Goal: Task Accomplishment & Management: Manage account settings

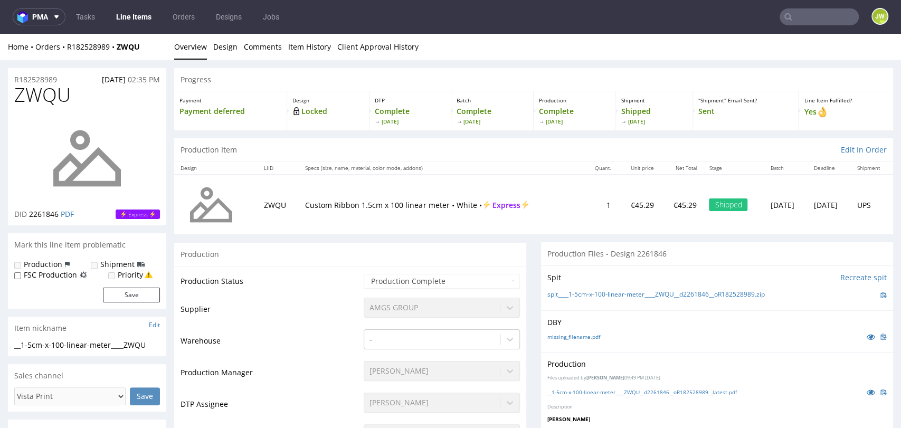
click at [138, 19] on link "Line Items" at bounding box center [134, 16] width 48 height 17
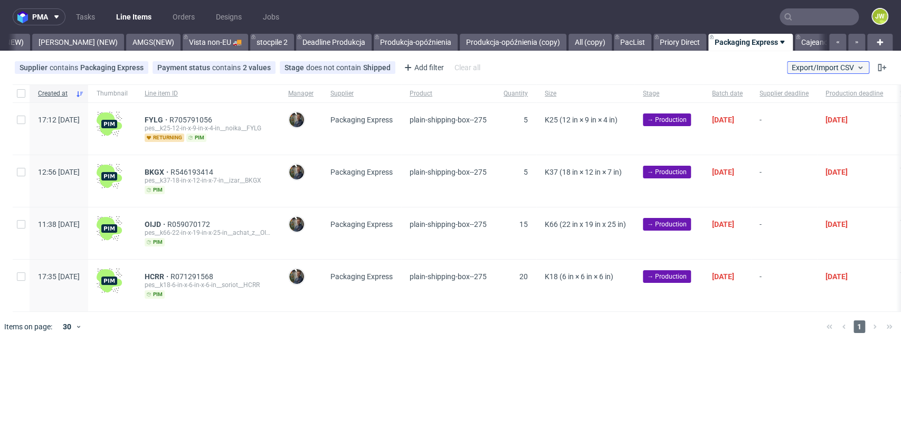
click at [795, 66] on span "Export/Import CSV" at bounding box center [828, 67] width 73 height 8
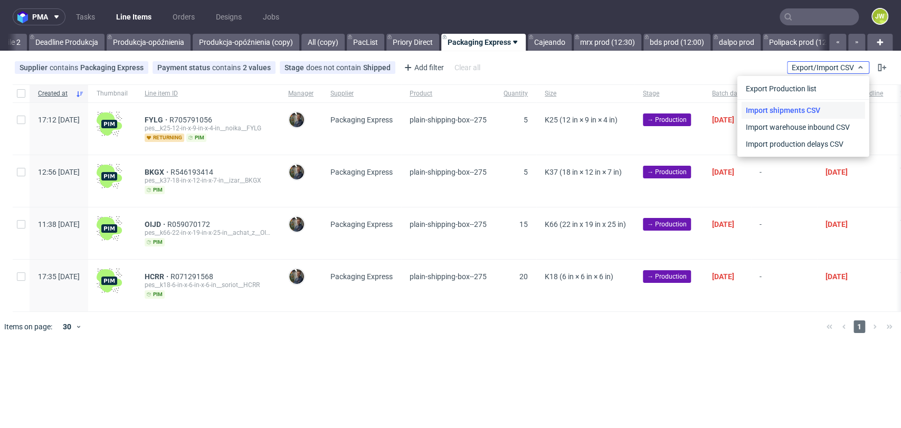
scroll to position [0, 3097]
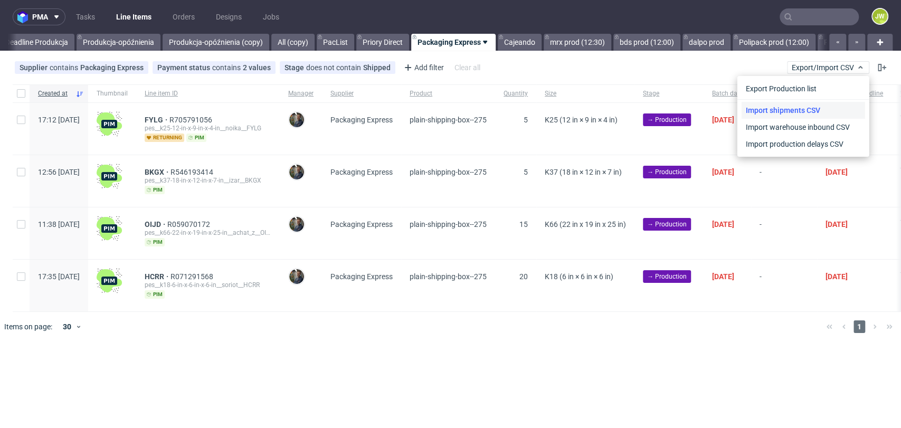
click at [748, 111] on link "Import shipments CSV" at bounding box center [802, 110] width 123 height 17
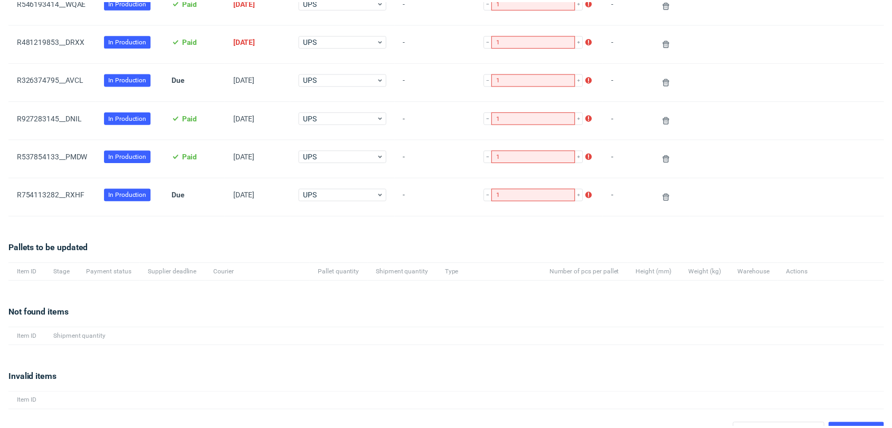
scroll to position [670, 0]
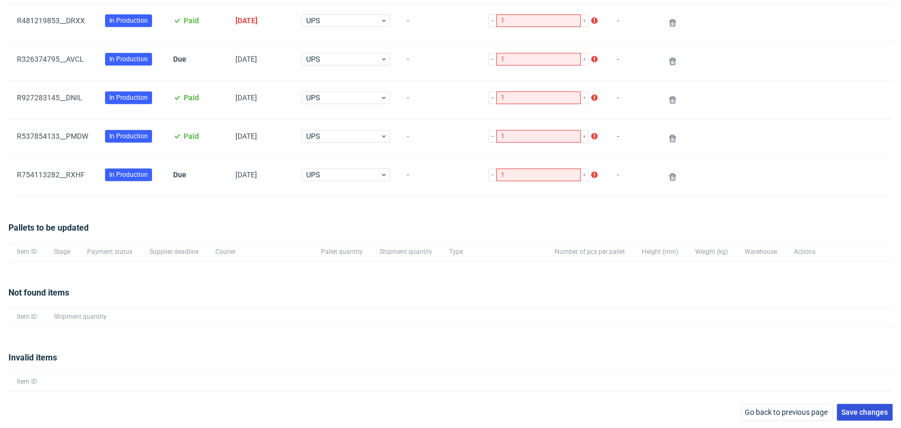
click at [852, 412] on span "Save changes" at bounding box center [864, 411] width 46 height 7
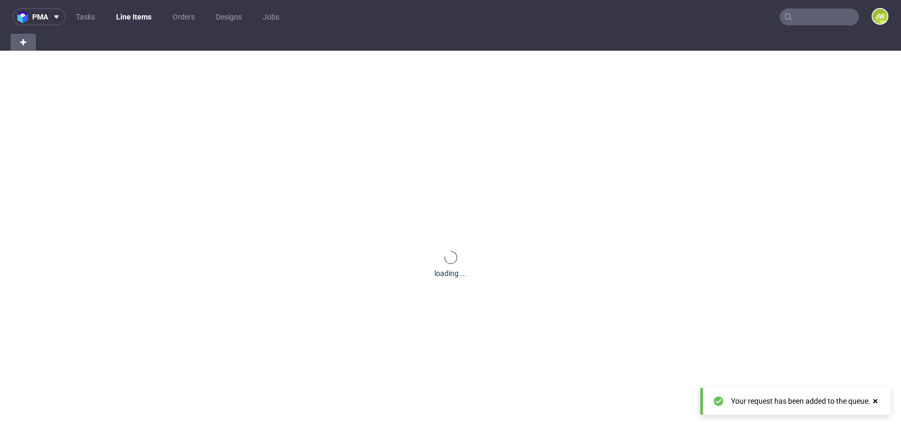
click at [134, 15] on link "Line Items" at bounding box center [134, 16] width 48 height 17
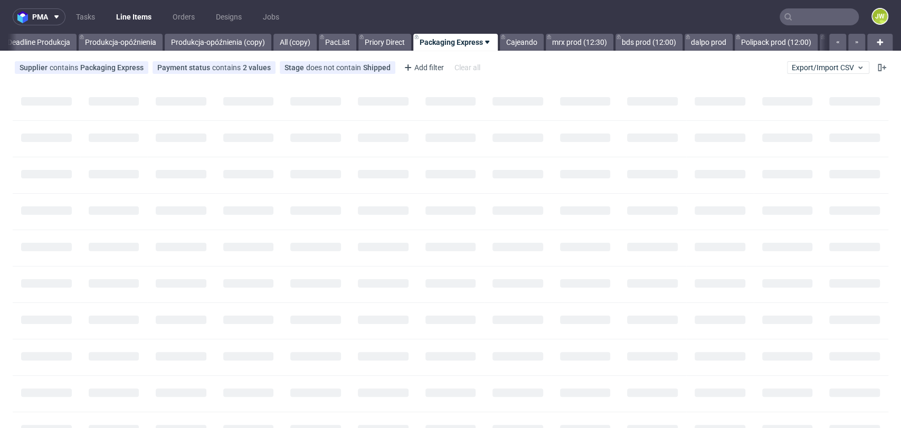
scroll to position [0, 3101]
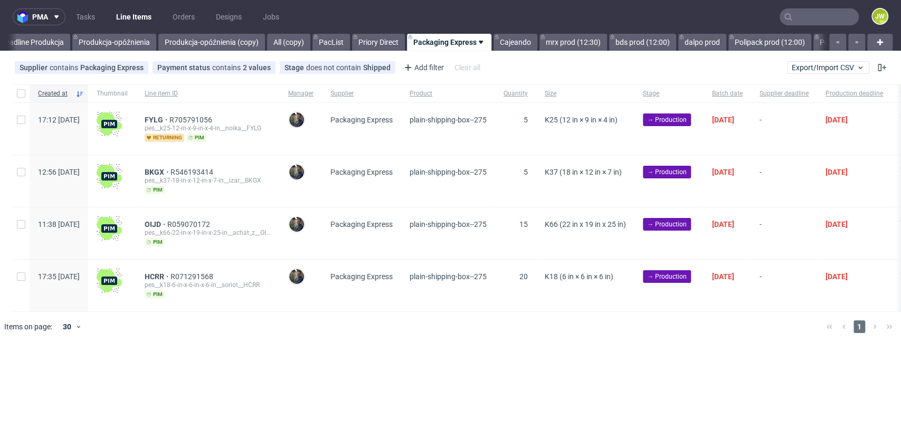
click at [331, 340] on div at bounding box center [465, 327] width 703 height 30
click at [337, 355] on div "pma Tasks Line Items Orders Designs Jobs JW All DTP Late Shipped Shipments DTP …" at bounding box center [450, 214] width 901 height 428
click at [817, 41] on link "Polipak tuby (8 wd)" at bounding box center [855, 42] width 76 height 17
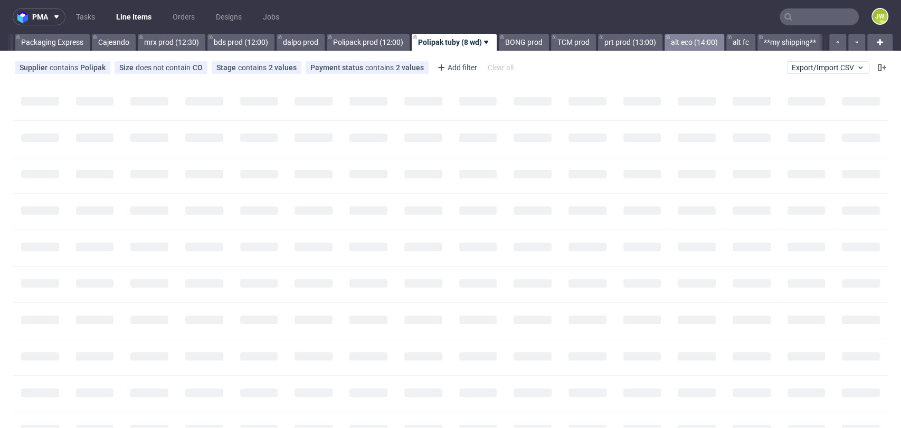
scroll to position [0, 3498]
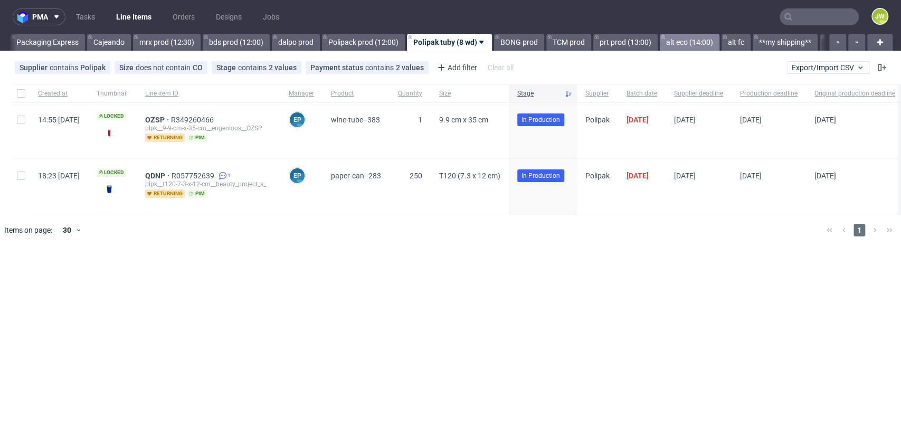
click at [662, 43] on link "alt eco (14:00)" at bounding box center [690, 42] width 60 height 17
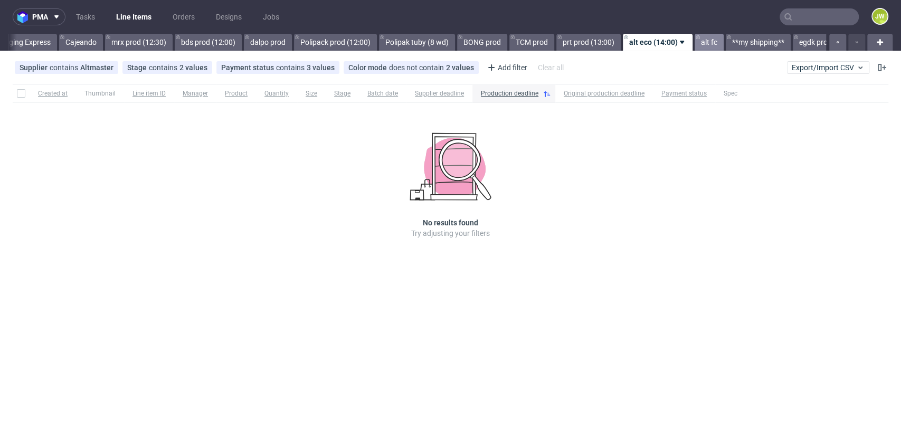
click at [695, 43] on link "alt fc" at bounding box center [709, 42] width 29 height 17
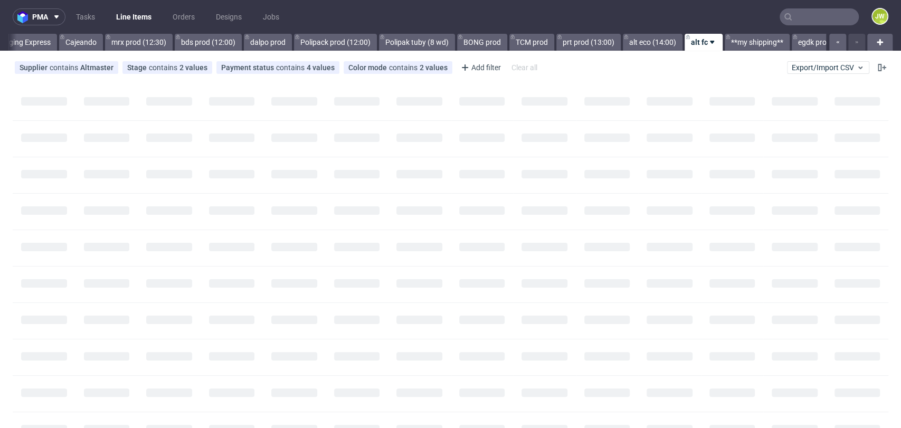
scroll to position [0, 3525]
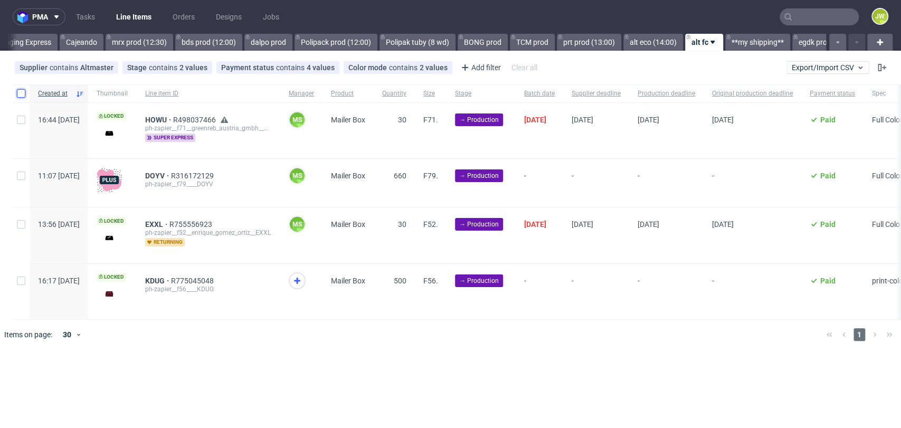
click at [20, 97] on input "checkbox" at bounding box center [21, 93] width 8 height 8
checkbox input "true"
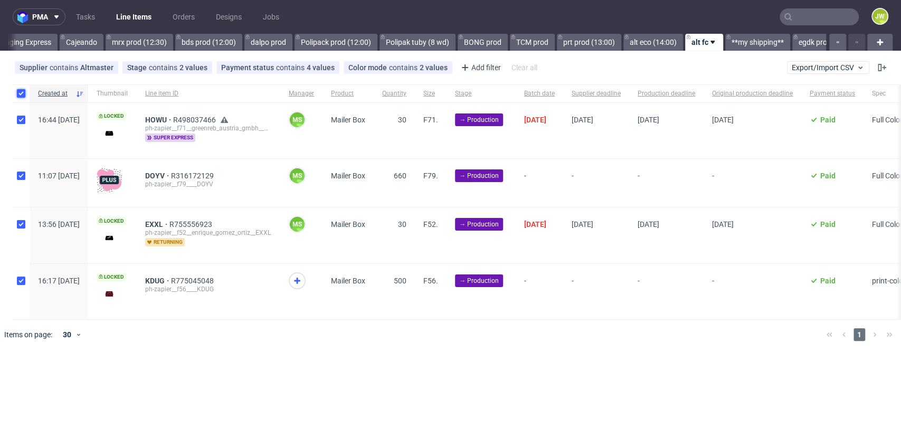
checkbox input "true"
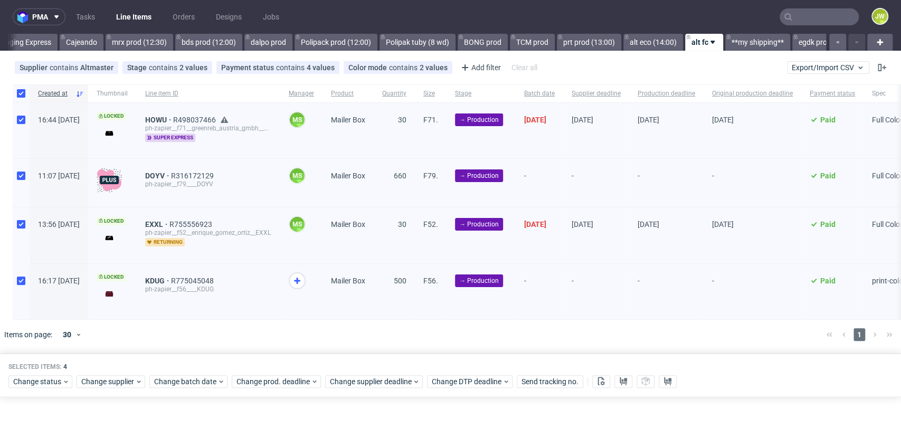
click at [25, 92] on div at bounding box center [21, 93] width 17 height 18
checkbox input "false"
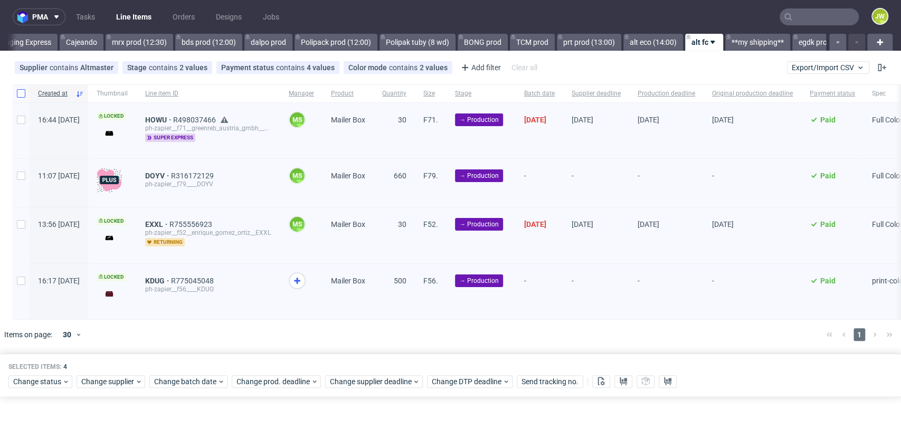
checkbox input "false"
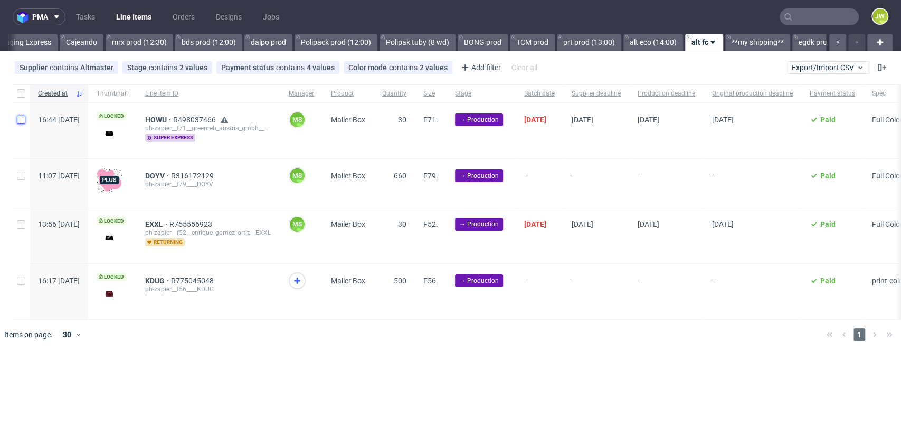
click at [22, 116] on input "checkbox" at bounding box center [21, 120] width 8 height 8
checkbox input "true"
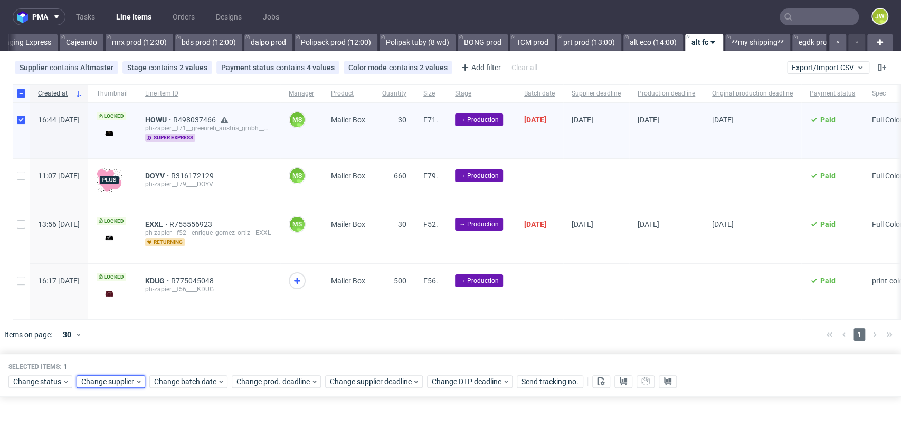
click at [101, 387] on span "Change supplier" at bounding box center [108, 381] width 54 height 11
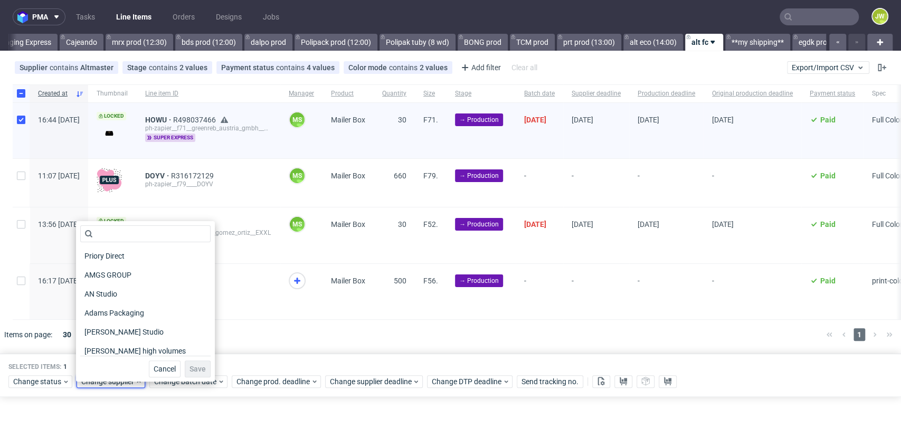
click at [192, 397] on div "Selected items: 1 Change status Change supplier Change batch date Change prod. …" at bounding box center [450, 376] width 901 height 44
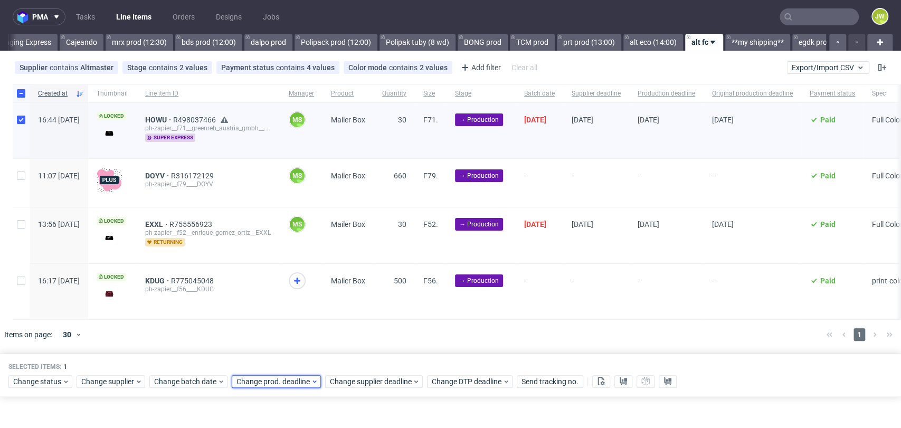
click at [262, 387] on span "Change prod. deadline" at bounding box center [273, 381] width 74 height 11
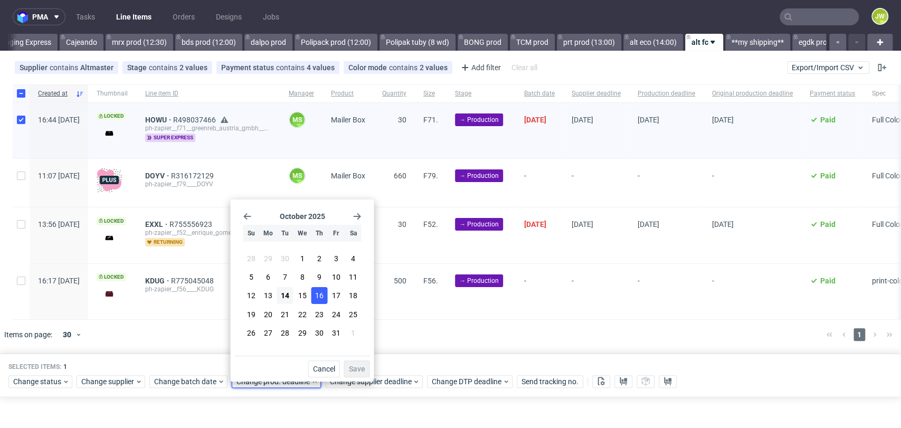
click at [318, 291] on span "16" at bounding box center [319, 295] width 8 height 11
drag, startPoint x: 358, startPoint y: 372, endPoint x: 353, endPoint y: 379, distance: 9.2
click at [358, 371] on span "Save" at bounding box center [356, 368] width 16 height 7
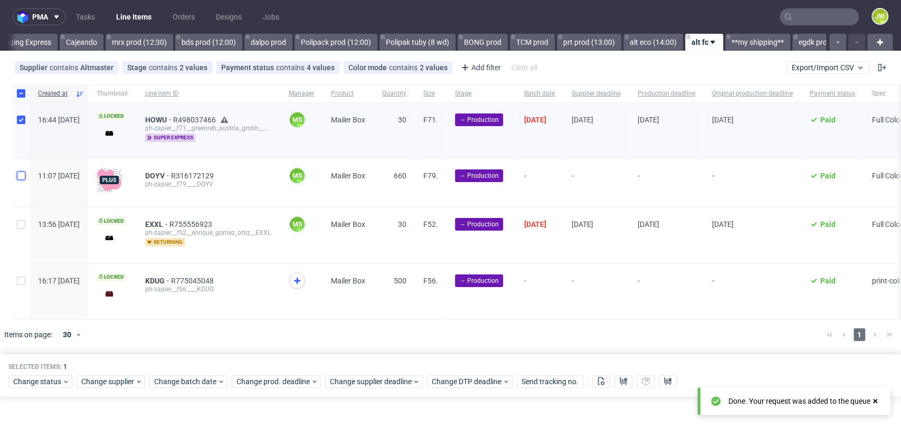
click at [23, 178] on input "checkbox" at bounding box center [21, 176] width 8 height 8
checkbox input "true"
click at [20, 127] on div at bounding box center [21, 130] width 17 height 55
checkbox input "false"
click at [366, 387] on span "Change supplier deadline" at bounding box center [371, 381] width 82 height 11
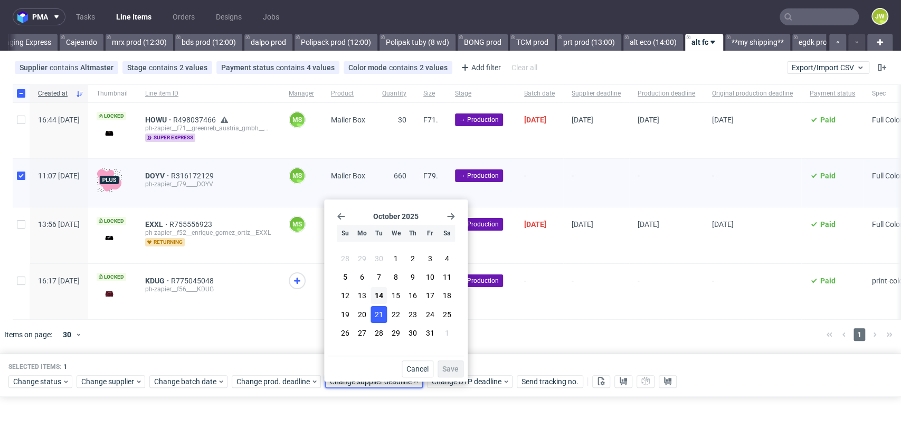
click at [373, 309] on button "21" at bounding box center [379, 314] width 16 height 17
drag, startPoint x: 457, startPoint y: 364, endPoint x: 450, endPoint y: 361, distance: 8.0
click at [456, 365] on span "Save" at bounding box center [450, 368] width 16 height 7
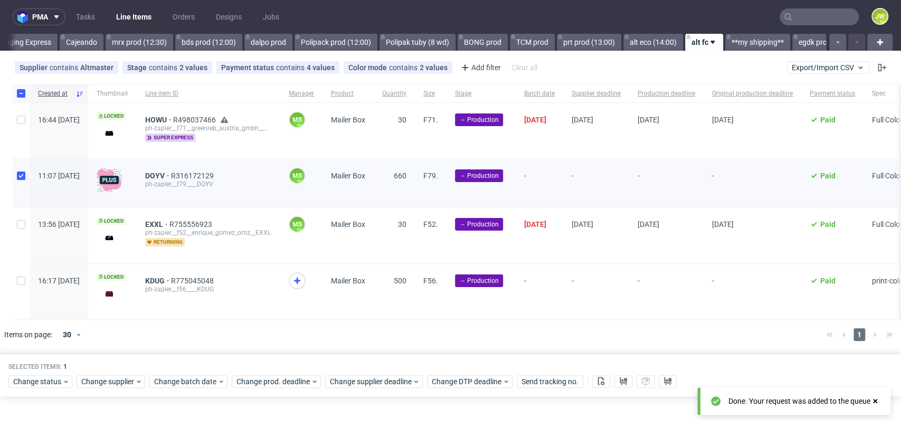
click at [434, 347] on div at bounding box center [465, 335] width 703 height 30
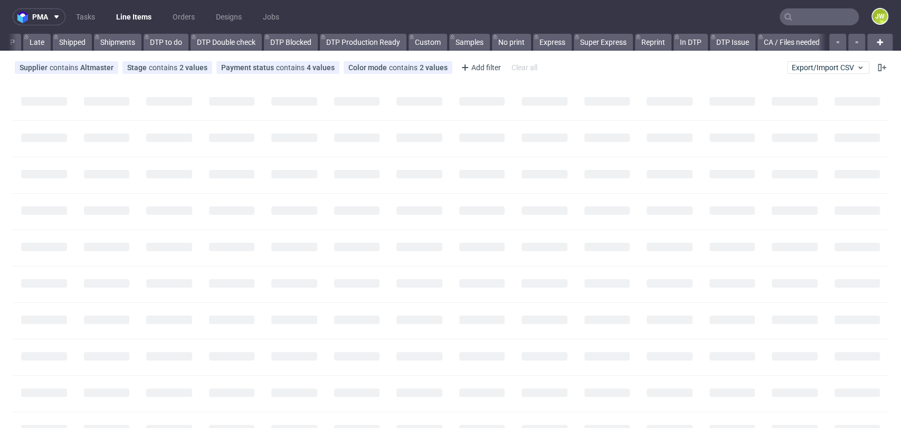
scroll to position [0, 197]
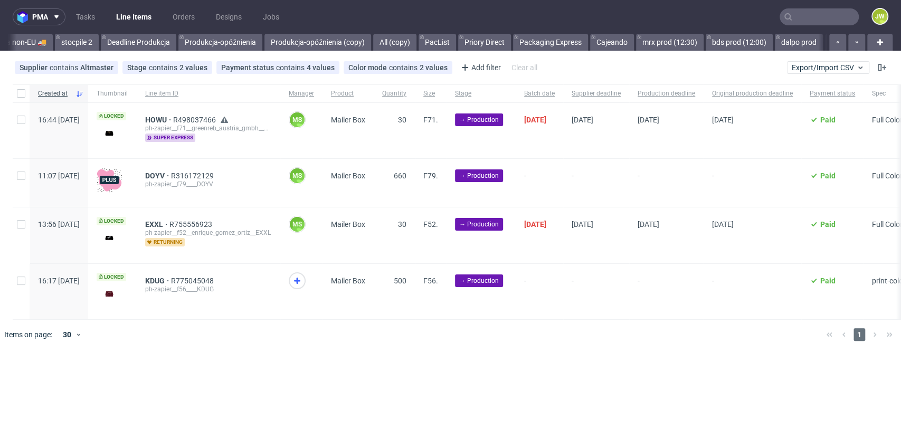
scroll to position [0, 3273]
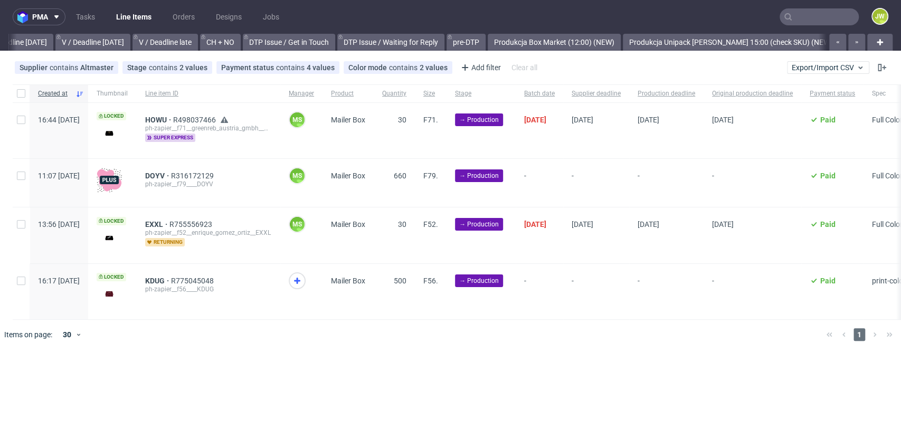
scroll to position [0, 2226]
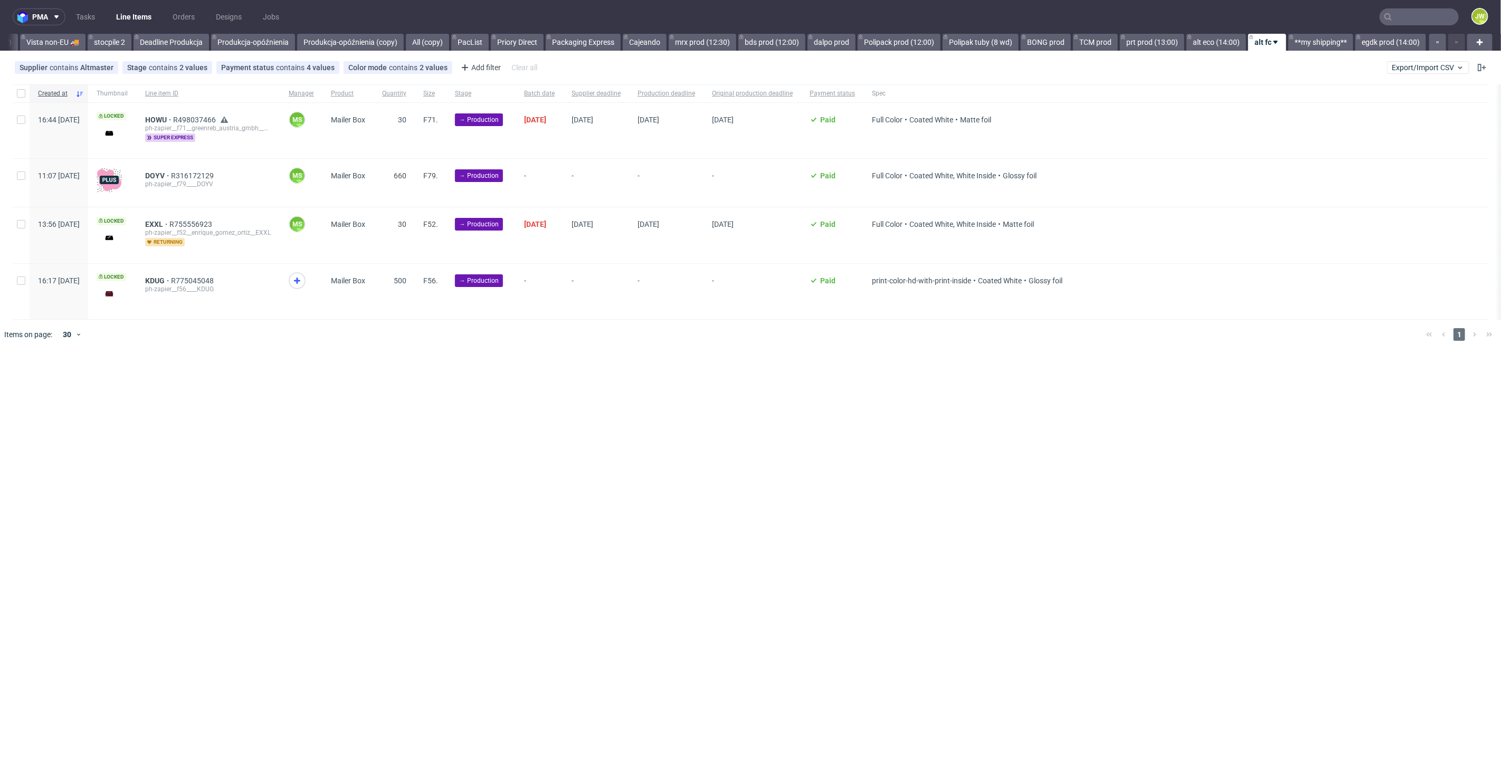
scroll to position [0, 2922]
drag, startPoint x: 243, startPoint y: 445, endPoint x: 216, endPoint y: 372, distance: 78.6
click at [240, 429] on div "pma Tasks Line Items Orders Designs Jobs JW All DTP Late Shipped Shipments DTP …" at bounding box center [750, 382] width 1501 height 765
drag, startPoint x: 184, startPoint y: 389, endPoint x: 223, endPoint y: 377, distance: 40.7
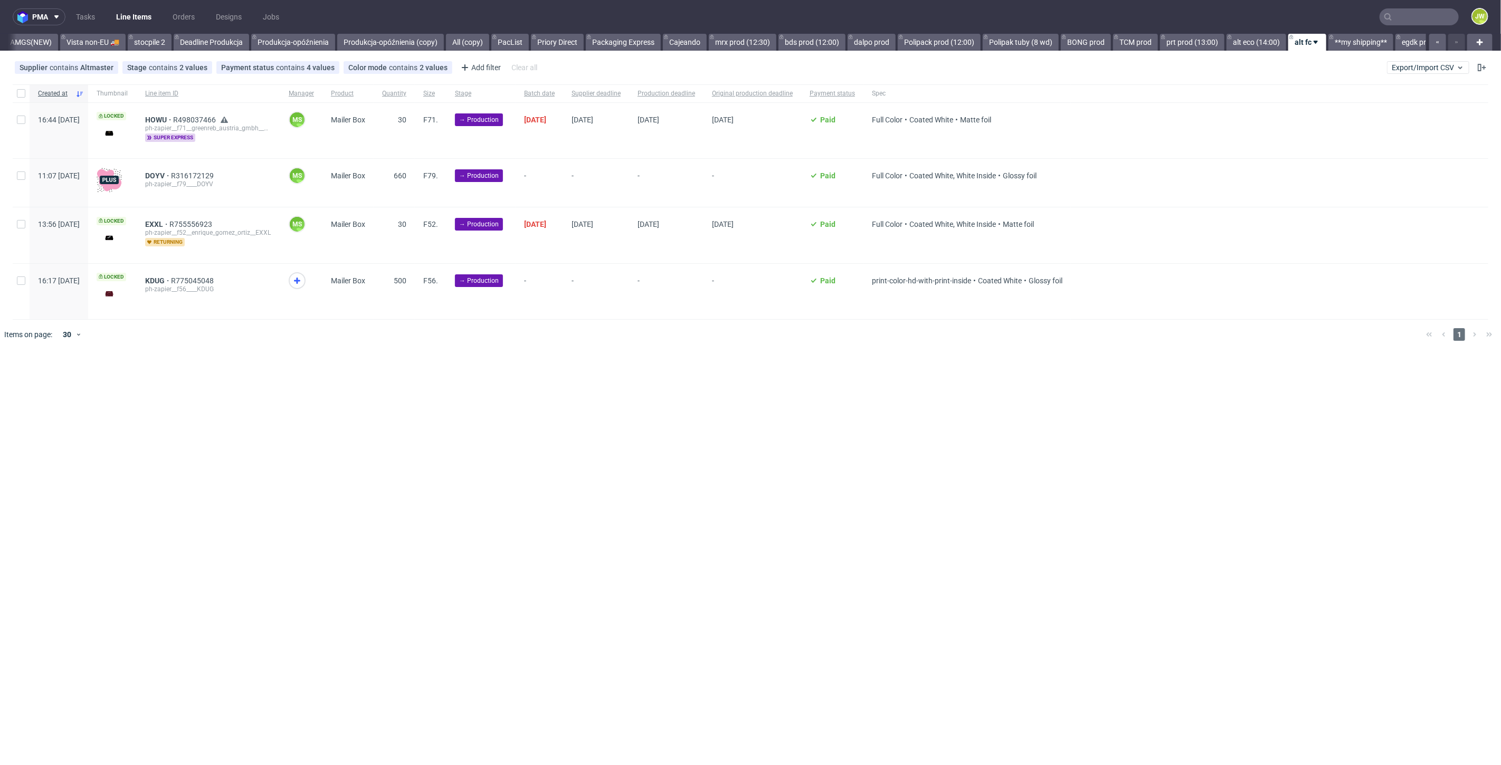
click at [184, 391] on div "pma Tasks Line Items Orders Designs Jobs JW All DTP Late Shipped Shipments DTP …" at bounding box center [750, 382] width 1501 height 765
drag, startPoint x: 258, startPoint y: 398, endPoint x: 264, endPoint y: 389, distance: 11.0
click at [258, 397] on div "pma Tasks Line Items Orders Designs Jobs JW All DTP Late Shipped Shipments DTP …" at bounding box center [750, 382] width 1501 height 765
drag, startPoint x: 232, startPoint y: 469, endPoint x: 224, endPoint y: 444, distance: 26.0
click at [224, 449] on div "pma Tasks Line Items Orders Designs Jobs JW All DTP Late Shipped Shipments DTP …" at bounding box center [750, 382] width 1501 height 765
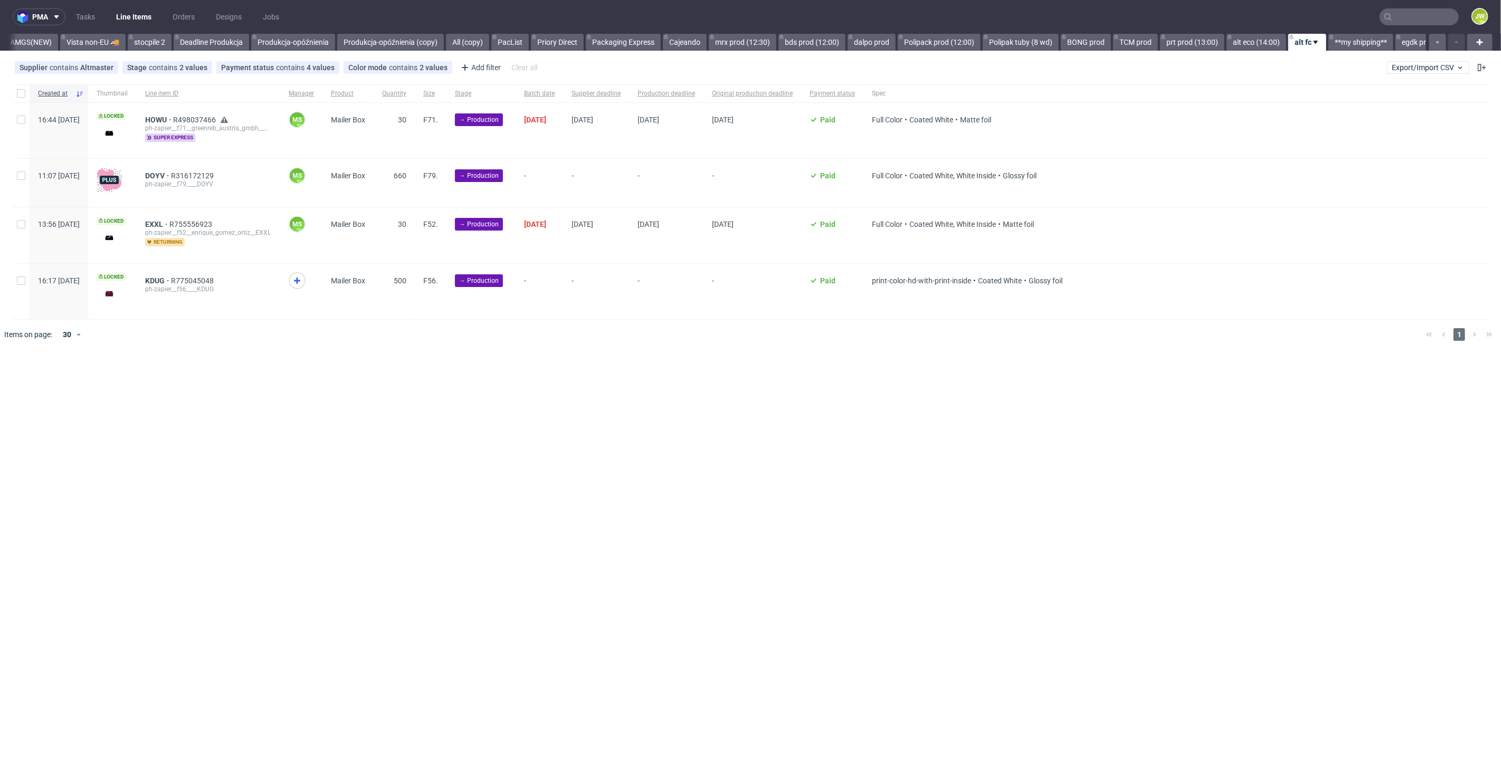
click at [307, 504] on div "pma Tasks Line Items Orders Designs Jobs JW All DTP Late Shipped Shipments DTP …" at bounding box center [750, 382] width 1501 height 765
click at [246, 427] on div "pma Tasks Line Items Orders Designs Jobs JW All DTP Late Shipped Shipments DTP …" at bounding box center [750, 382] width 1501 height 765
click at [372, 41] on link "Produkcja-opóźnienia (copy)" at bounding box center [390, 42] width 107 height 17
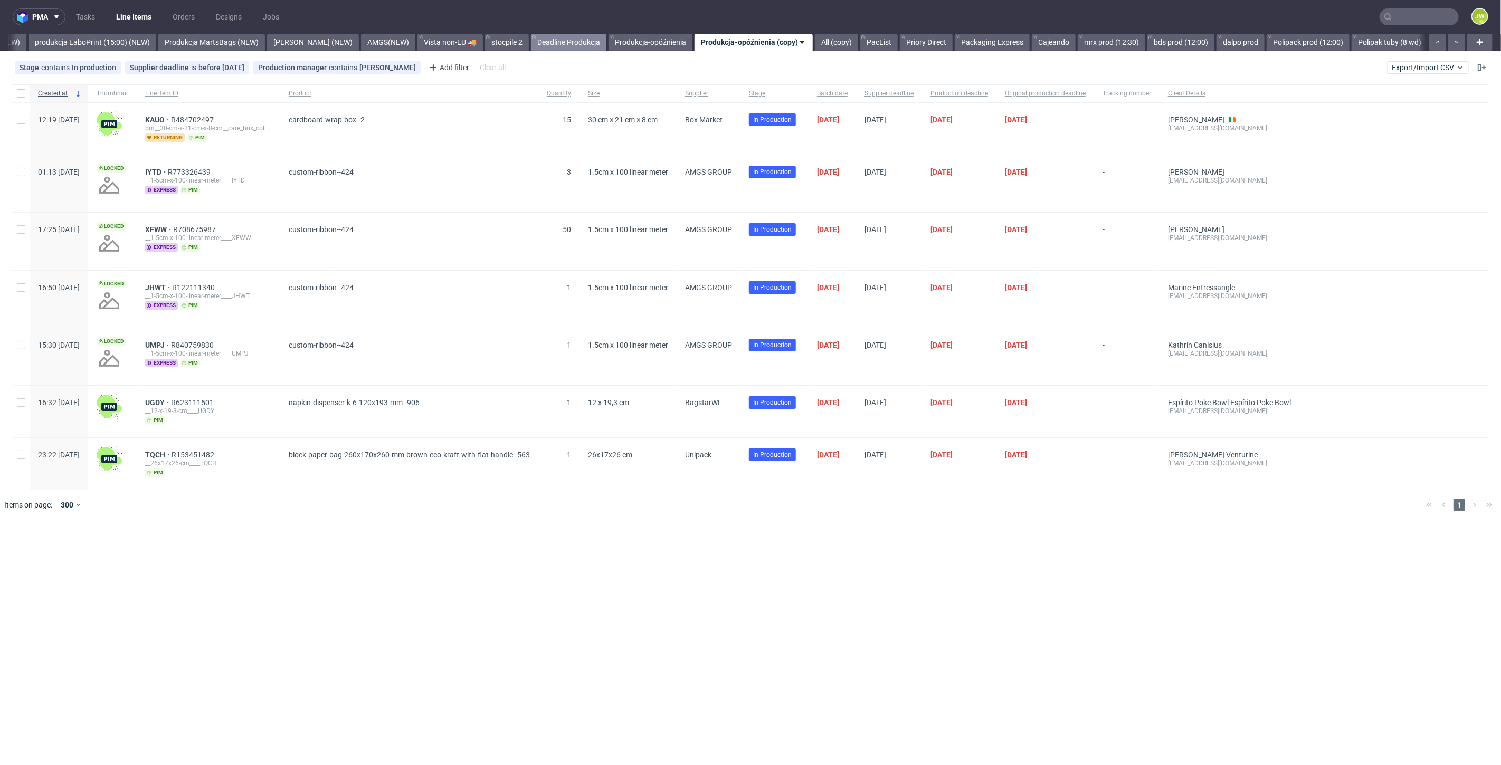
scroll to position [0, 2562]
drag, startPoint x: 474, startPoint y: 535, endPoint x: 465, endPoint y: 534, distance: 9.0
click at [473, 533] on div "pma Tasks Line Items Orders Designs Jobs JW All DTP Late Shipped Shipments DTP …" at bounding box center [750, 382] width 1501 height 765
drag, startPoint x: 594, startPoint y: 619, endPoint x: 576, endPoint y: 611, distance: 19.1
click at [593, 619] on div "pma Tasks Line Items Orders Designs Jobs JW All DTP Late Shipped Shipments DTP …" at bounding box center [750, 382] width 1501 height 765
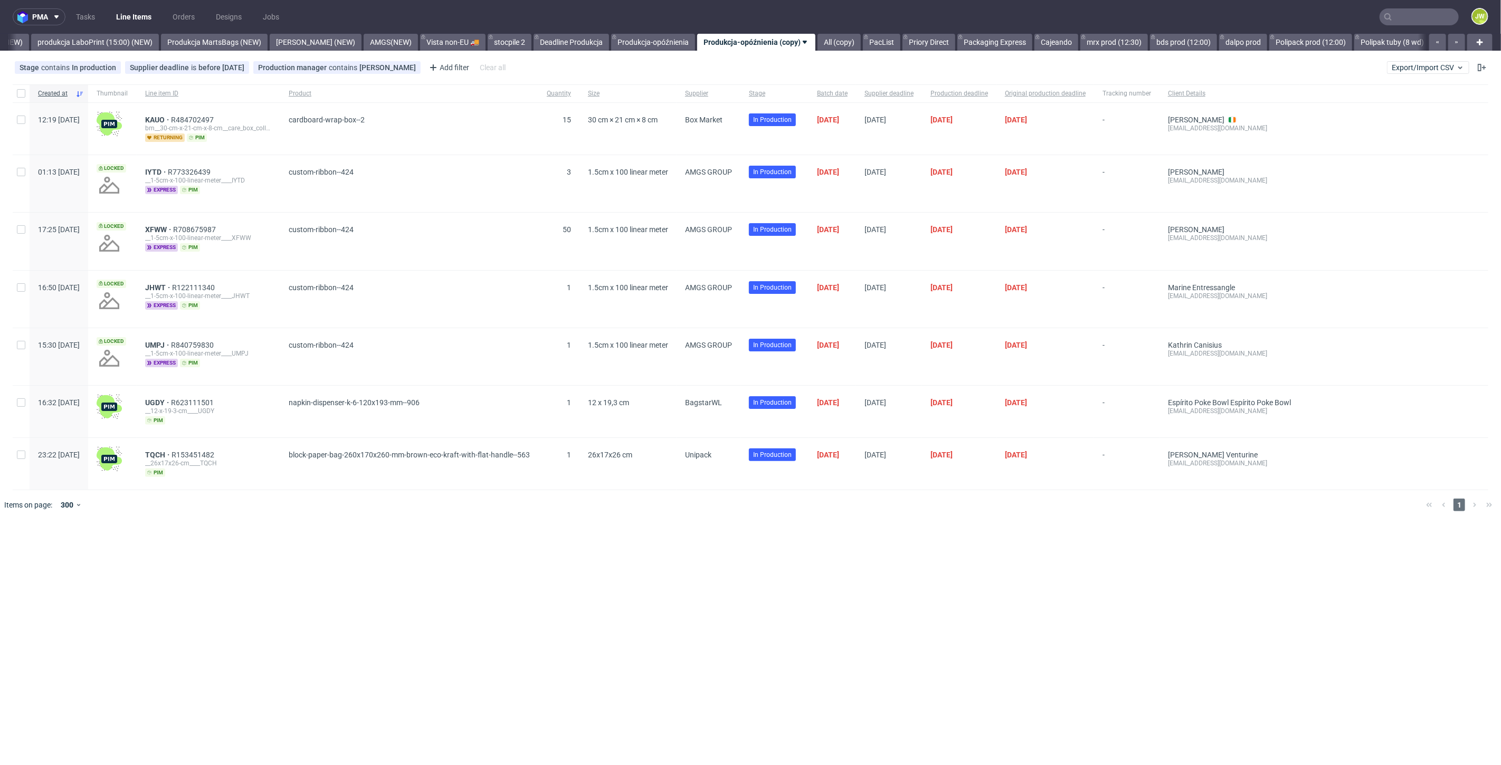
click at [482, 198] on span "custom-ribbon--424" at bounding box center [409, 184] width 241 height 32
click at [1411, 65] on span "Export/Import CSV" at bounding box center [1428, 67] width 73 height 8
click at [1387, 112] on link "Import shipments CSV" at bounding box center [1403, 110] width 123 height 17
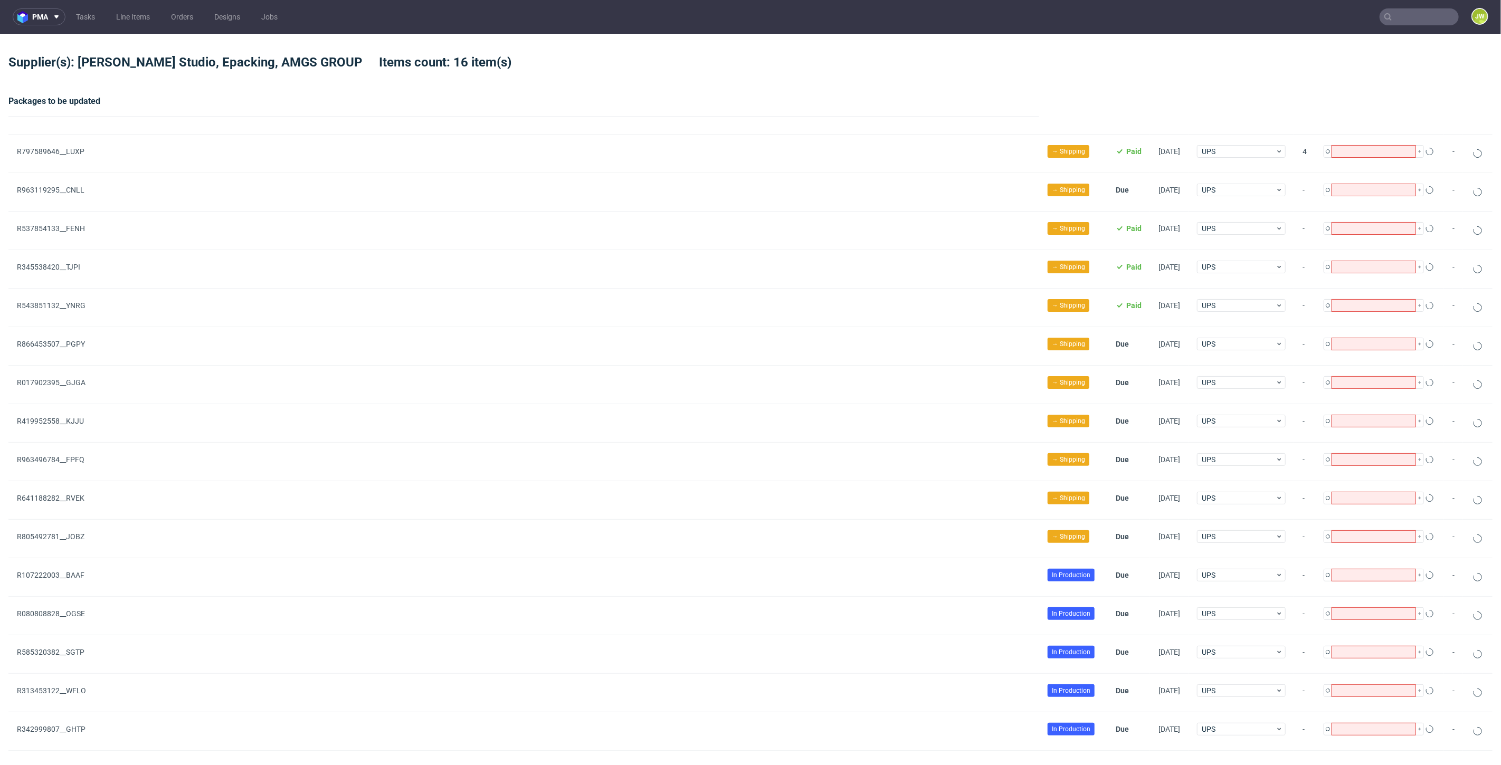
type input "10"
type input "2"
type input "1"
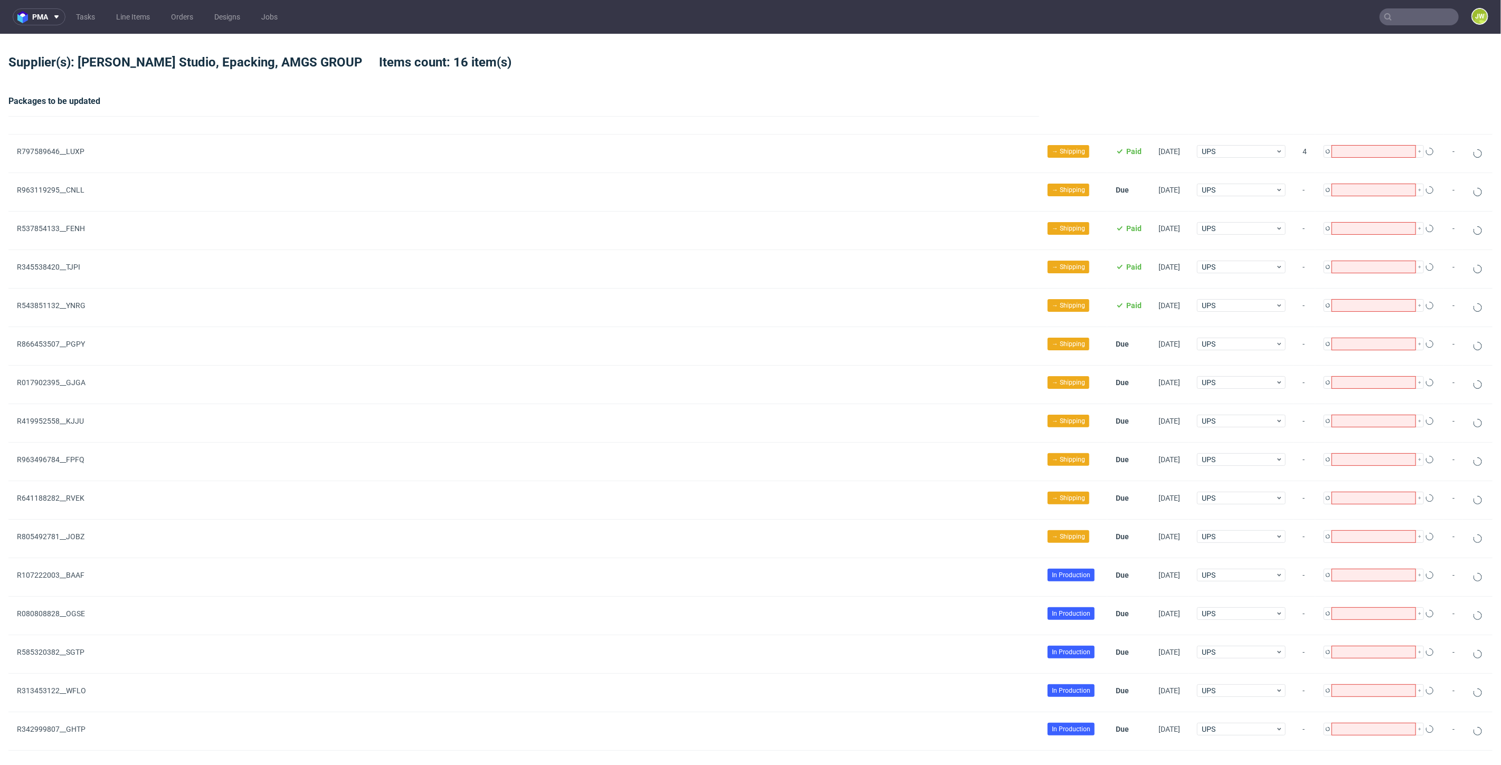
type input "1"
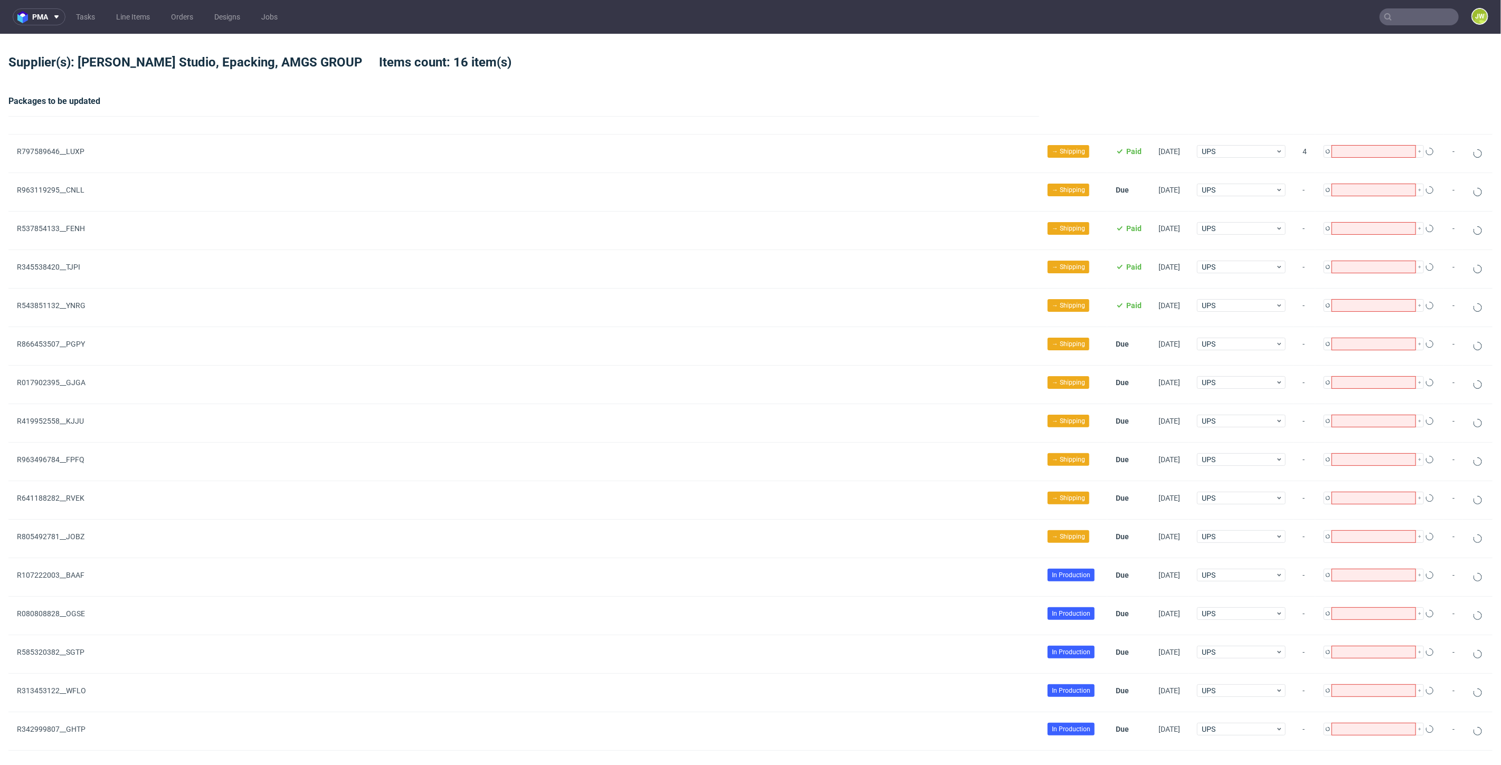
type input "1"
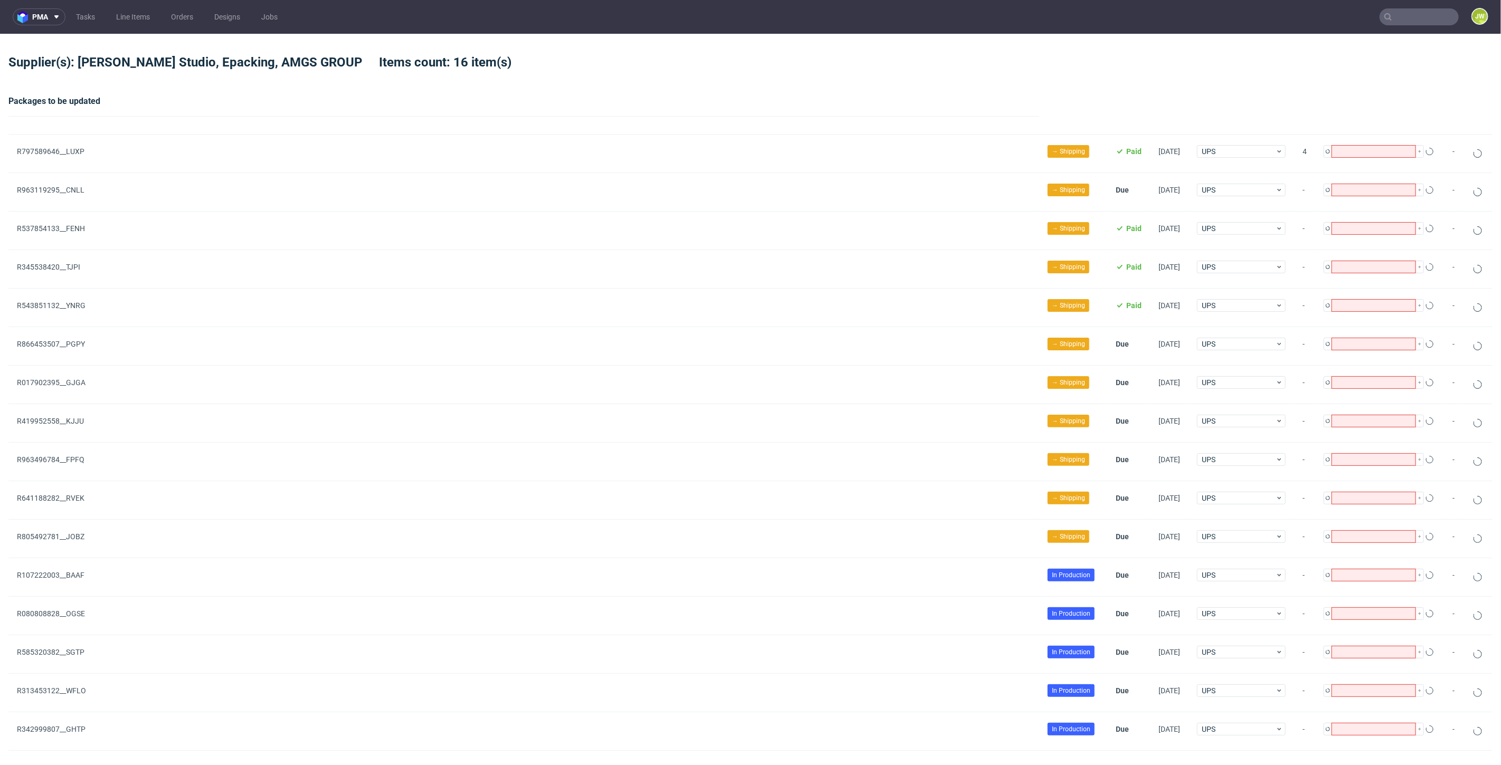
type input "1"
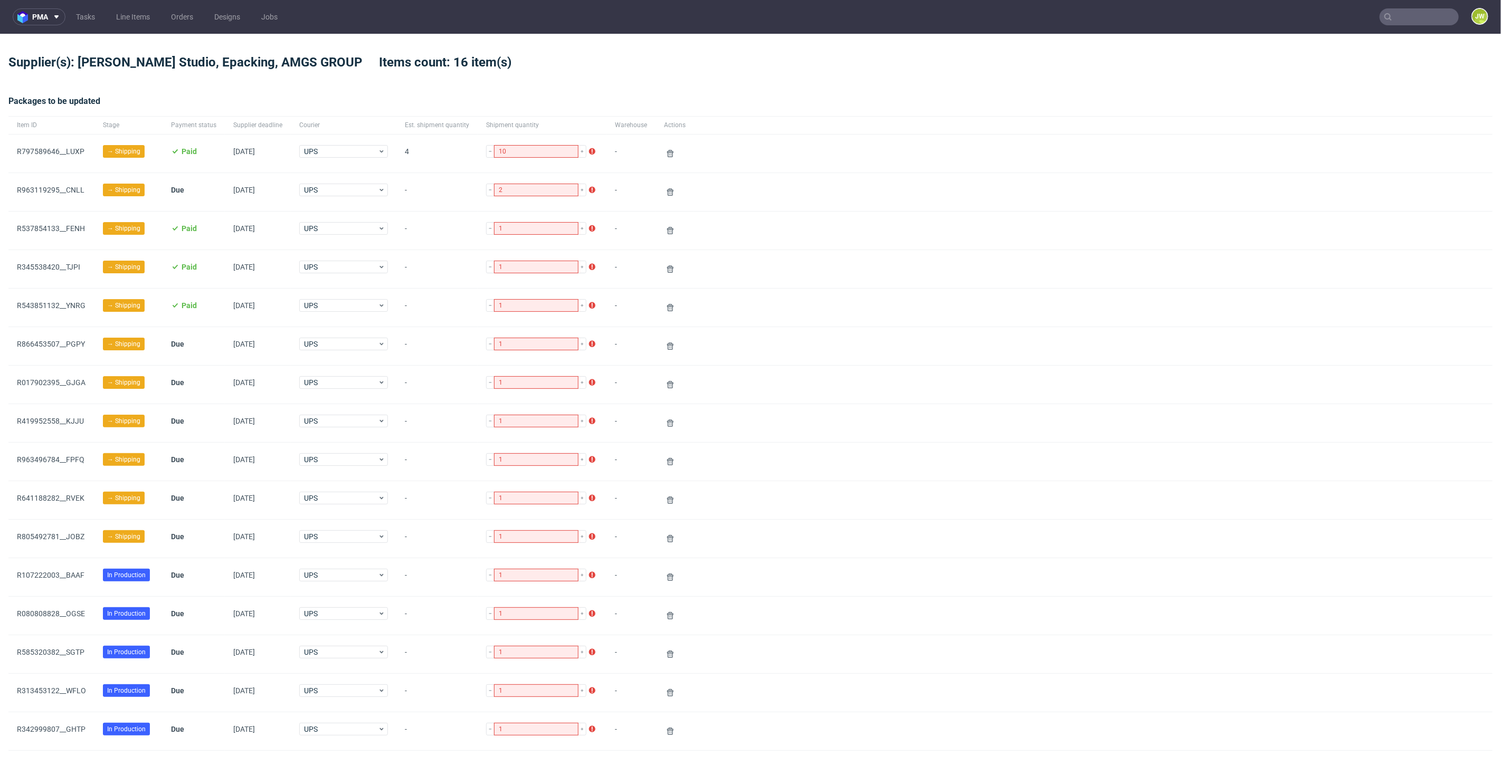
scroll to position [215, 0]
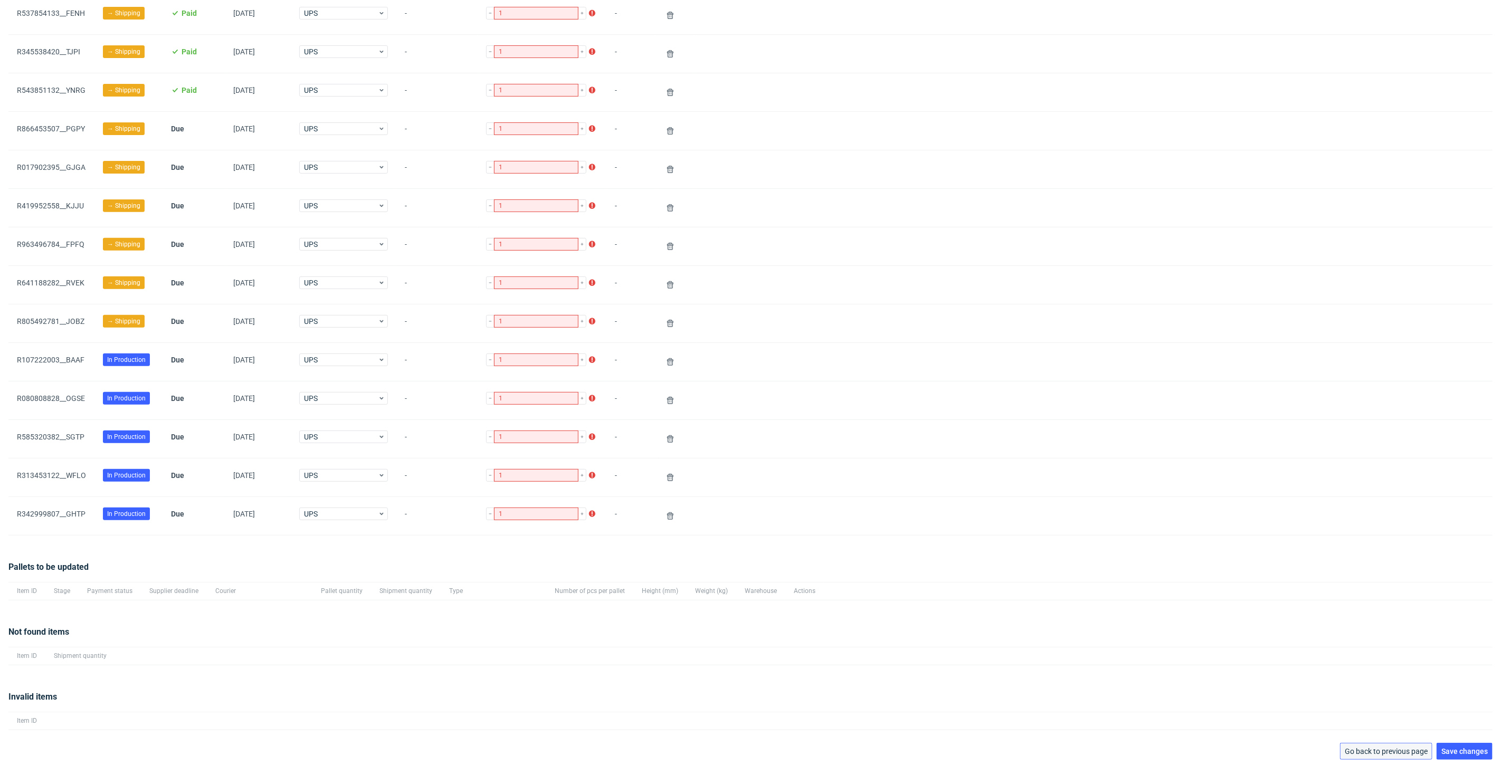
click at [1345, 750] on span "Go back to previous page" at bounding box center [1386, 751] width 83 height 7
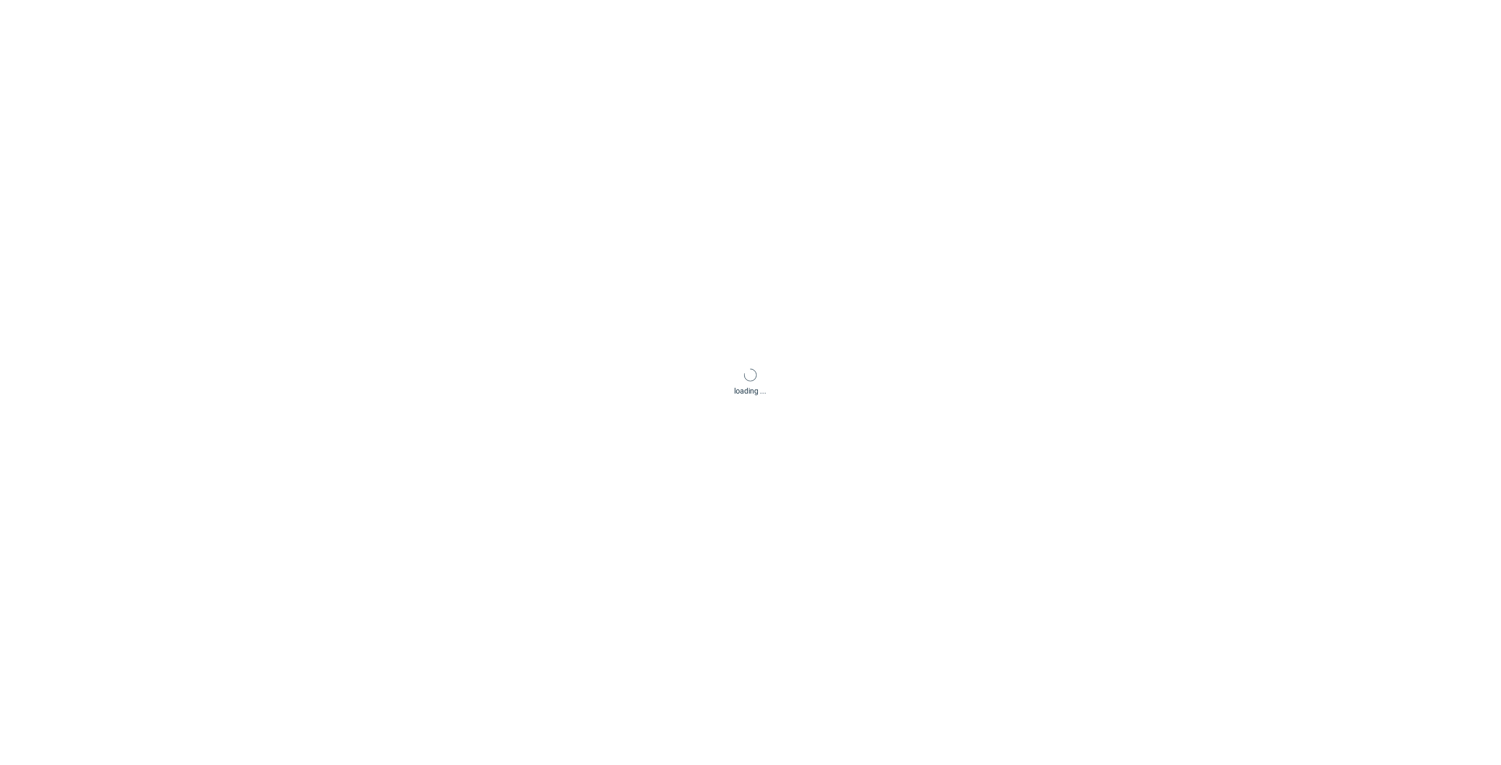
scroll to position [51, 0]
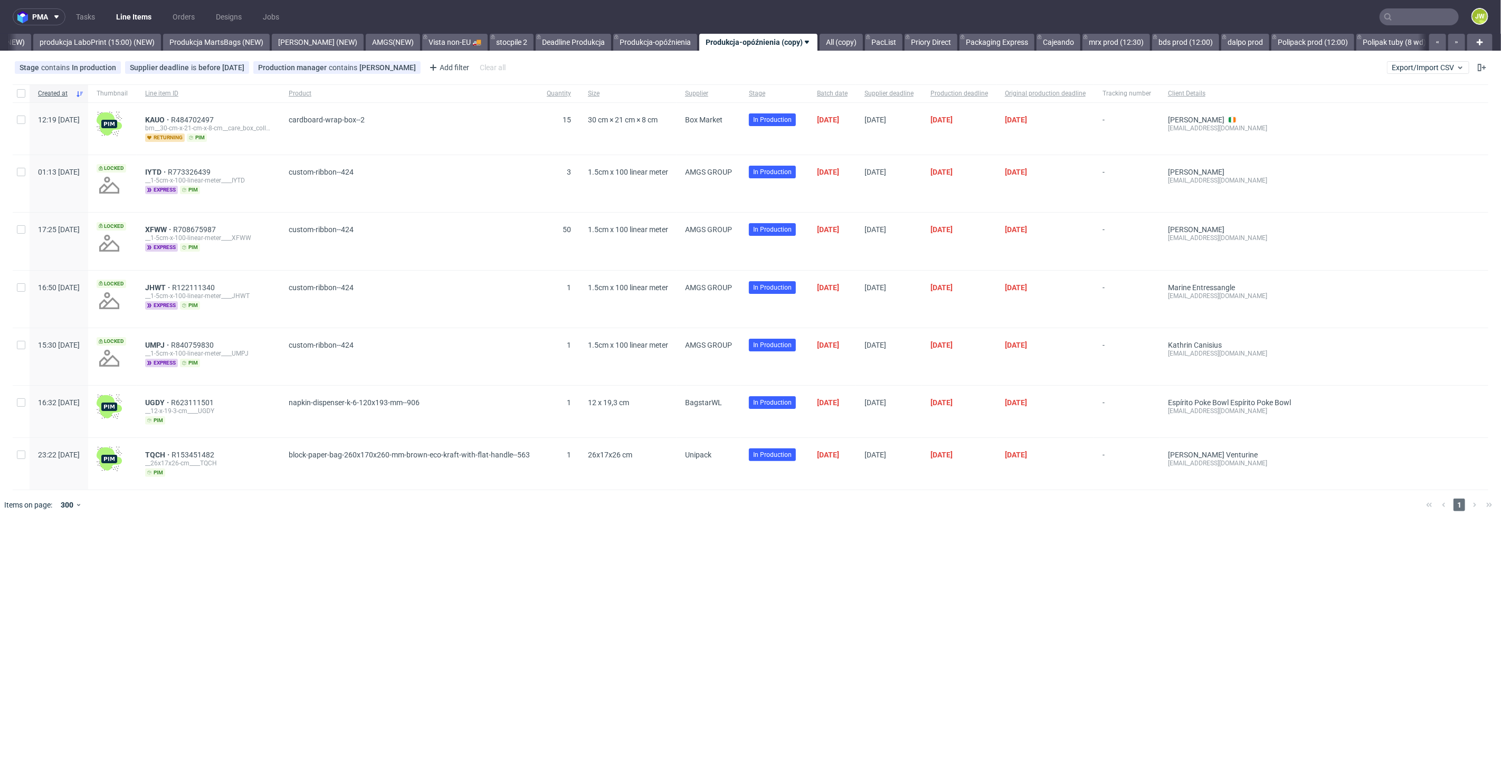
scroll to position [0, 2562]
click at [1441, 72] on button "Export/Import CSV" at bounding box center [1428, 67] width 82 height 13
click at [1364, 109] on link "Import shipments CSV" at bounding box center [1403, 110] width 123 height 17
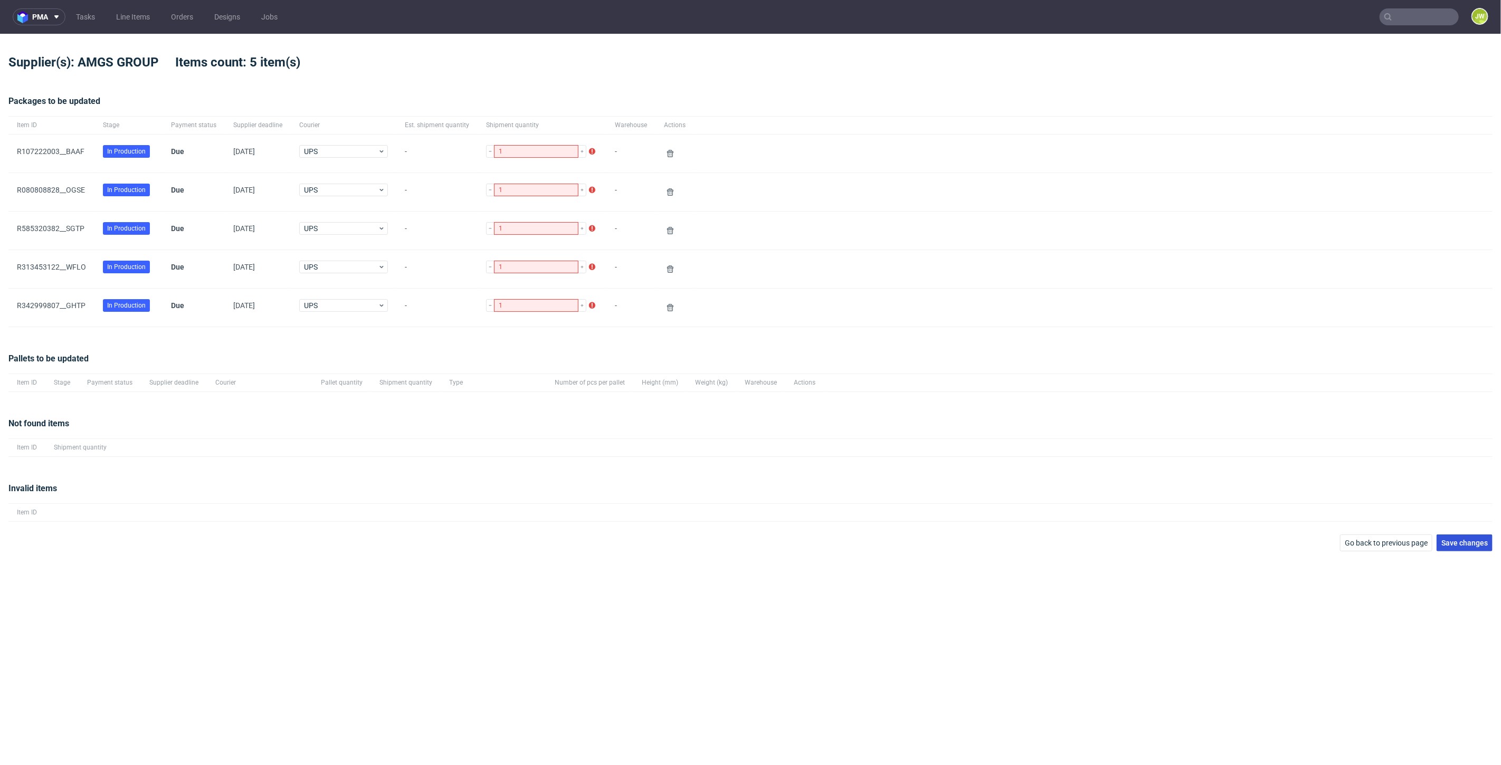
click at [1463, 547] on button "Save changes" at bounding box center [1465, 543] width 56 height 17
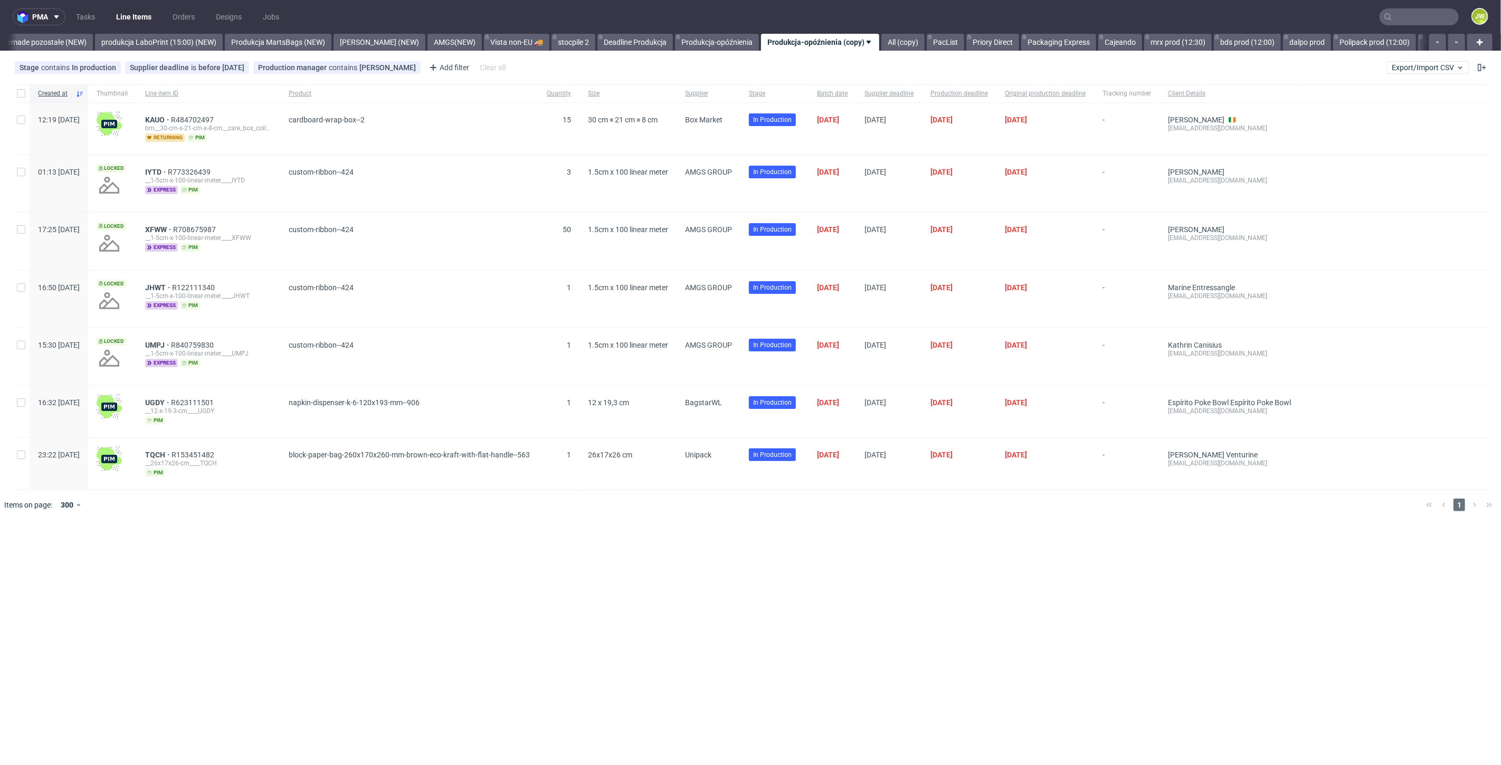
click at [1406, 18] on input "text" at bounding box center [1419, 16] width 79 height 17
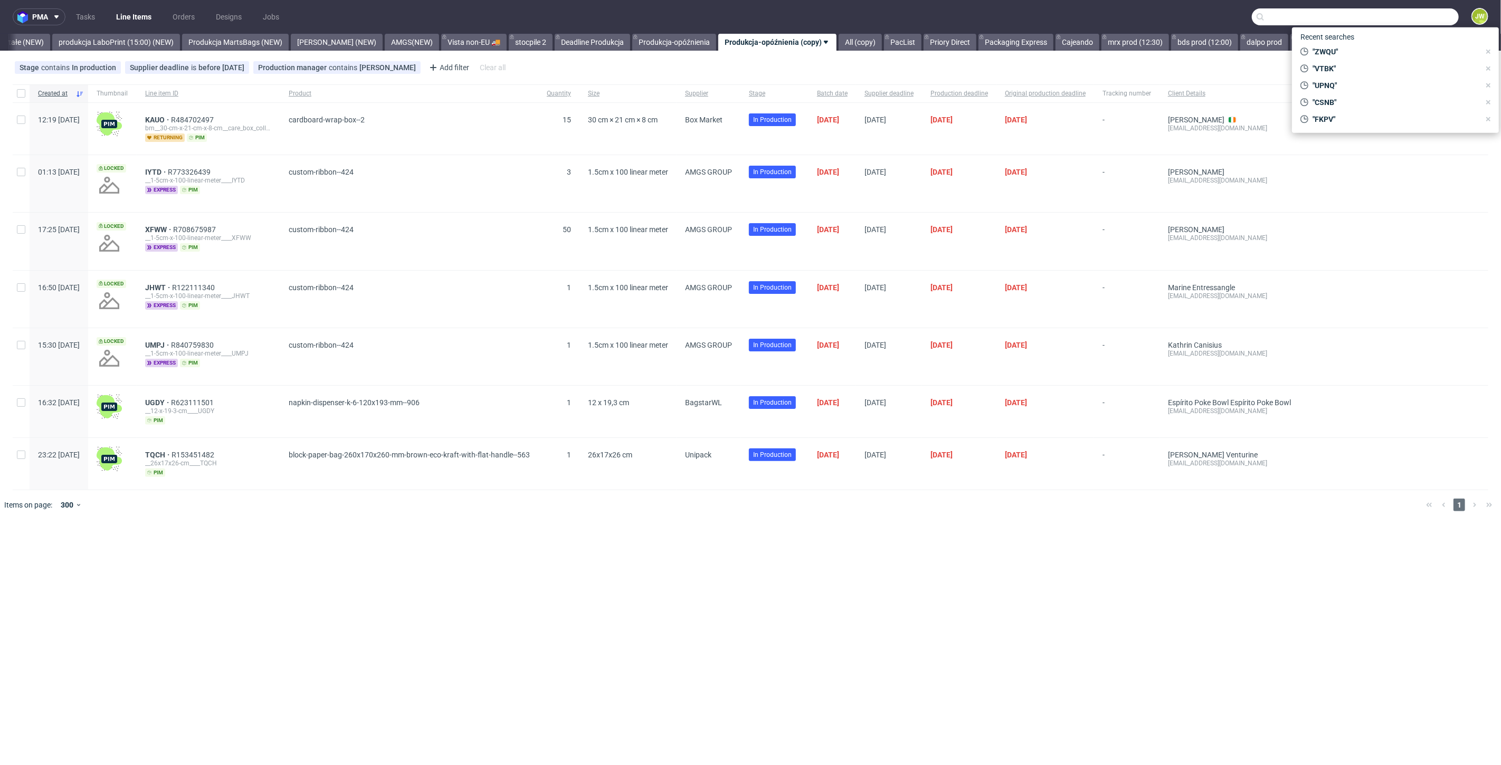
scroll to position [0, 2562]
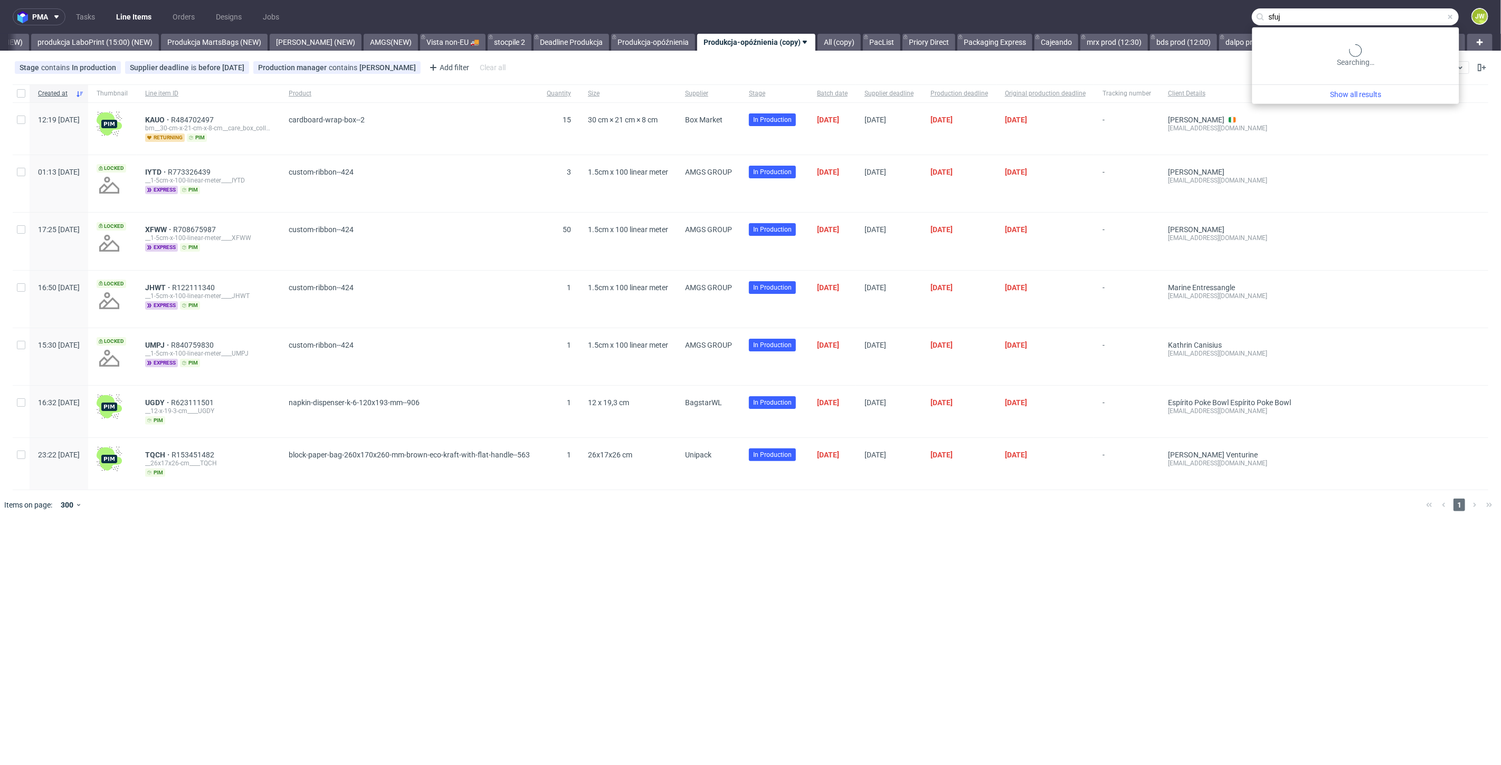
type input "sfuj"
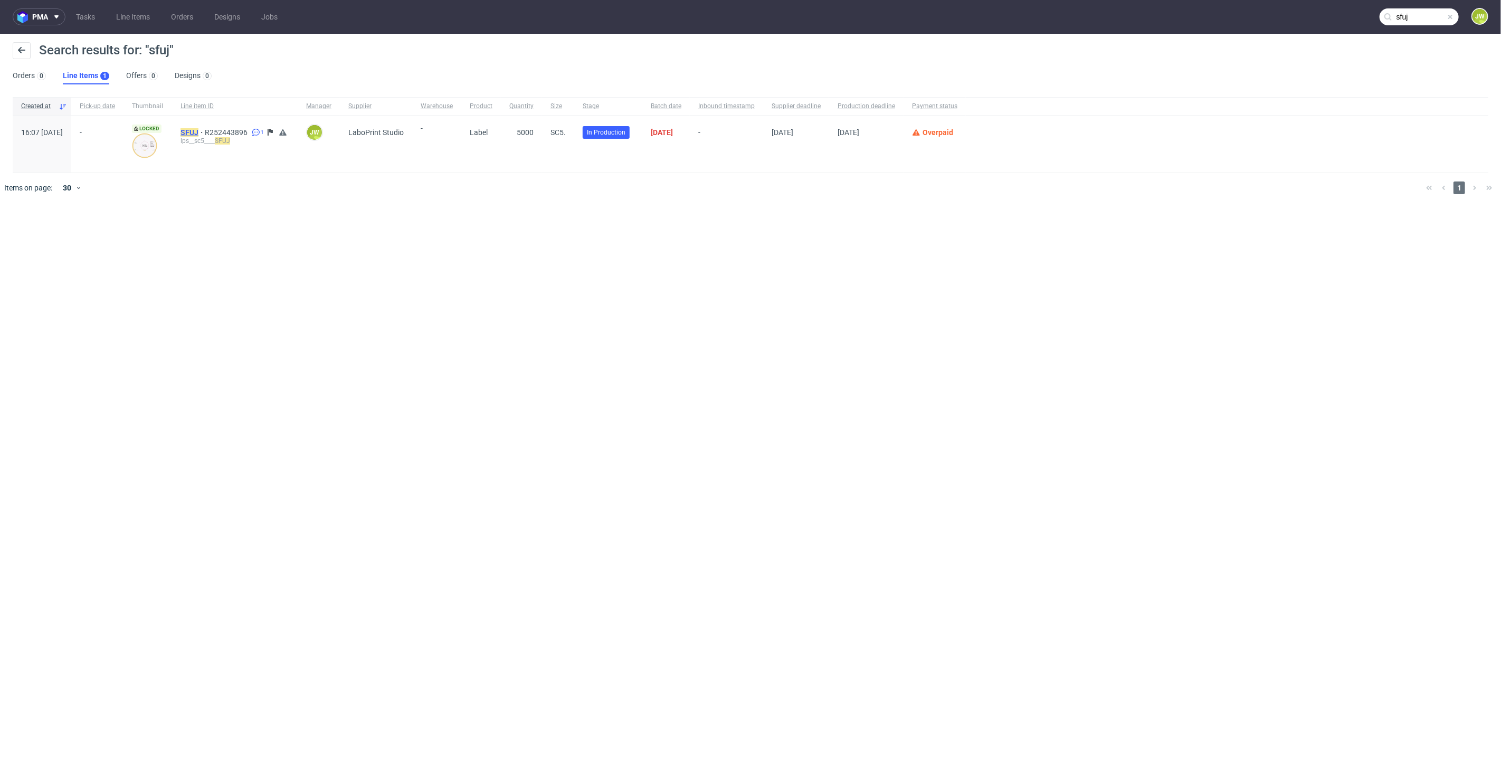
click at [198, 132] on mark "SFUJ" at bounding box center [189, 132] width 18 height 8
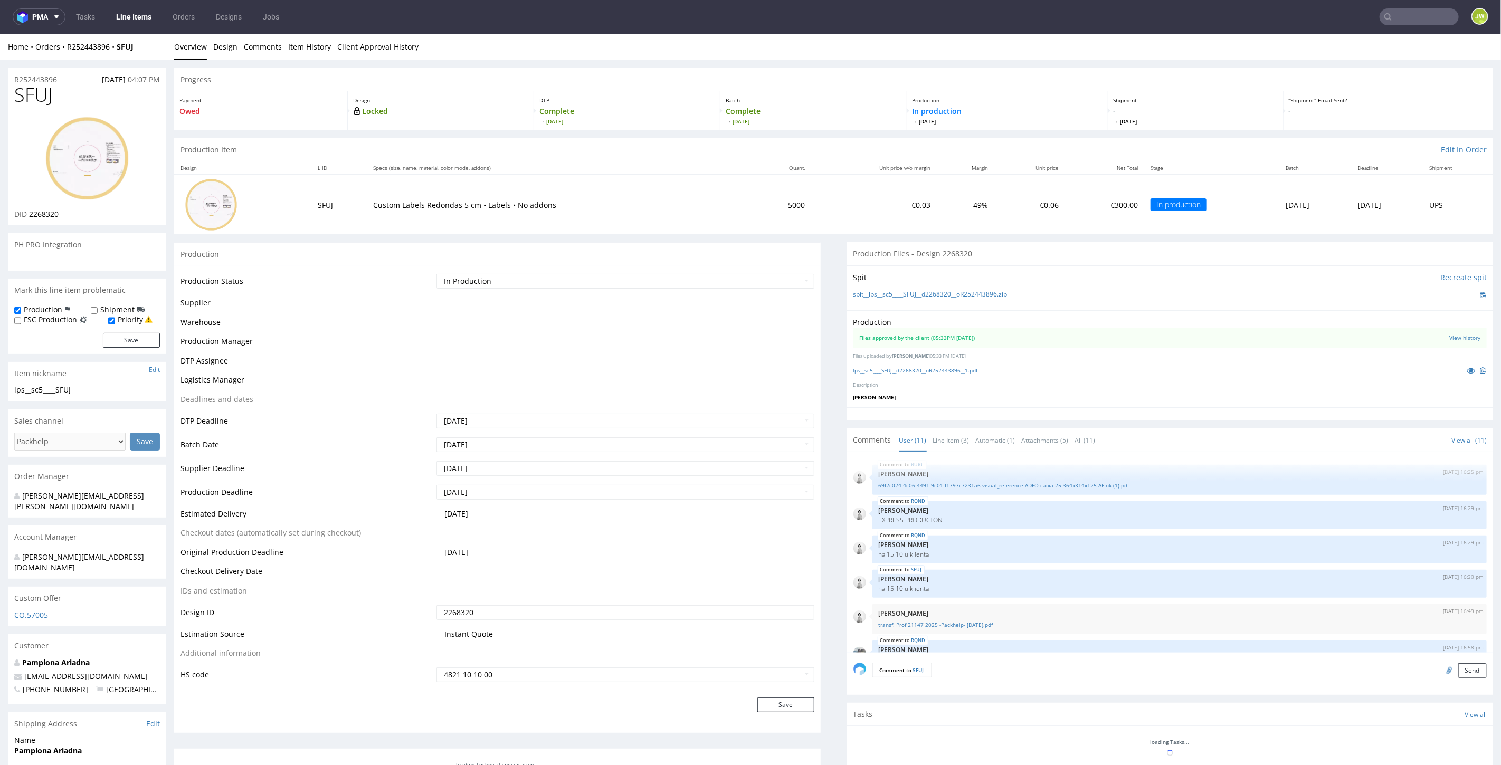
scroll to position [239, 0]
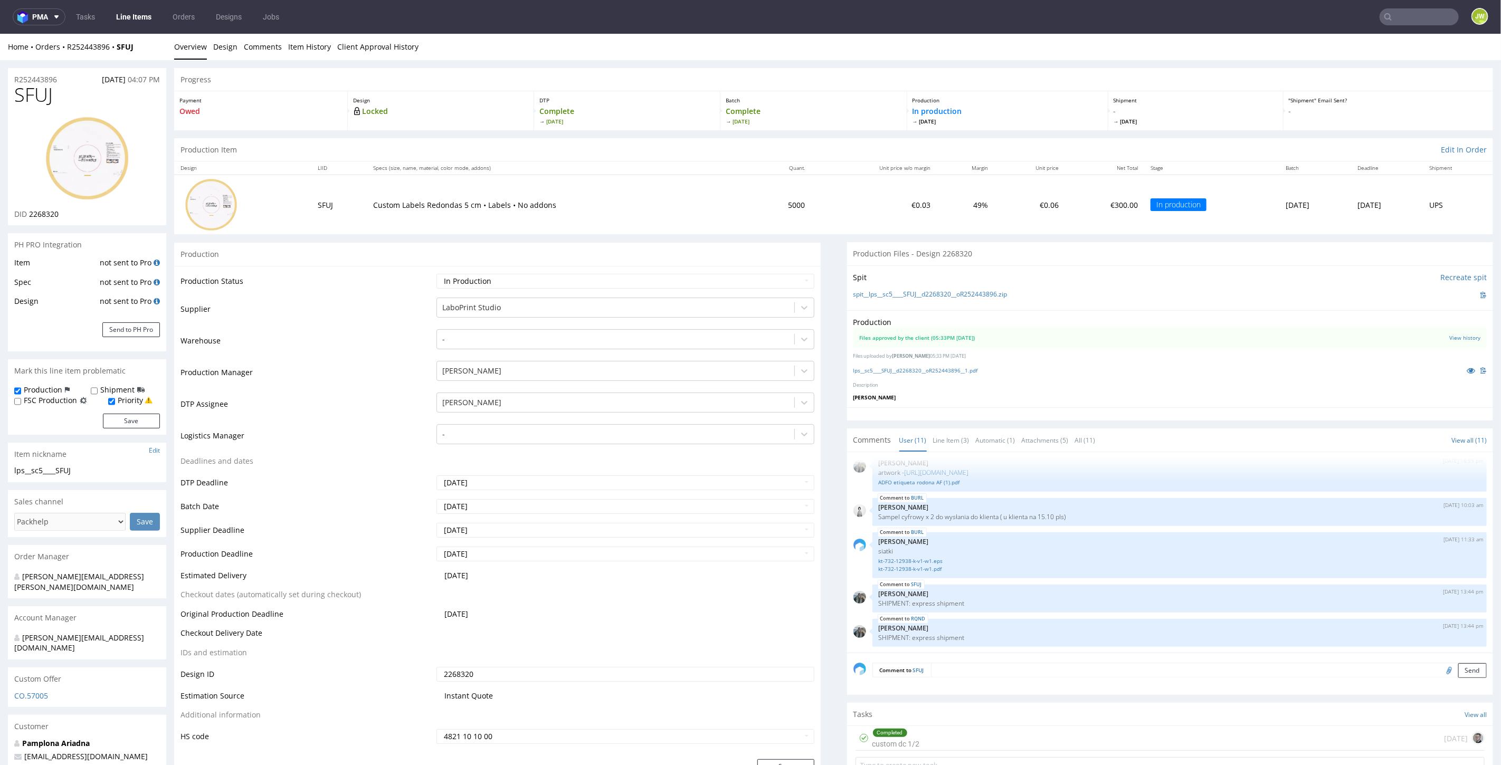
click at [125, 12] on link "Line Items" at bounding box center [134, 16] width 48 height 17
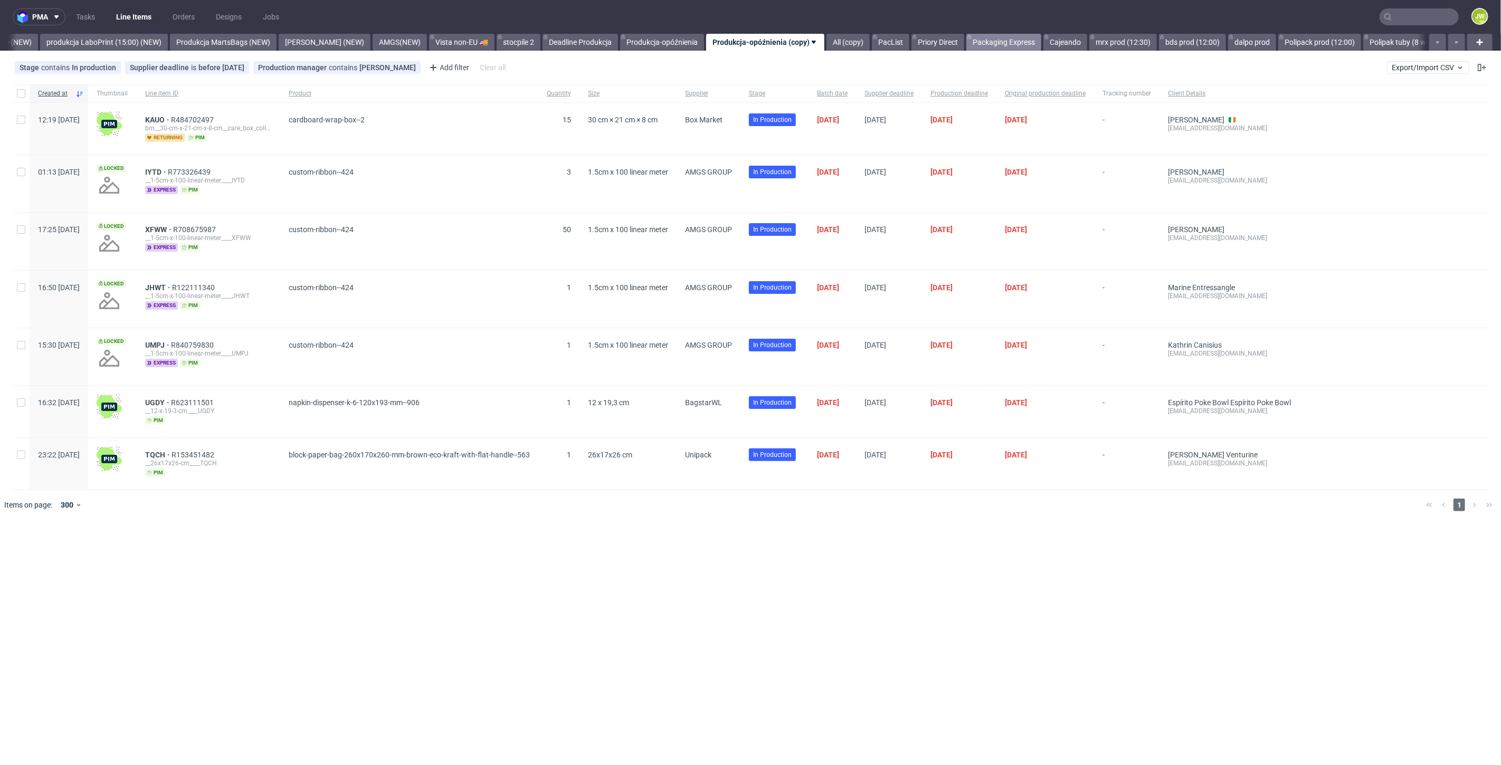
scroll to position [0, 2562]
click at [815, 41] on div "All (copy)" at bounding box center [837, 42] width 45 height 17
click at [817, 41] on link "All (copy)" at bounding box center [838, 42] width 43 height 17
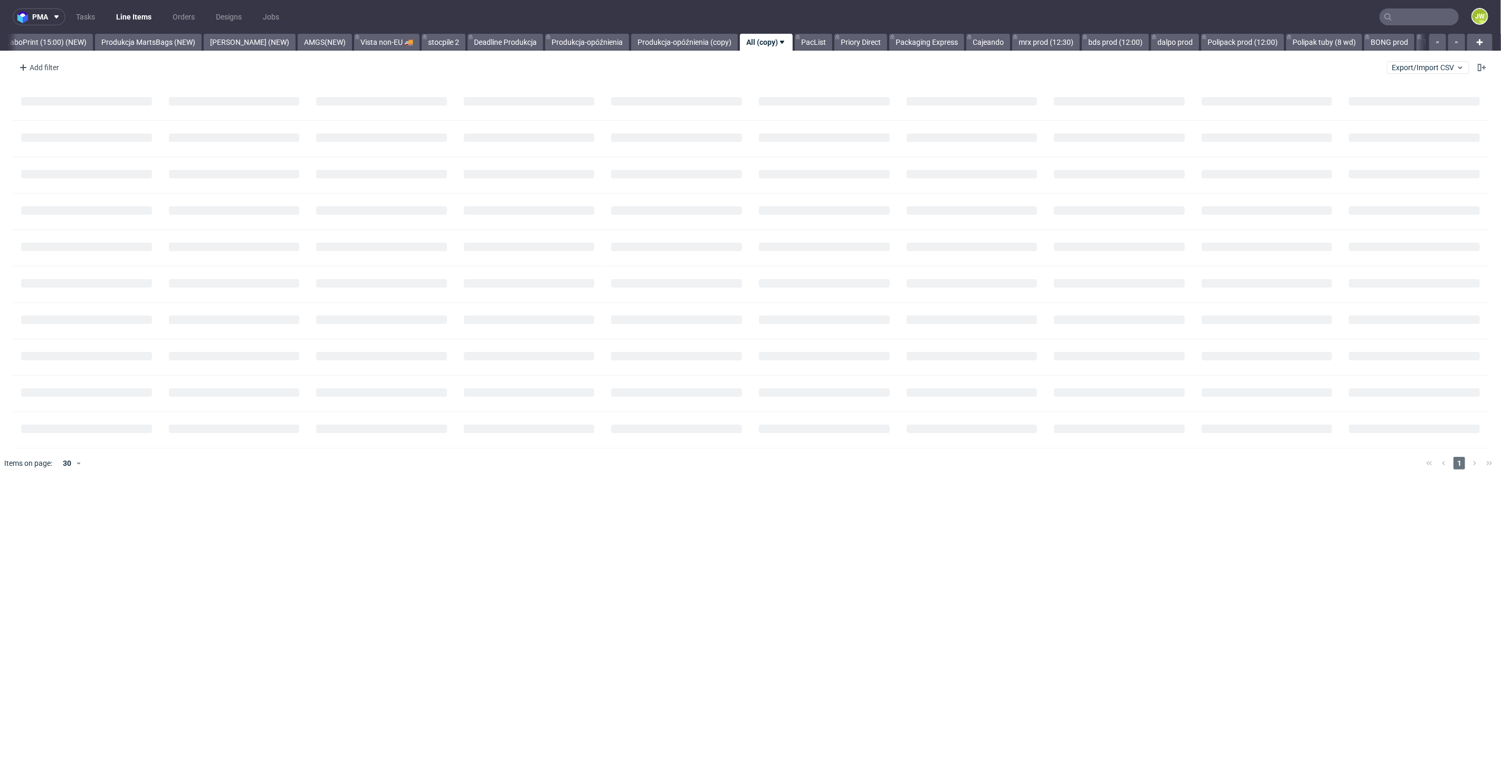
scroll to position [0, 2639]
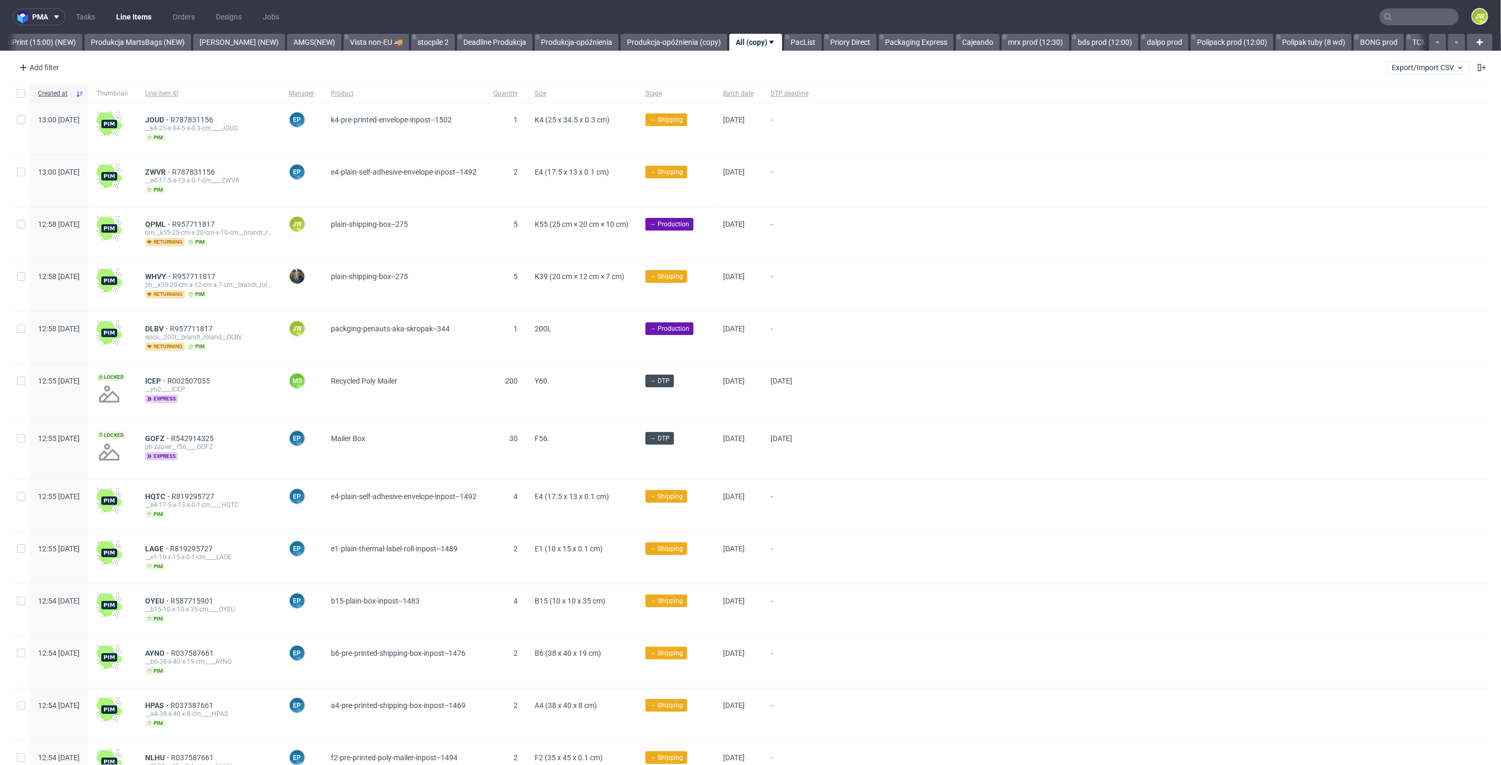
click at [41, 77] on div "Add filter Hide filters Clear all Export/Import CSV" at bounding box center [750, 67] width 1501 height 25
click at [37, 66] on div "Add filter" at bounding box center [38, 67] width 46 height 17
click at [63, 91] on input "text" at bounding box center [82, 90] width 127 height 17
type input "su"
click at [41, 130] on span "Supplier" at bounding box center [37, 132] width 36 height 15
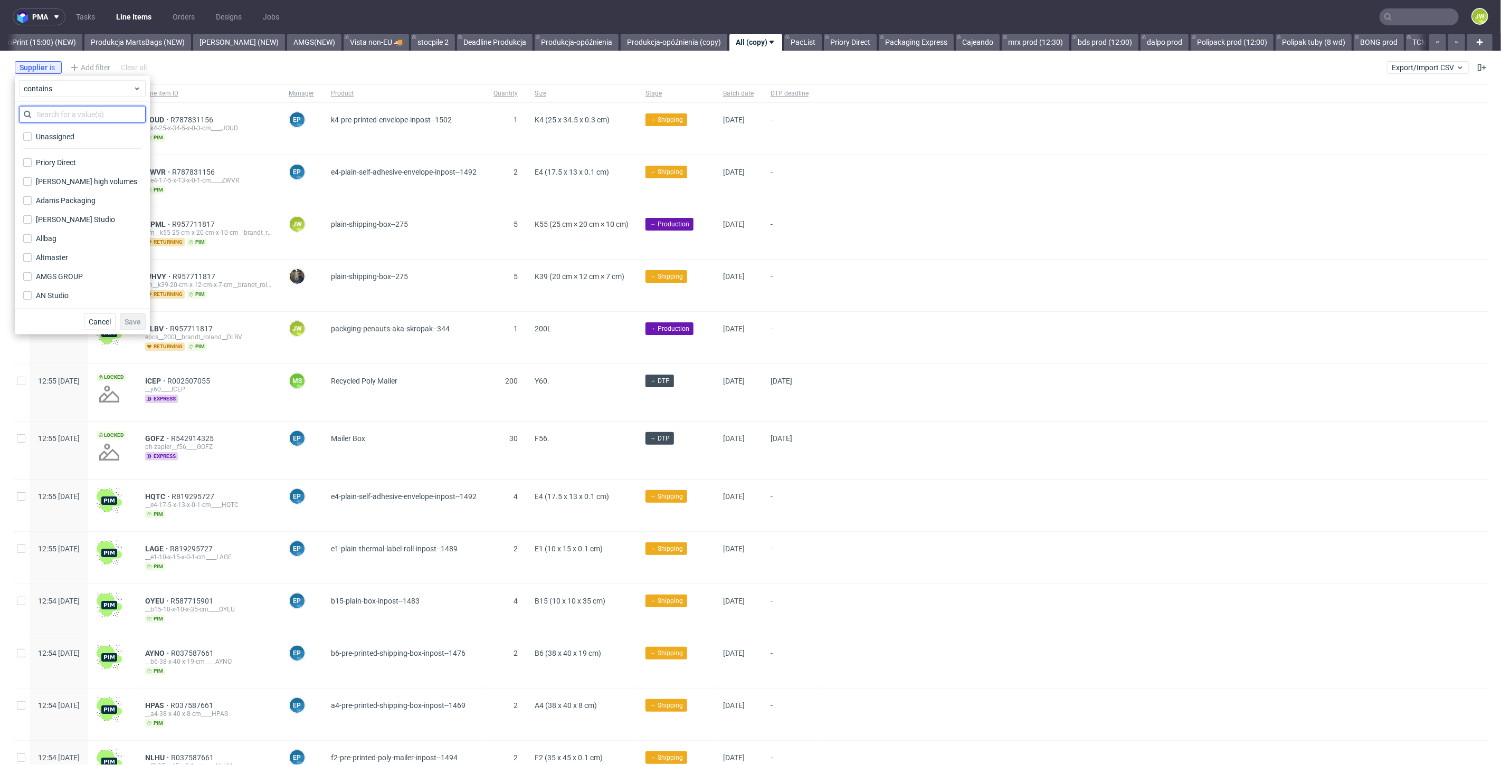
click at [52, 115] on input "text" at bounding box center [82, 114] width 127 height 17
type input "amgs"
click at [54, 134] on div "AMGS GROUP" at bounding box center [59, 136] width 47 height 11
click at [32, 134] on input "AMGS GROUP" at bounding box center [27, 136] width 8 height 8
checkbox input "true"
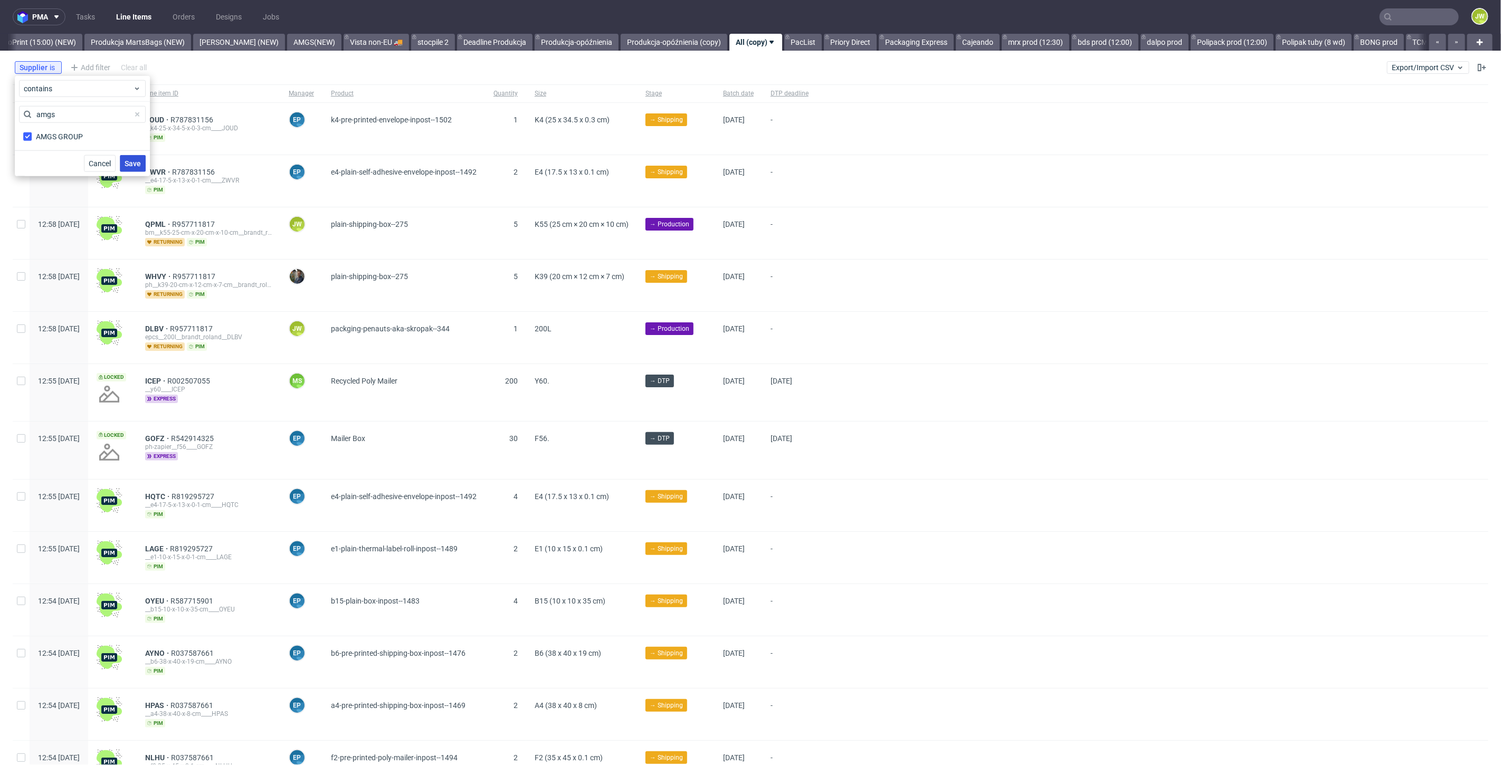
click at [131, 160] on span "Save" at bounding box center [133, 163] width 16 height 7
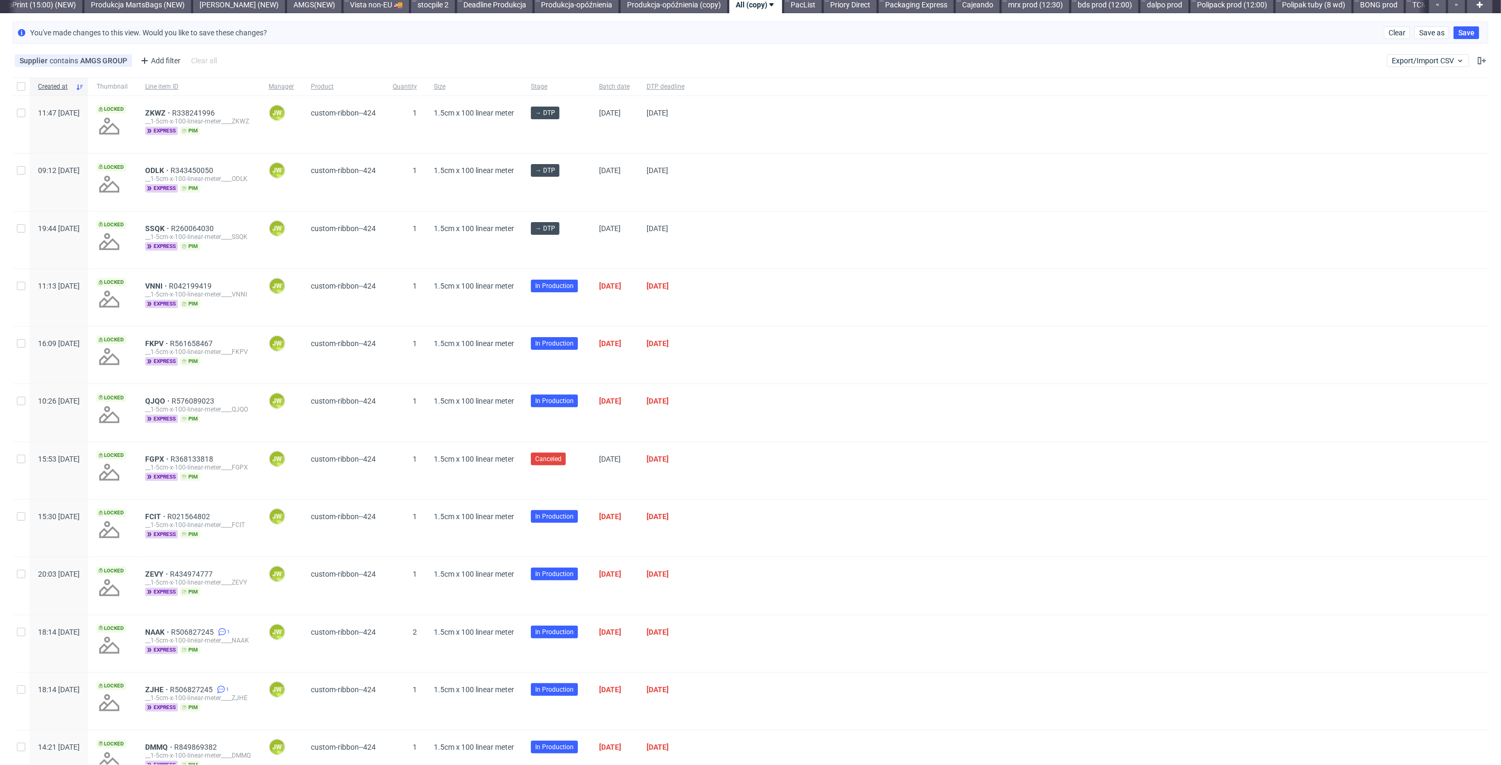
scroll to position [0, 0]
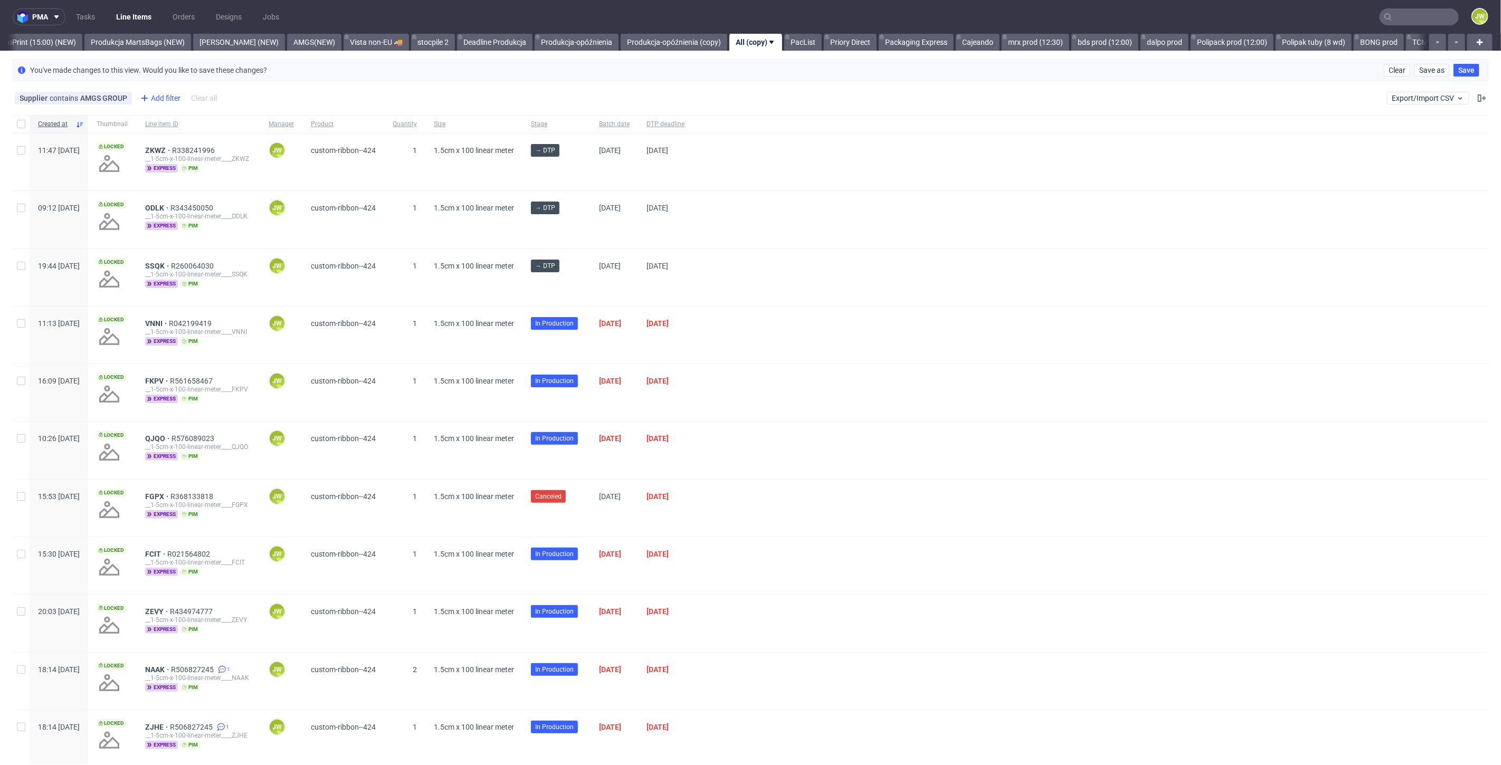
click at [149, 99] on div "Add filter" at bounding box center [159, 98] width 46 height 17
click at [169, 111] on div "DTP operator Account manager Badge Batch date Client details Color mode Country…" at bounding box center [202, 211] width 135 height 207
click at [175, 120] on input "text" at bounding box center [202, 120] width 127 height 17
type input "stage"
click at [148, 148] on span "Stage" at bounding box center [153, 143] width 28 height 15
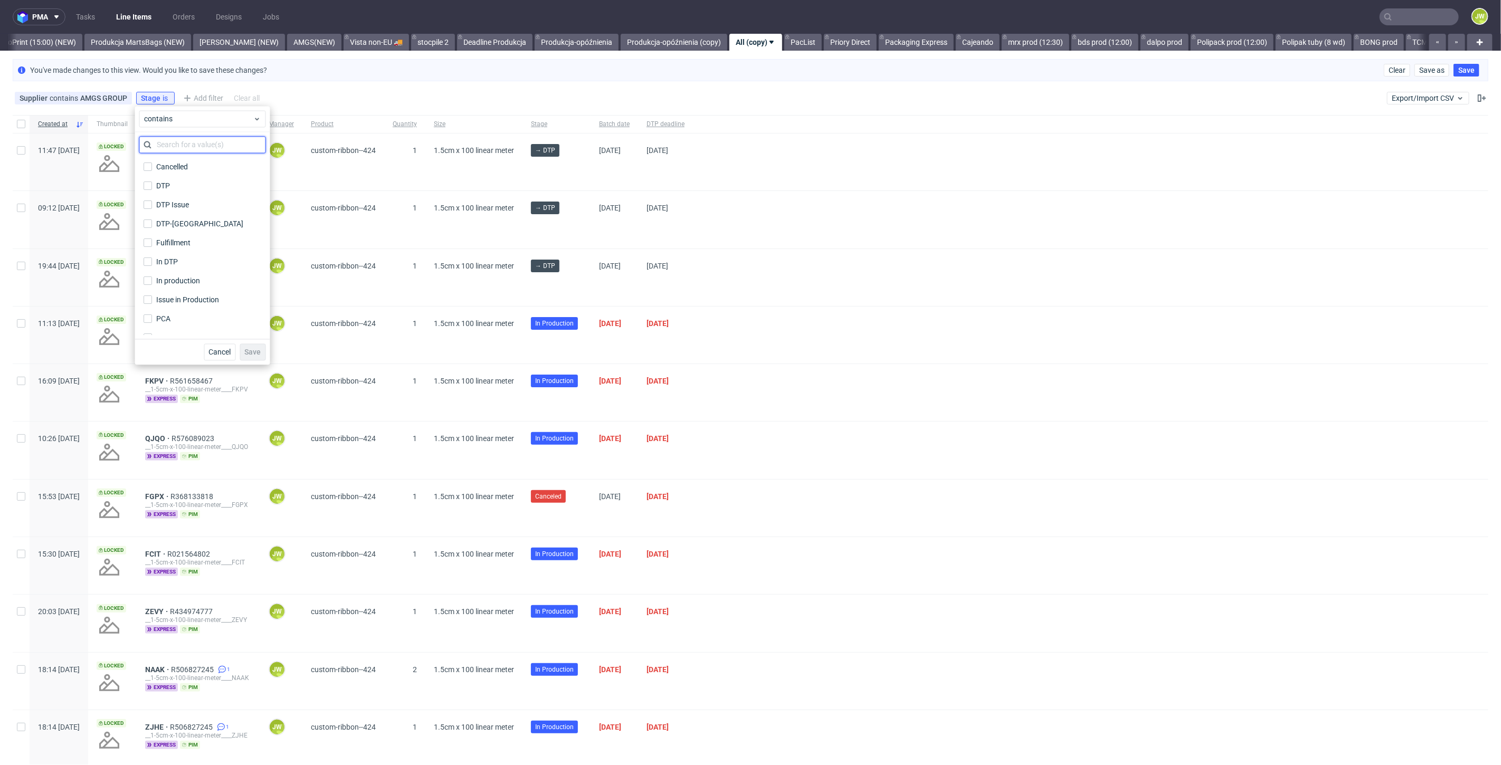
click at [176, 141] on input "text" at bounding box center [202, 144] width 127 height 17
type input "in"
click at [177, 186] on div "In production" at bounding box center [178, 185] width 44 height 11
click at [152, 186] on input "In production" at bounding box center [148, 186] width 8 height 8
checkbox input "true"
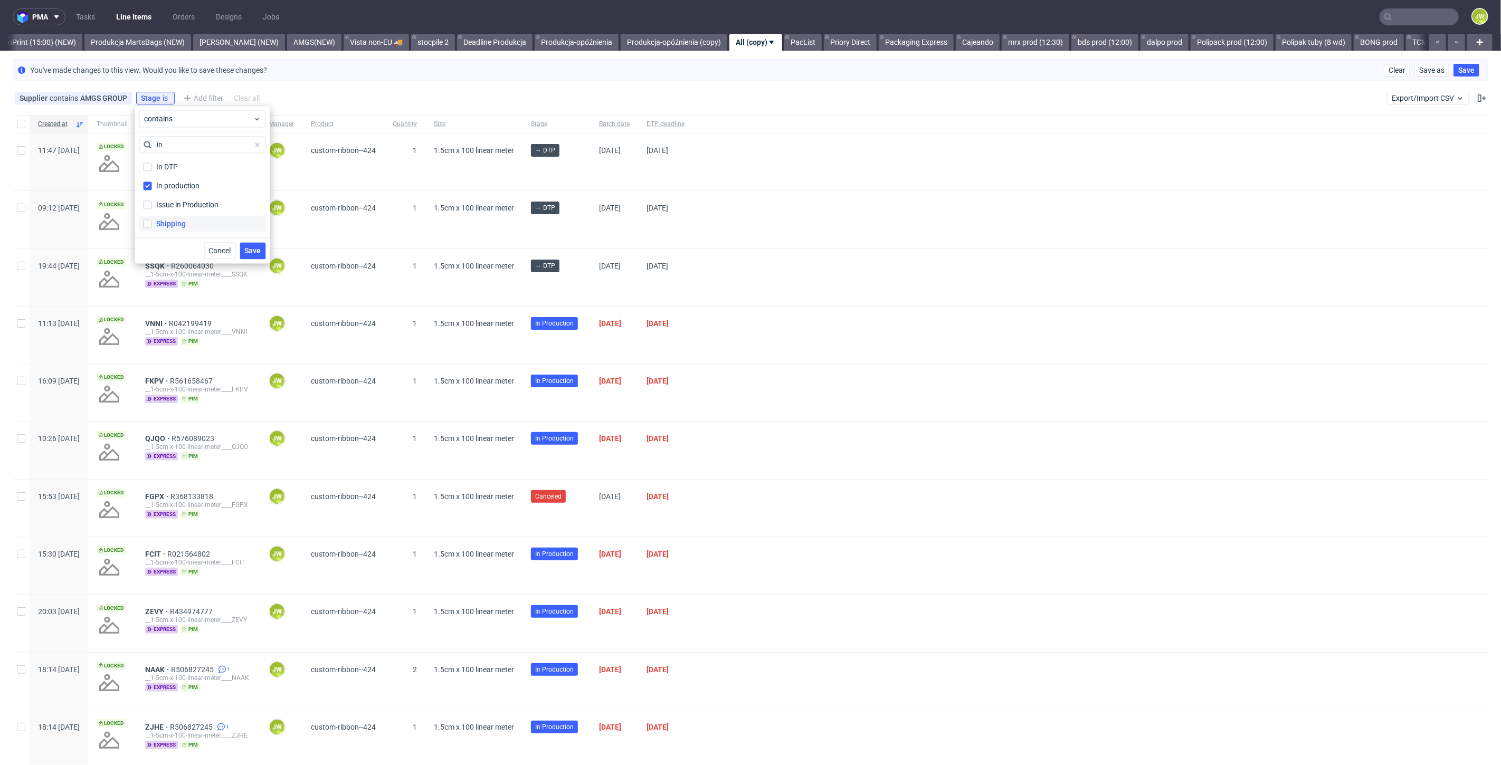
click at [171, 220] on div "Shipping" at bounding box center [171, 223] width 30 height 11
click at [152, 220] on input "Shipping" at bounding box center [148, 224] width 8 height 8
checkbox input "true"
click at [245, 249] on span "Save" at bounding box center [253, 250] width 16 height 7
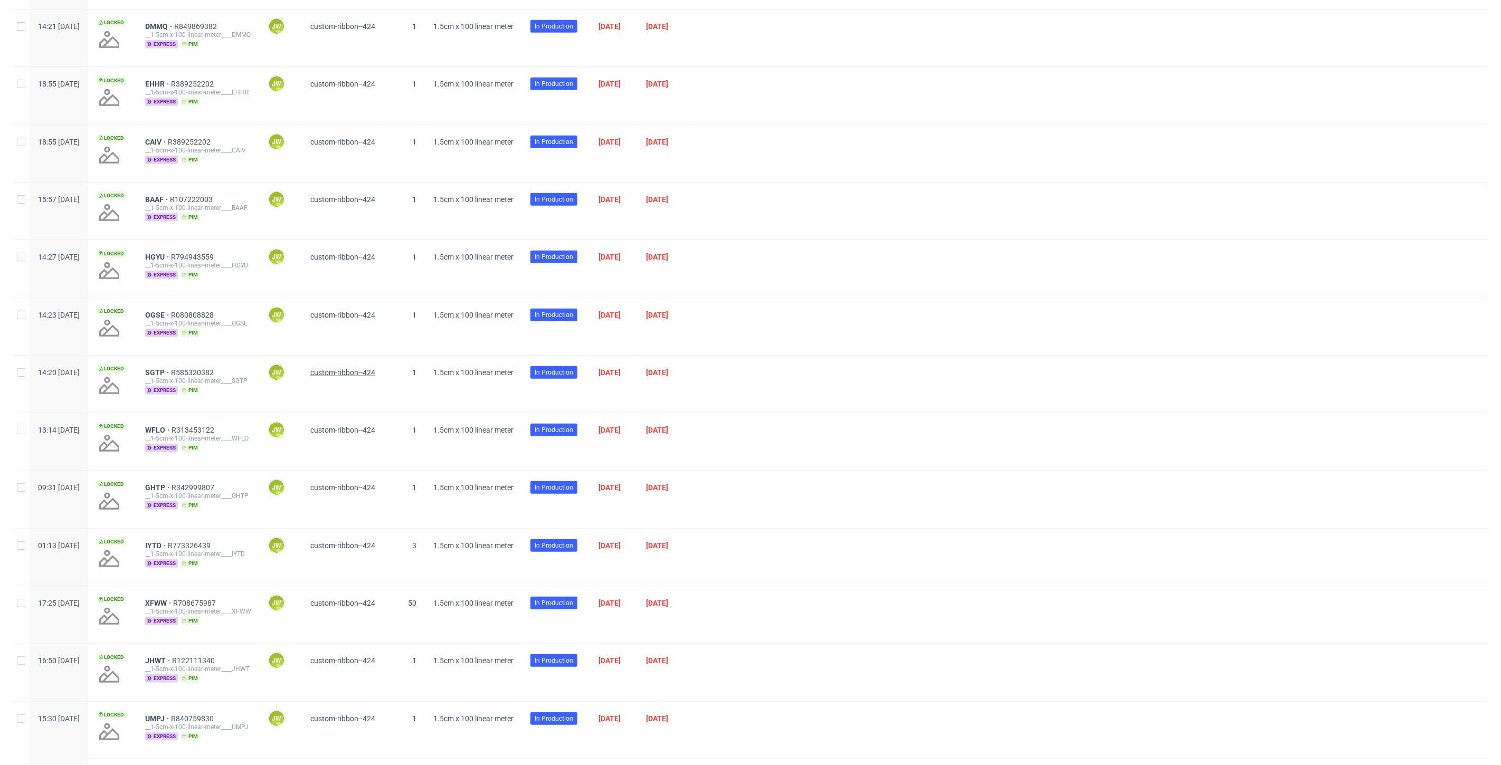
scroll to position [610, 0]
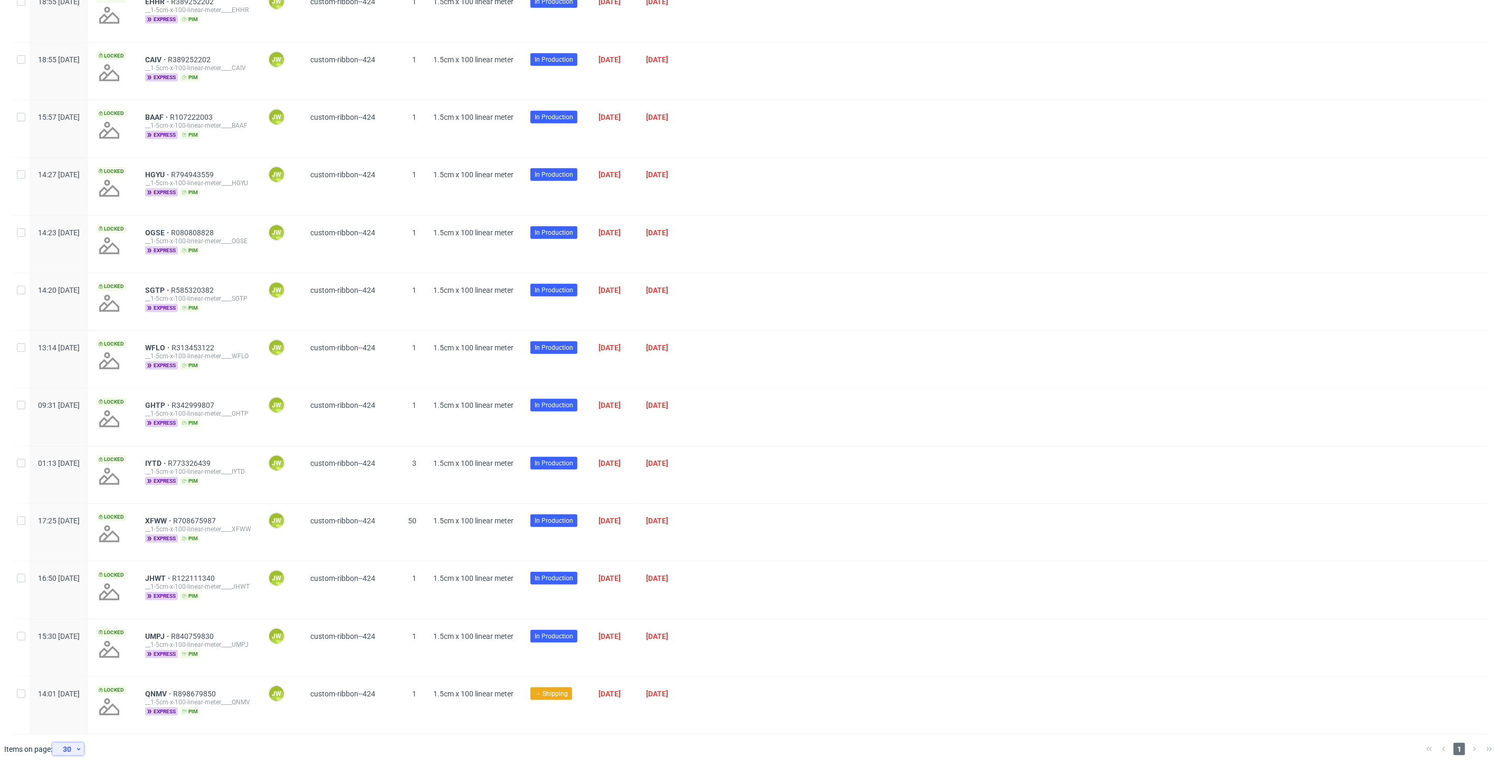
click at [62, 749] on div "30" at bounding box center [65, 749] width 19 height 15
click at [74, 705] on div "60" at bounding box center [71, 697] width 21 height 15
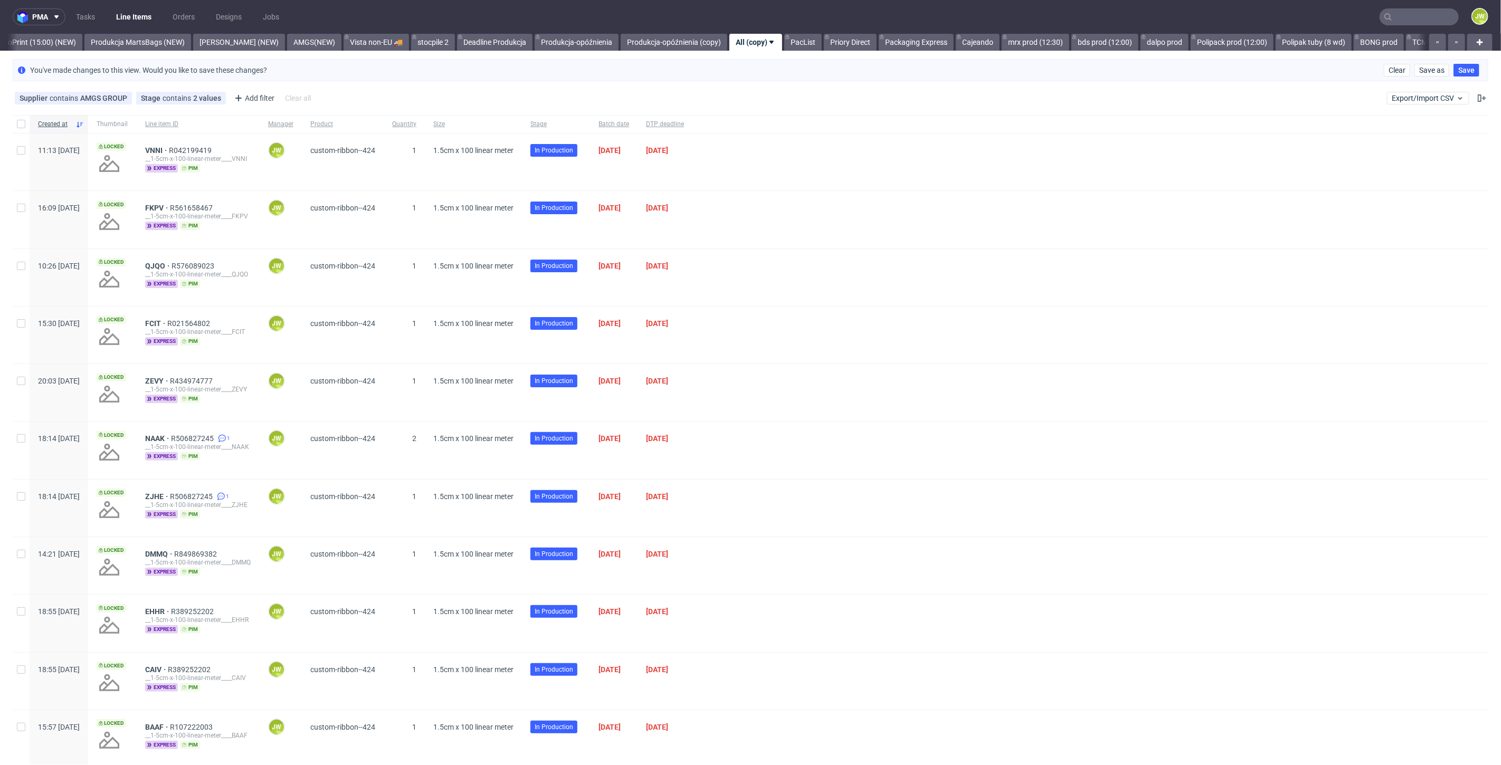
click at [25, 122] on div at bounding box center [21, 124] width 17 height 18
checkbox input "true"
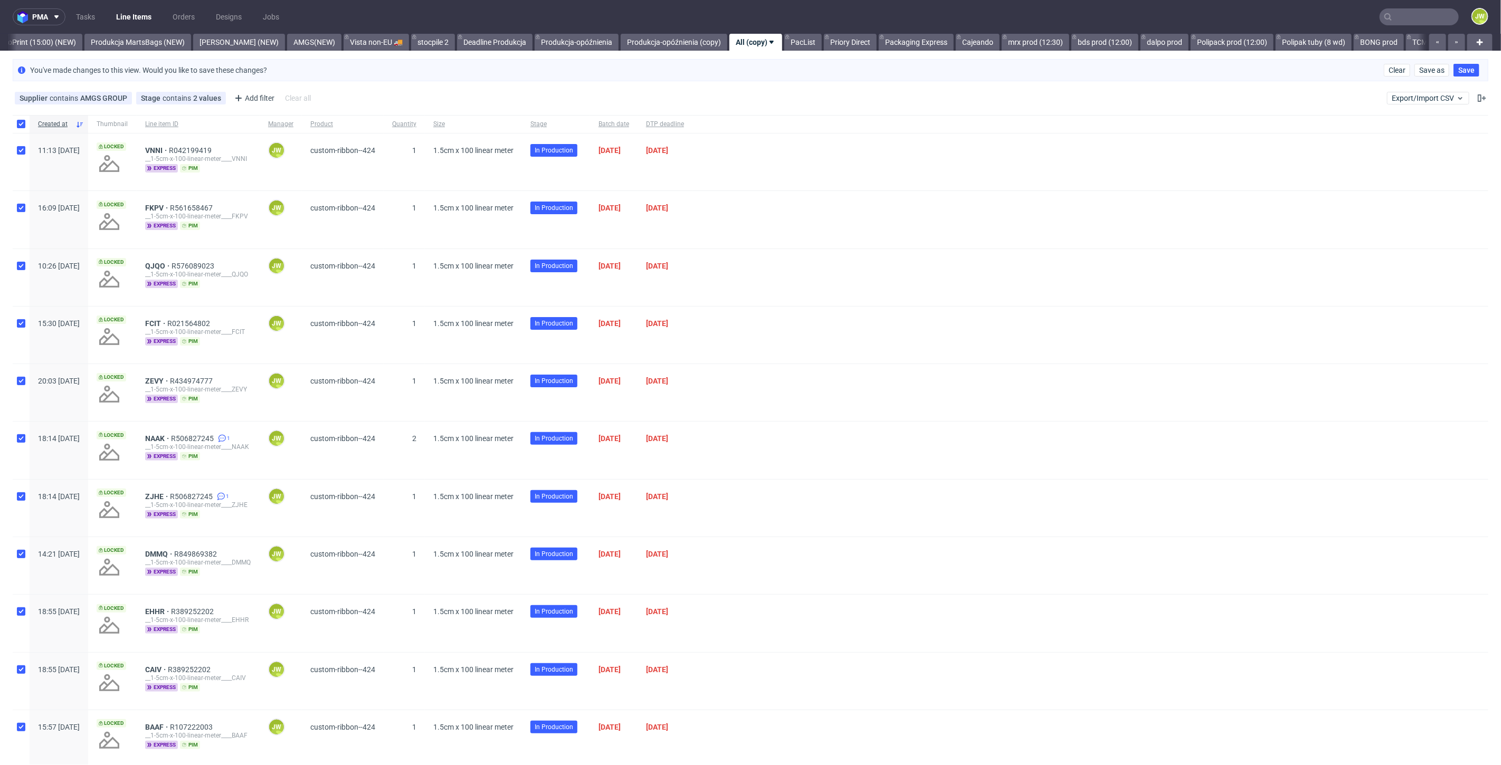
checkbox input "true"
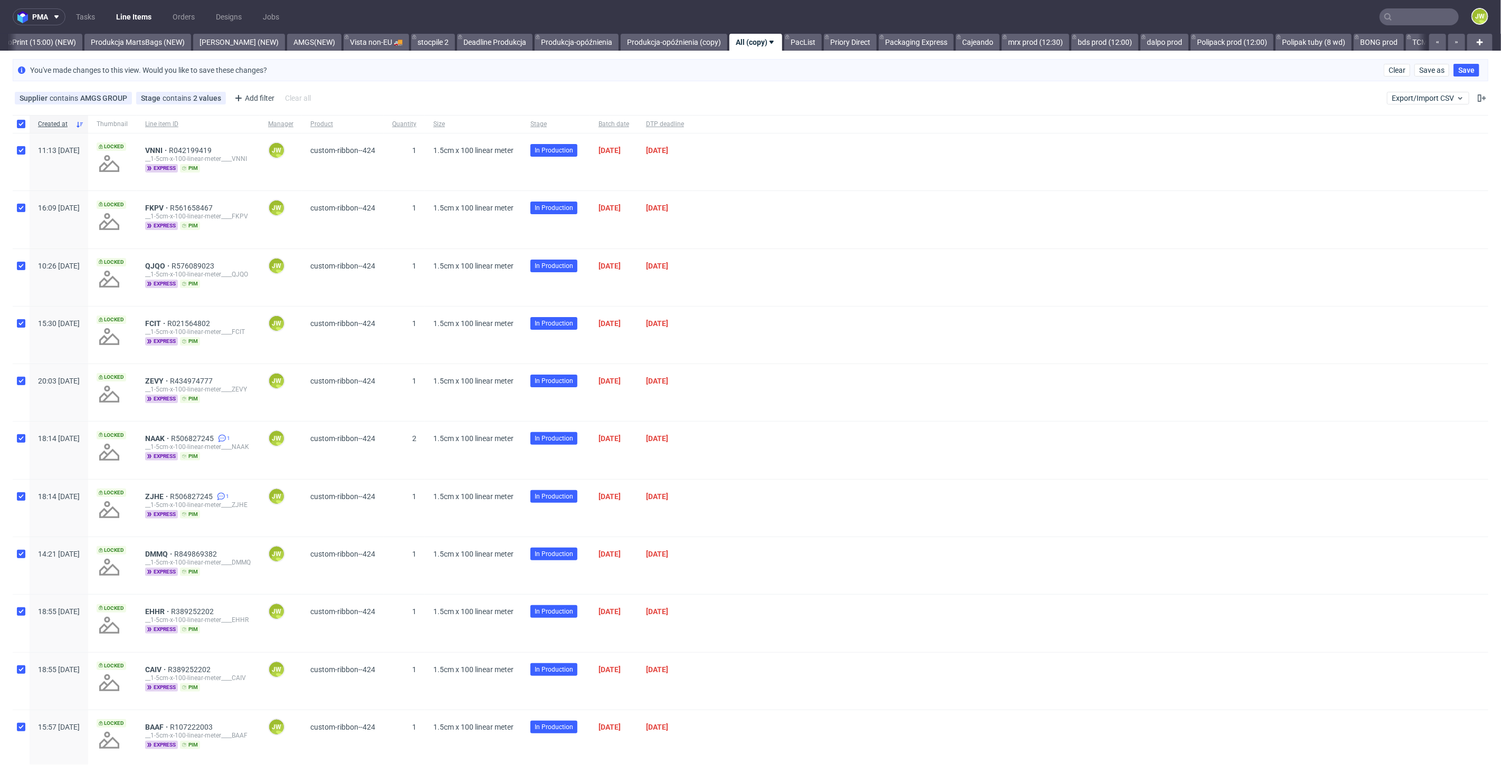
checkbox input "true"
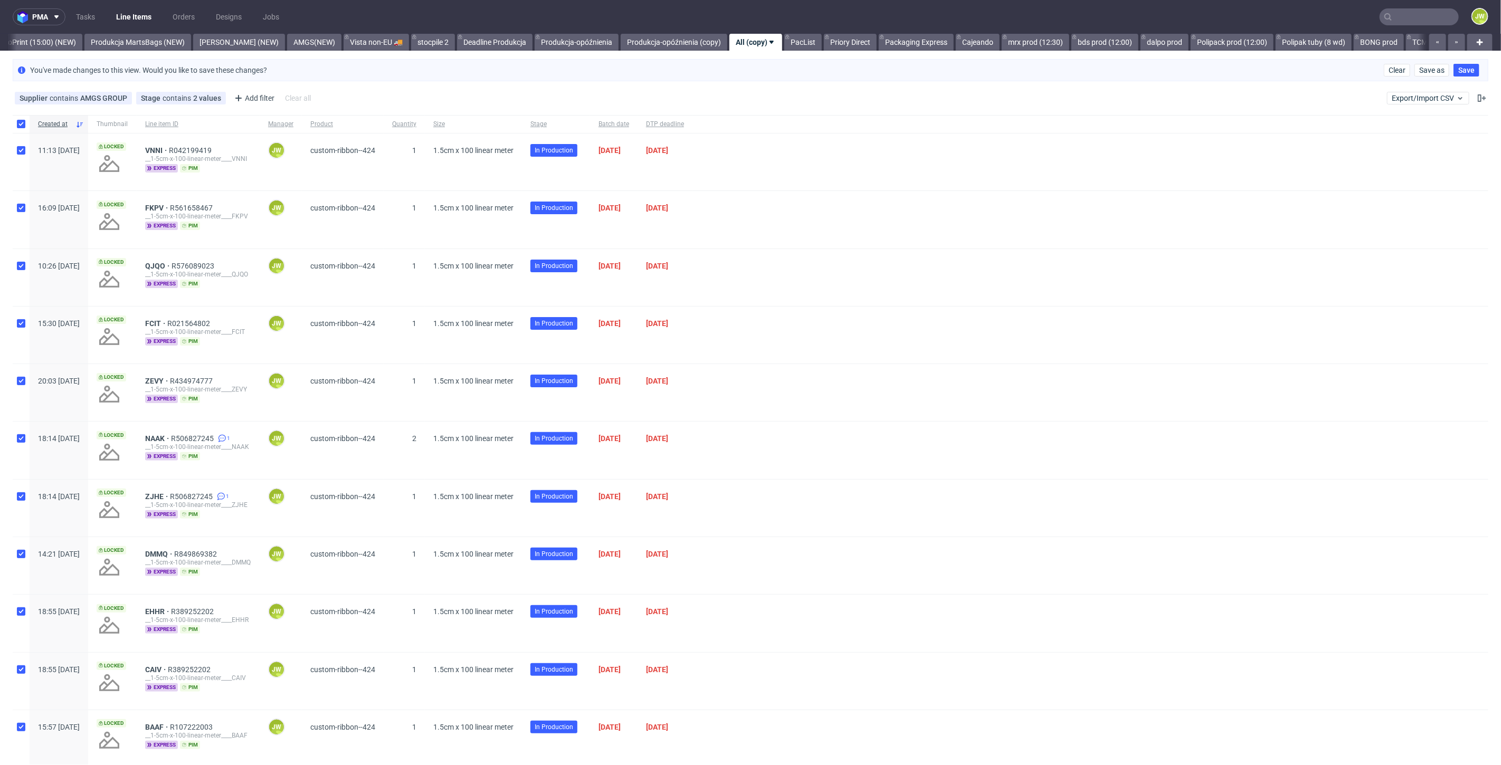
checkbox input "true"
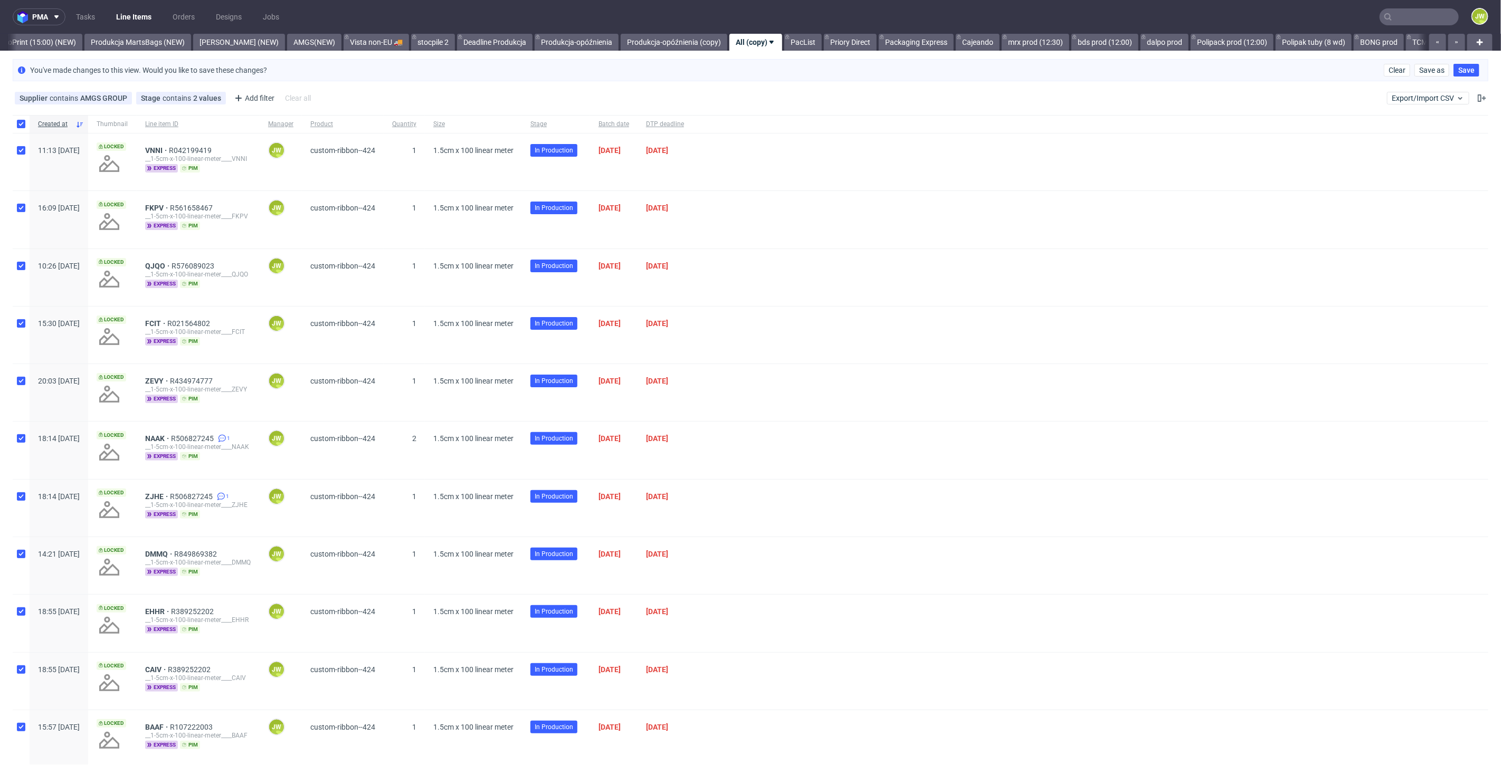
checkbox input "true"
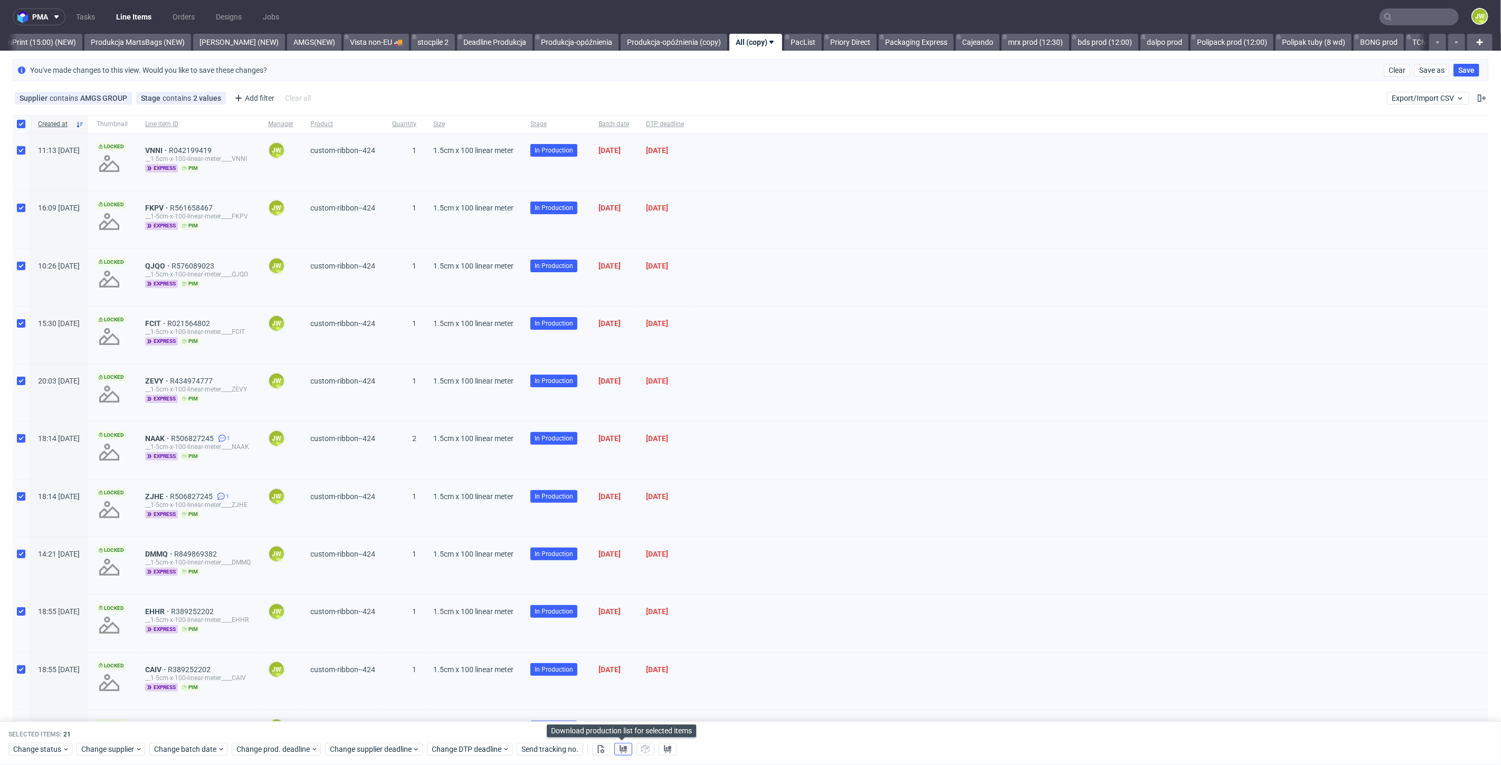
click at [614, 750] on button at bounding box center [623, 750] width 18 height 13
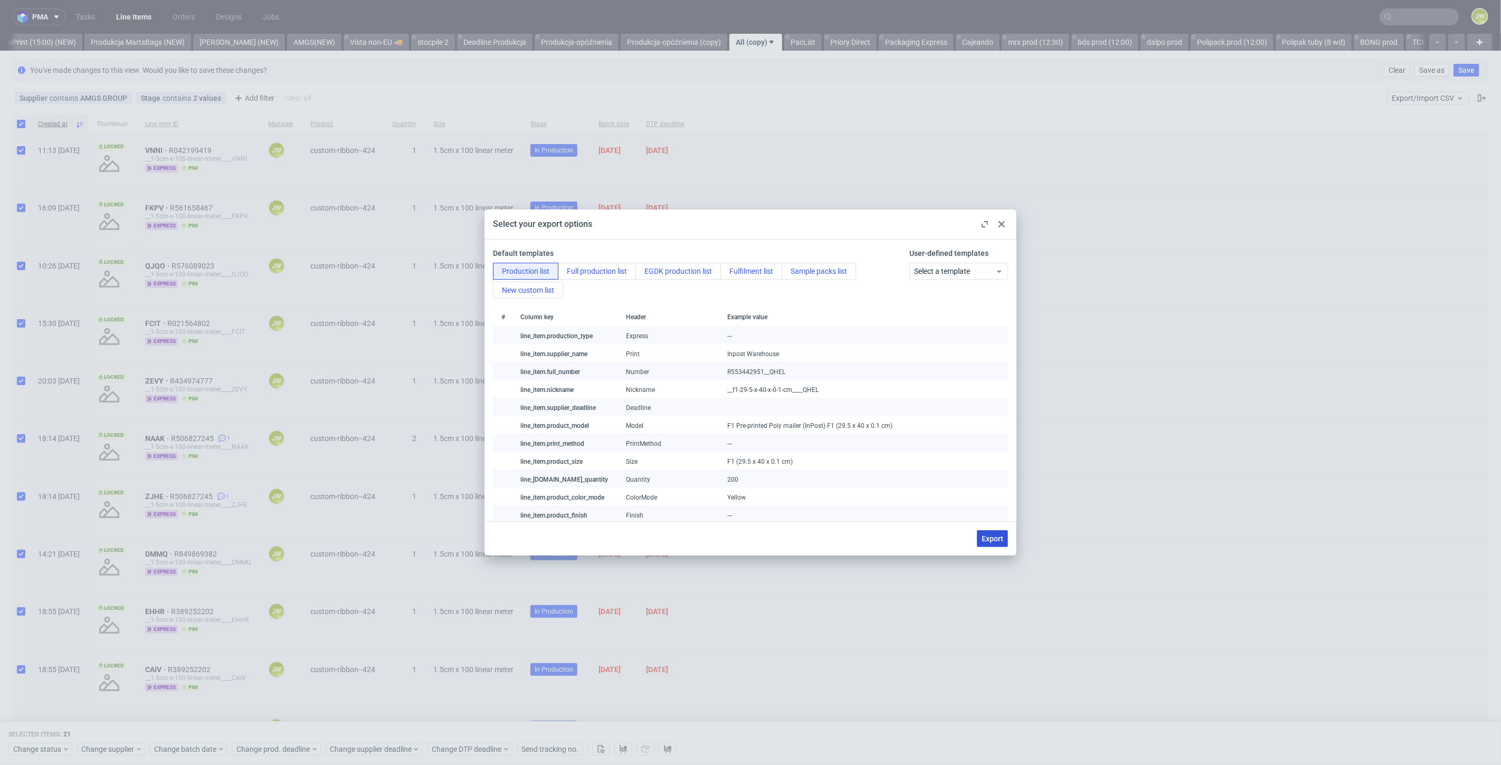
click at [994, 535] on span "Export" at bounding box center [993, 538] width 22 height 7
checkbox input "false"
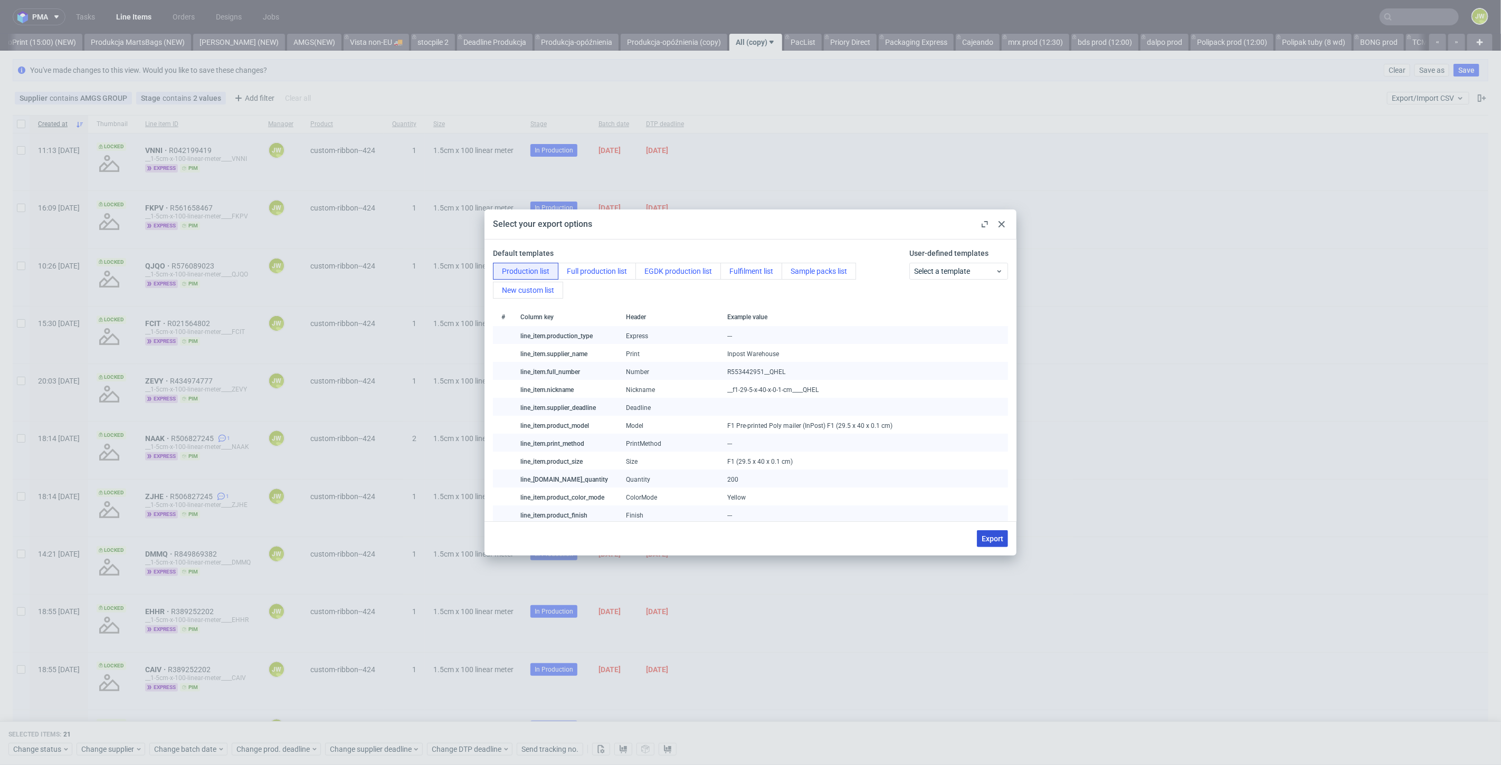
checkbox input "false"
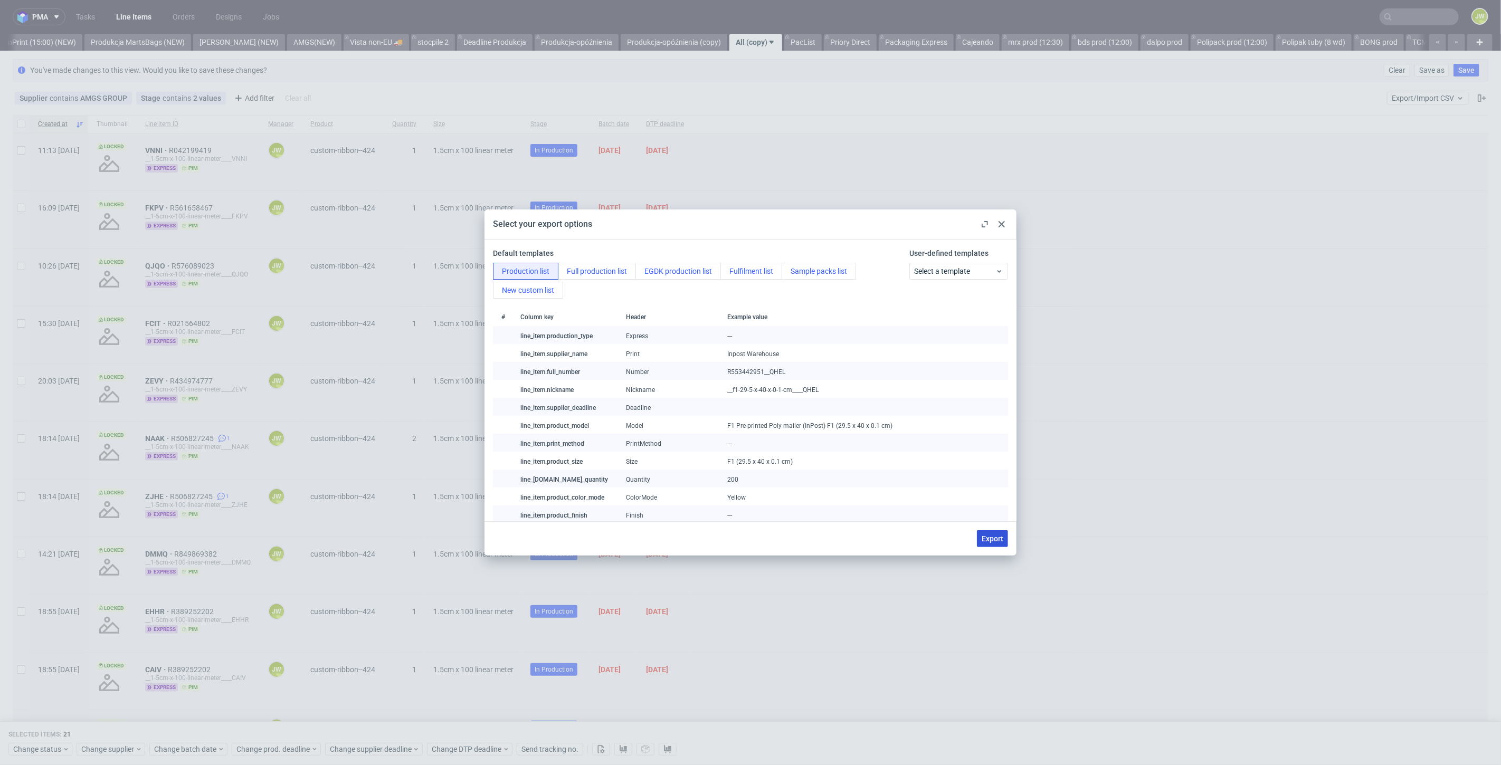
checkbox input "false"
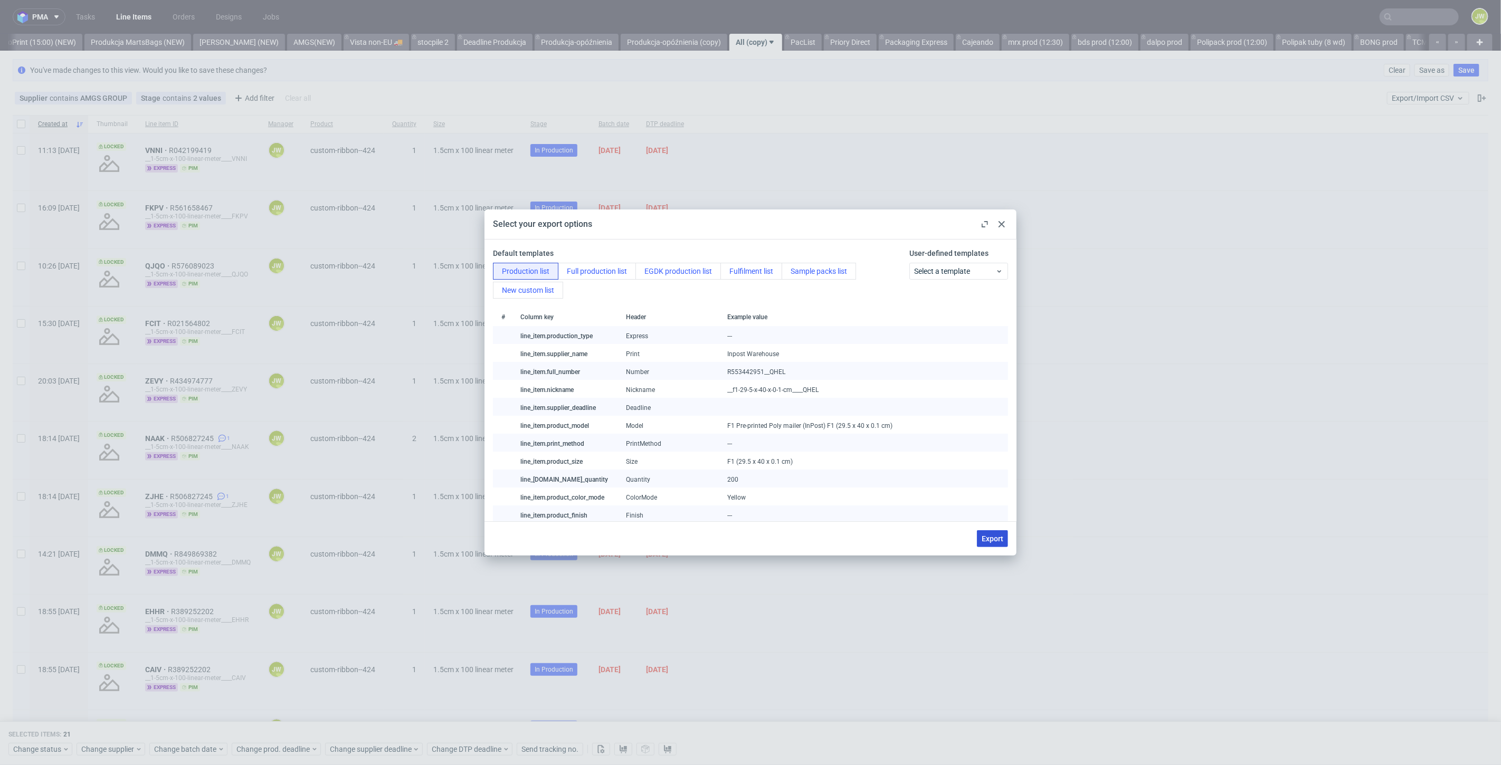
checkbox input "false"
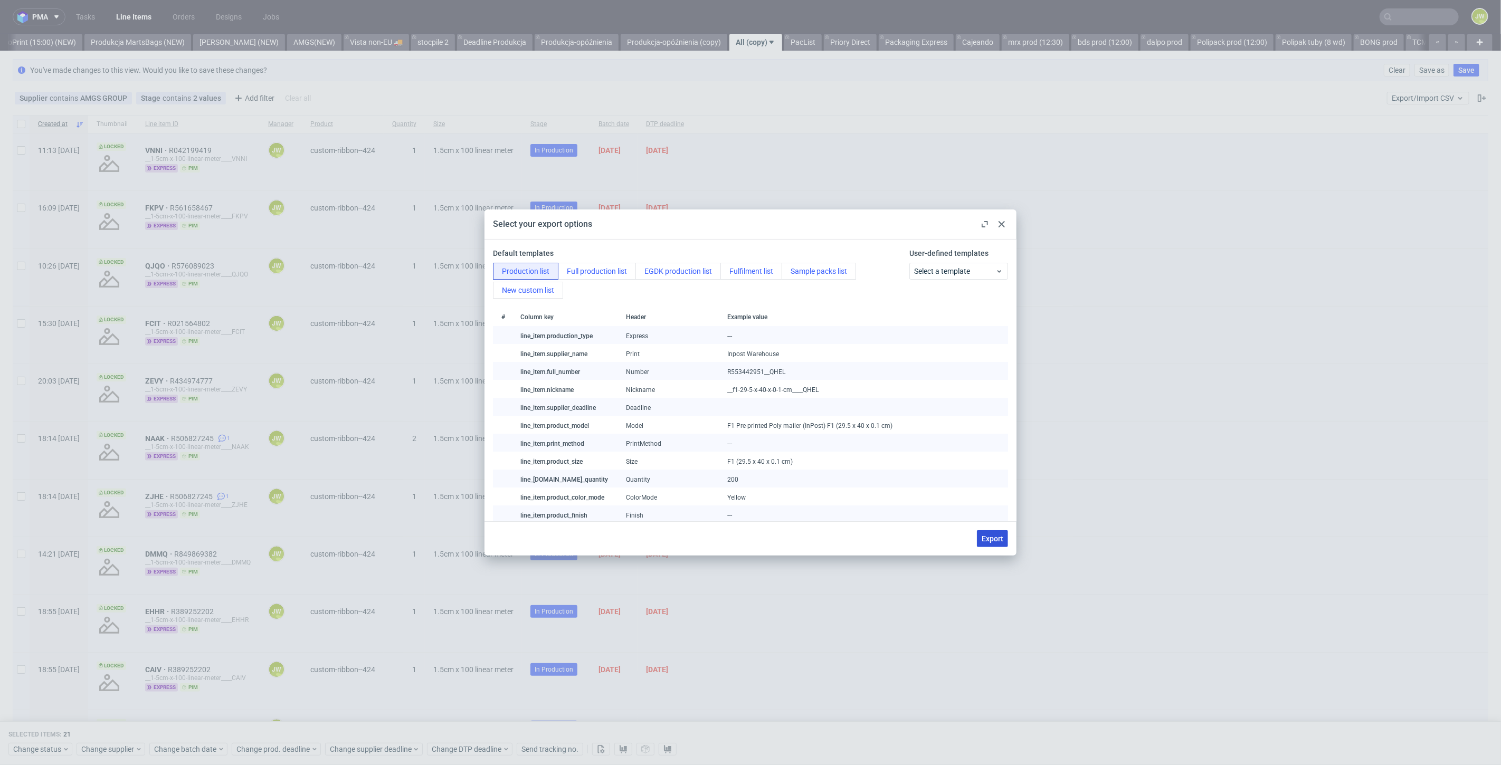
checkbox input "false"
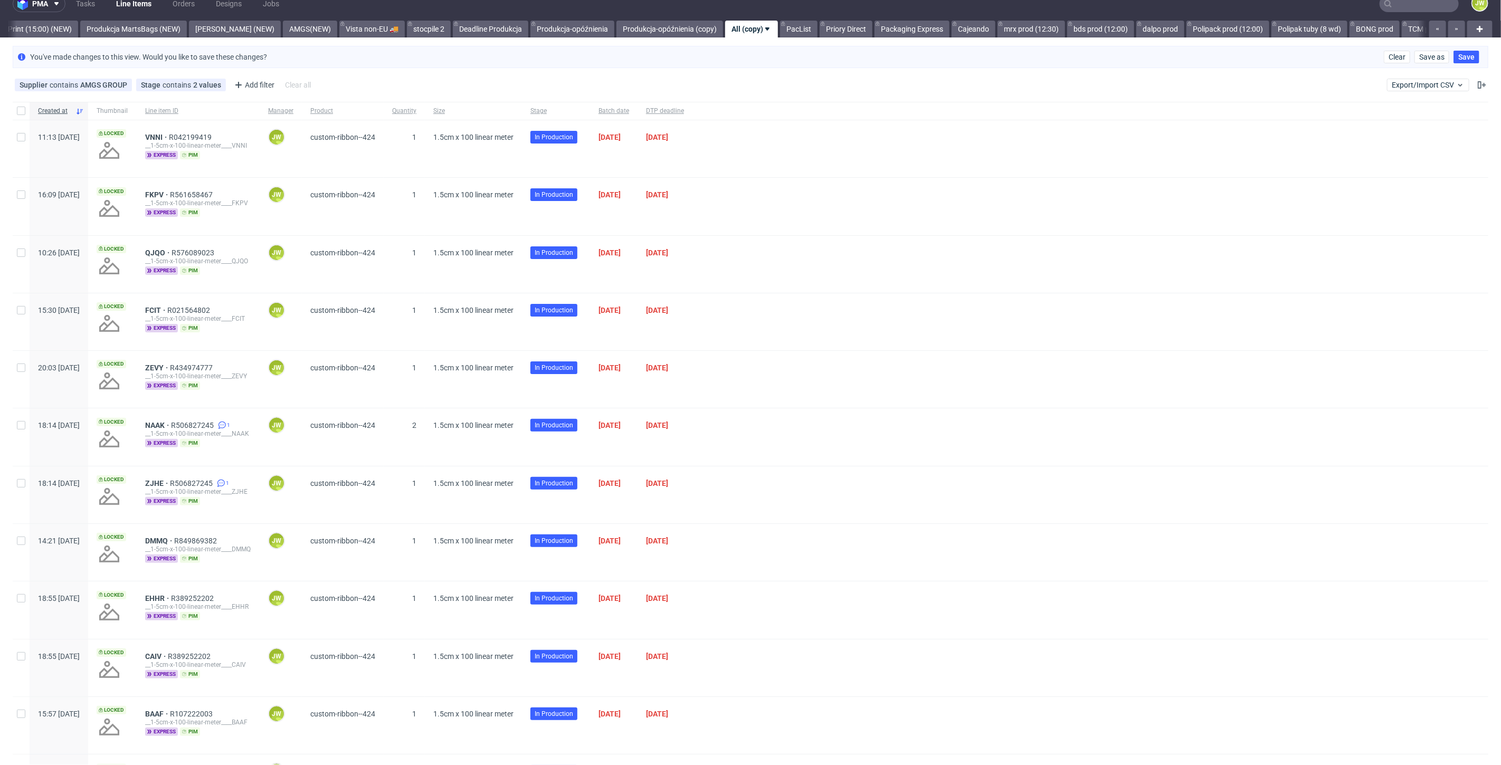
scroll to position [0, 0]
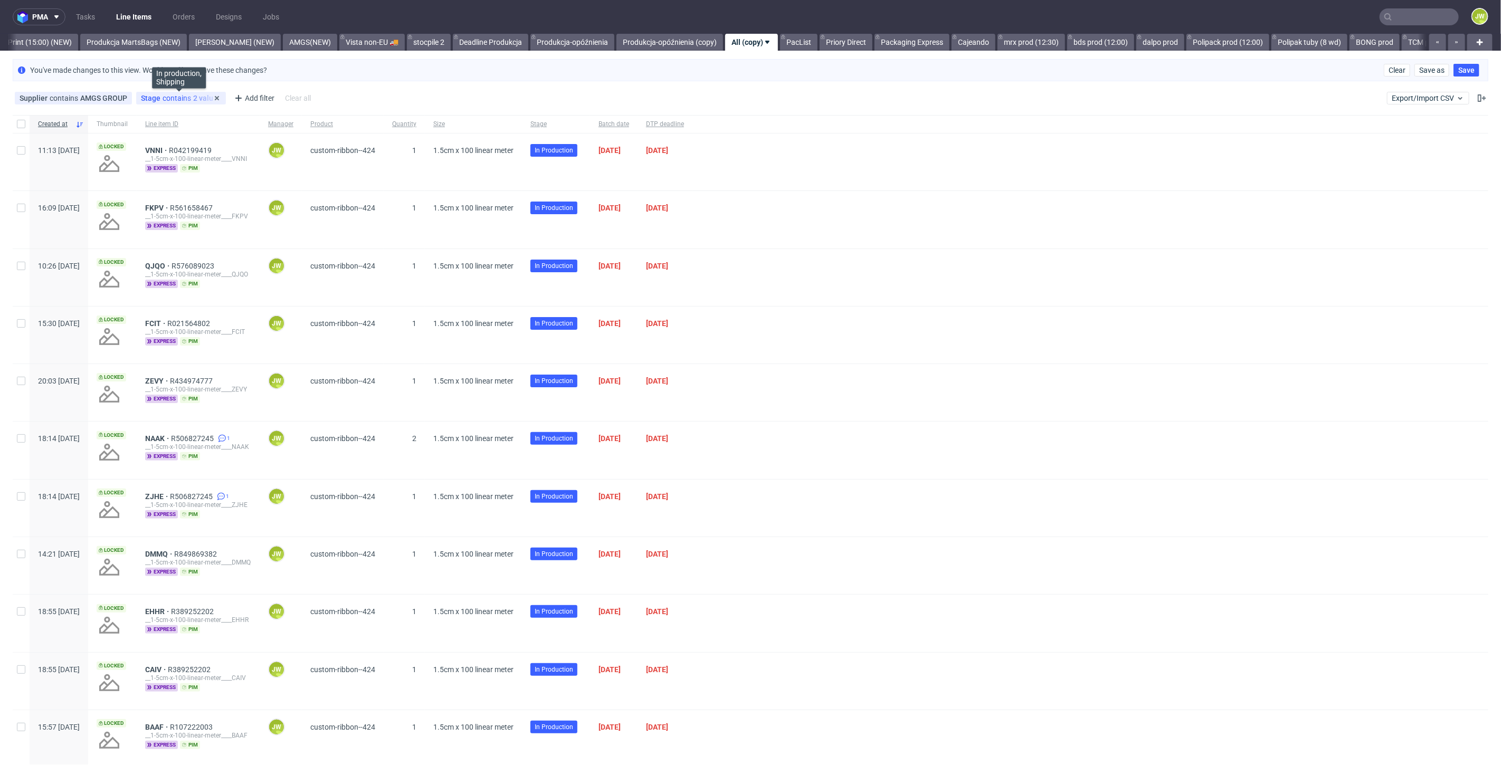
click at [186, 99] on div "Stage contains 2 values" at bounding box center [181, 98] width 80 height 8
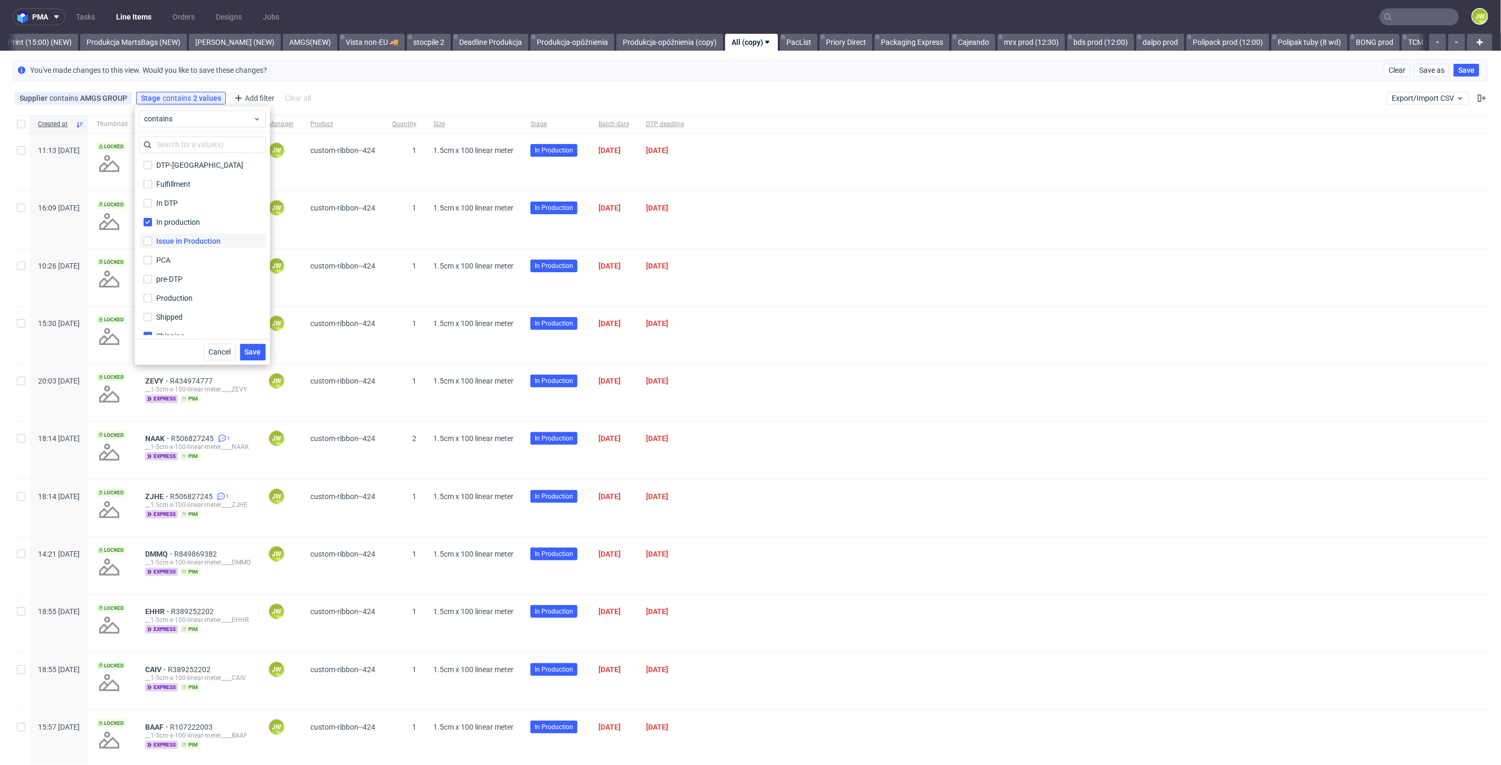
scroll to position [69, 0]
click at [151, 306] on input "Shipped" at bounding box center [148, 306] width 8 height 8
checkbox input "true"
click at [246, 350] on span "Save" at bounding box center [253, 351] width 16 height 7
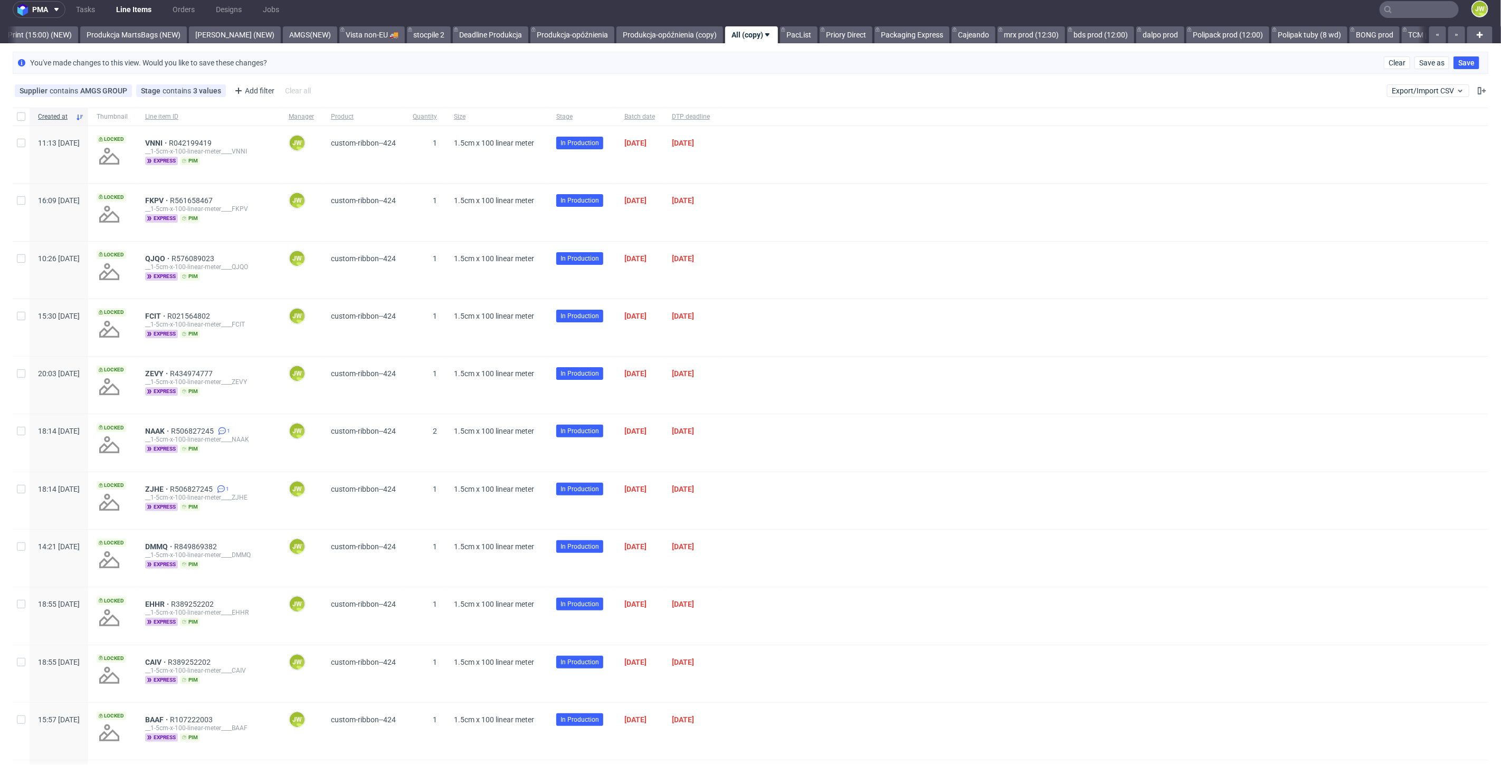
scroll to position [0, 0]
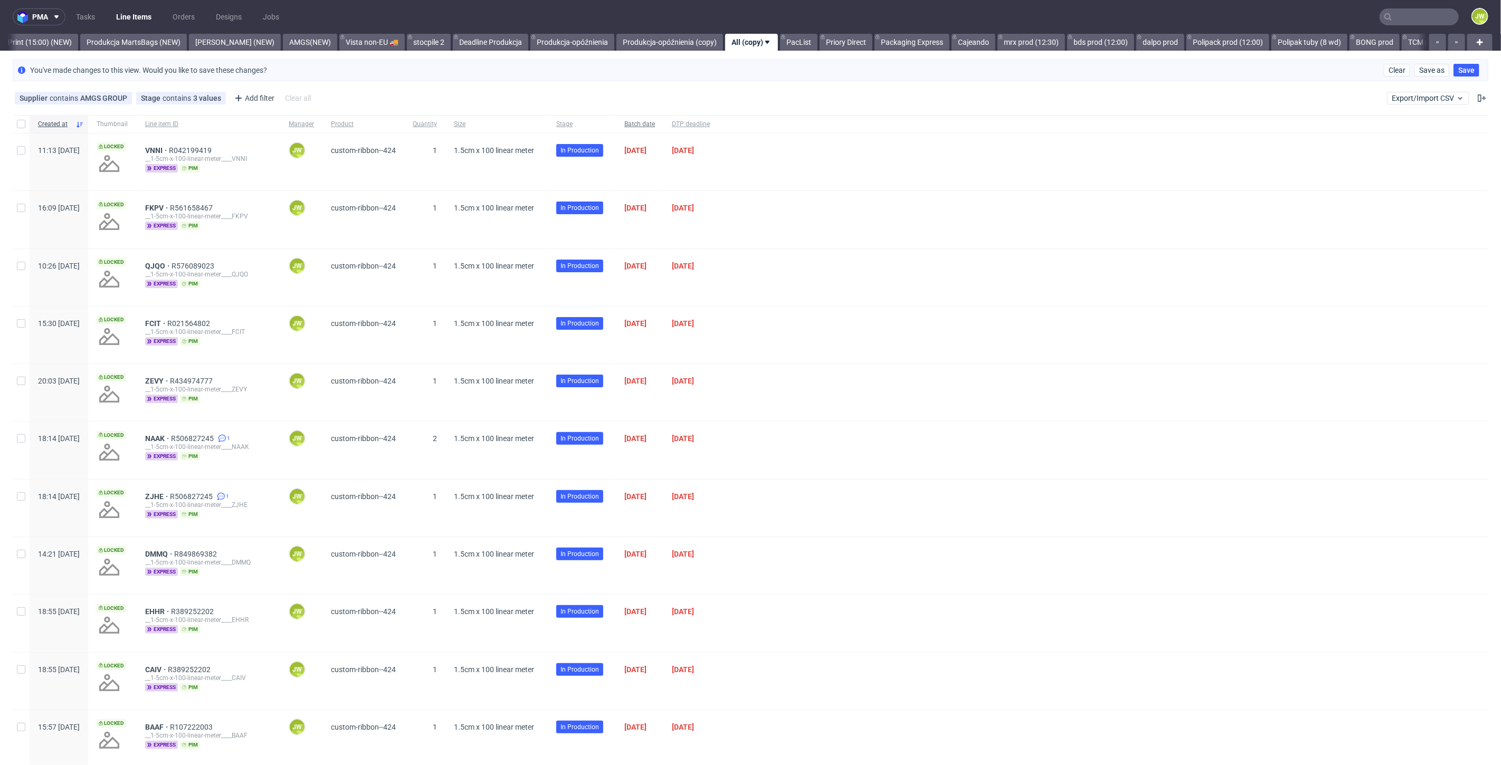
click at [663, 126] on div "Batch date" at bounding box center [639, 124] width 47 height 18
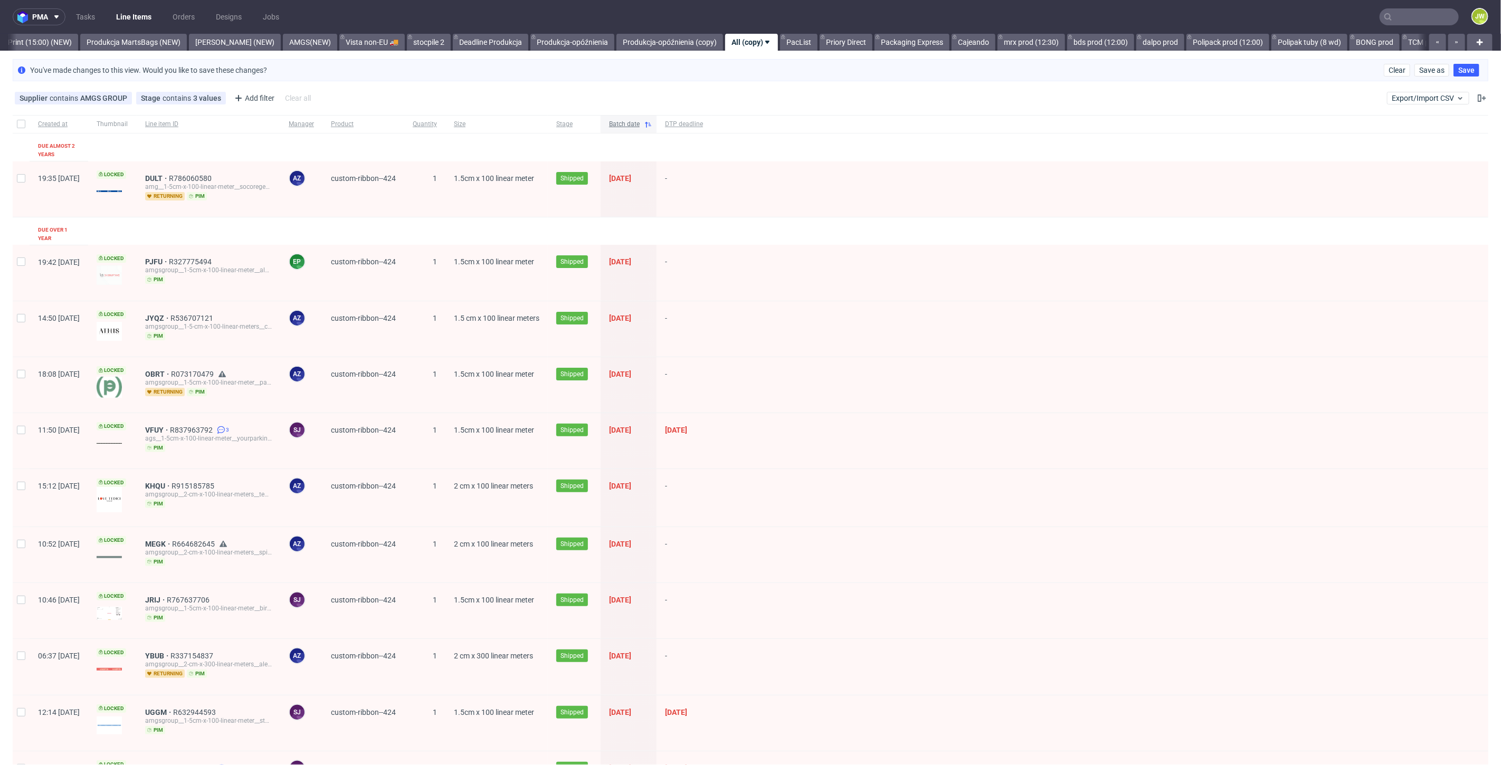
click at [657, 126] on div "Batch date" at bounding box center [629, 124] width 56 height 18
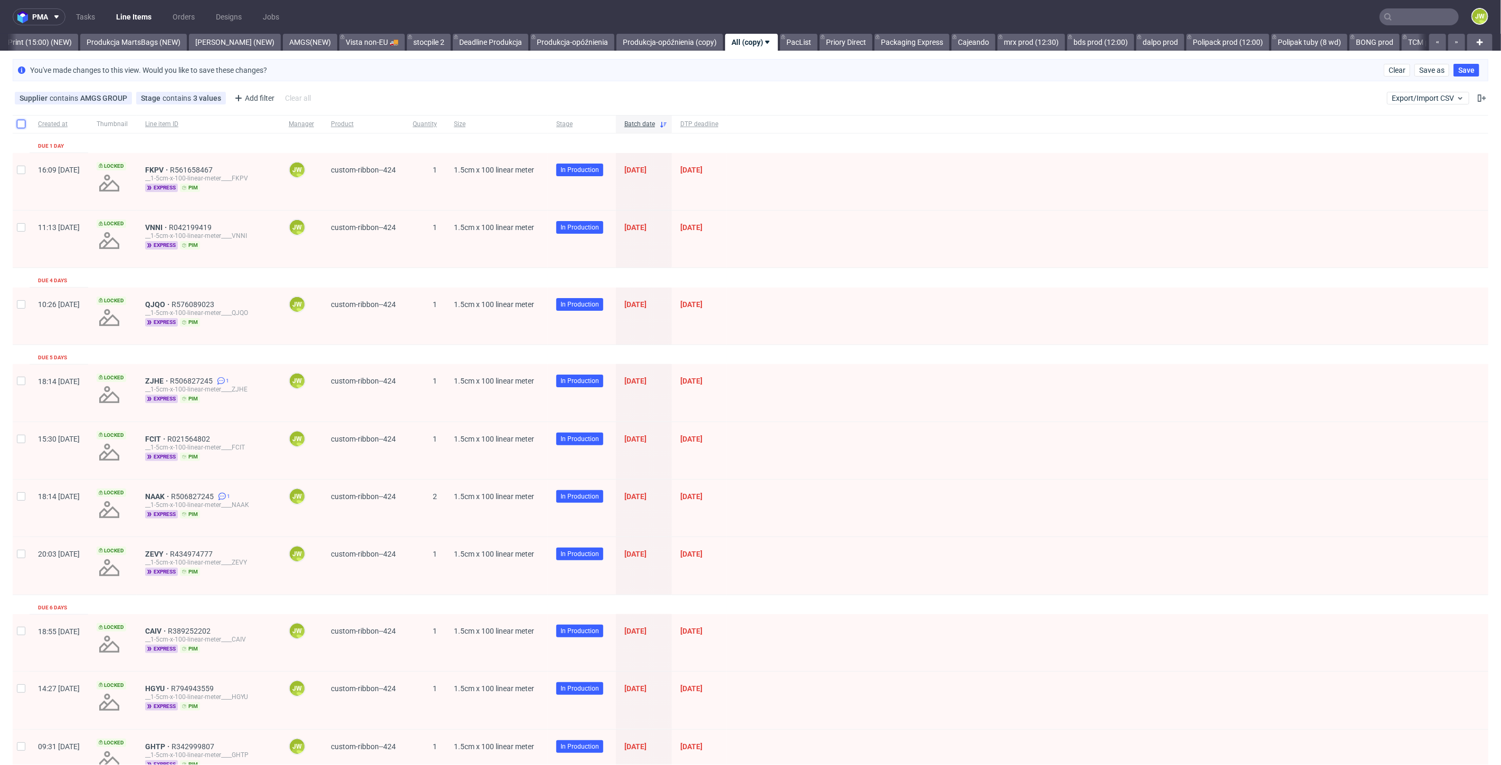
click at [21, 122] on input "checkbox" at bounding box center [21, 124] width 8 height 8
checkbox input "true"
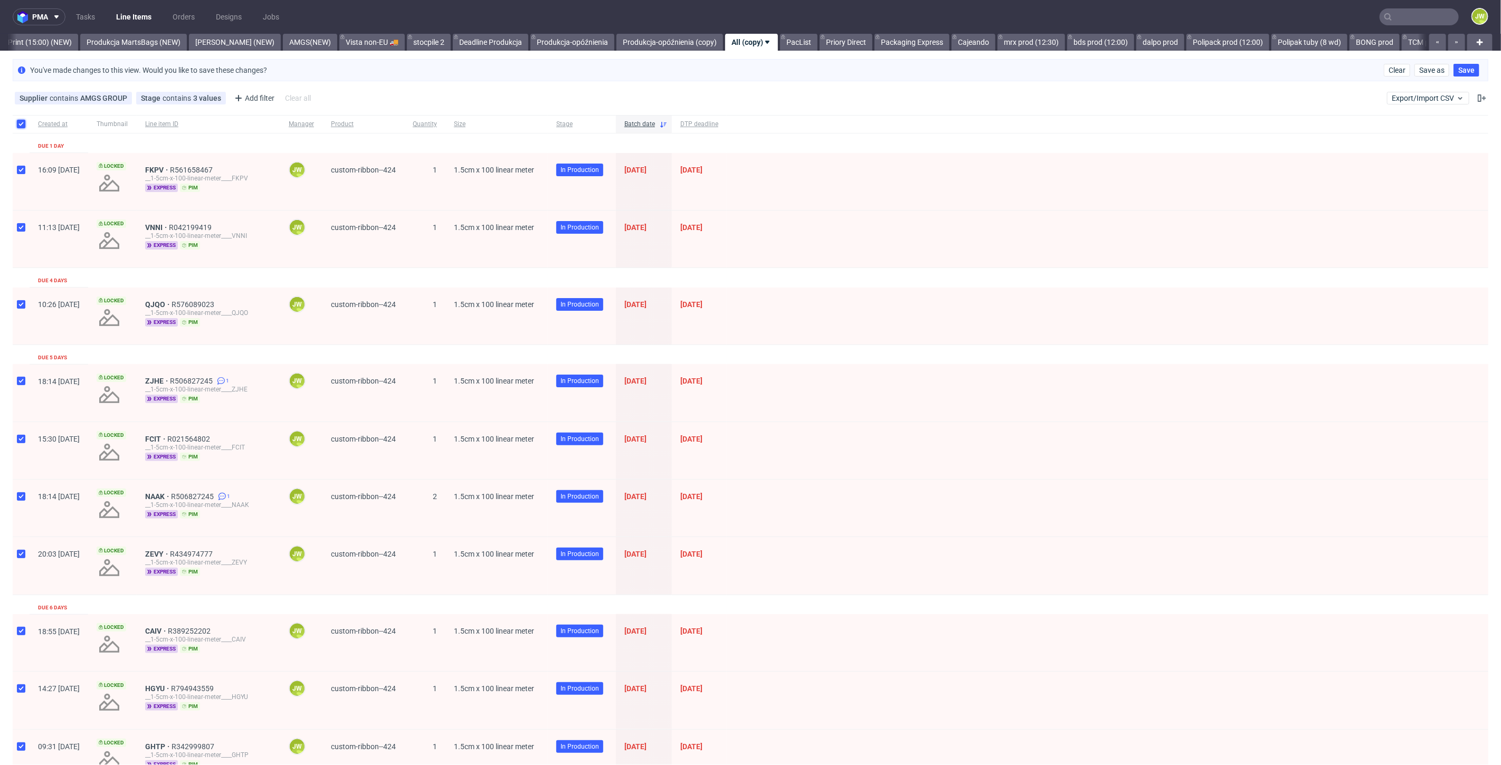
checkbox input "true"
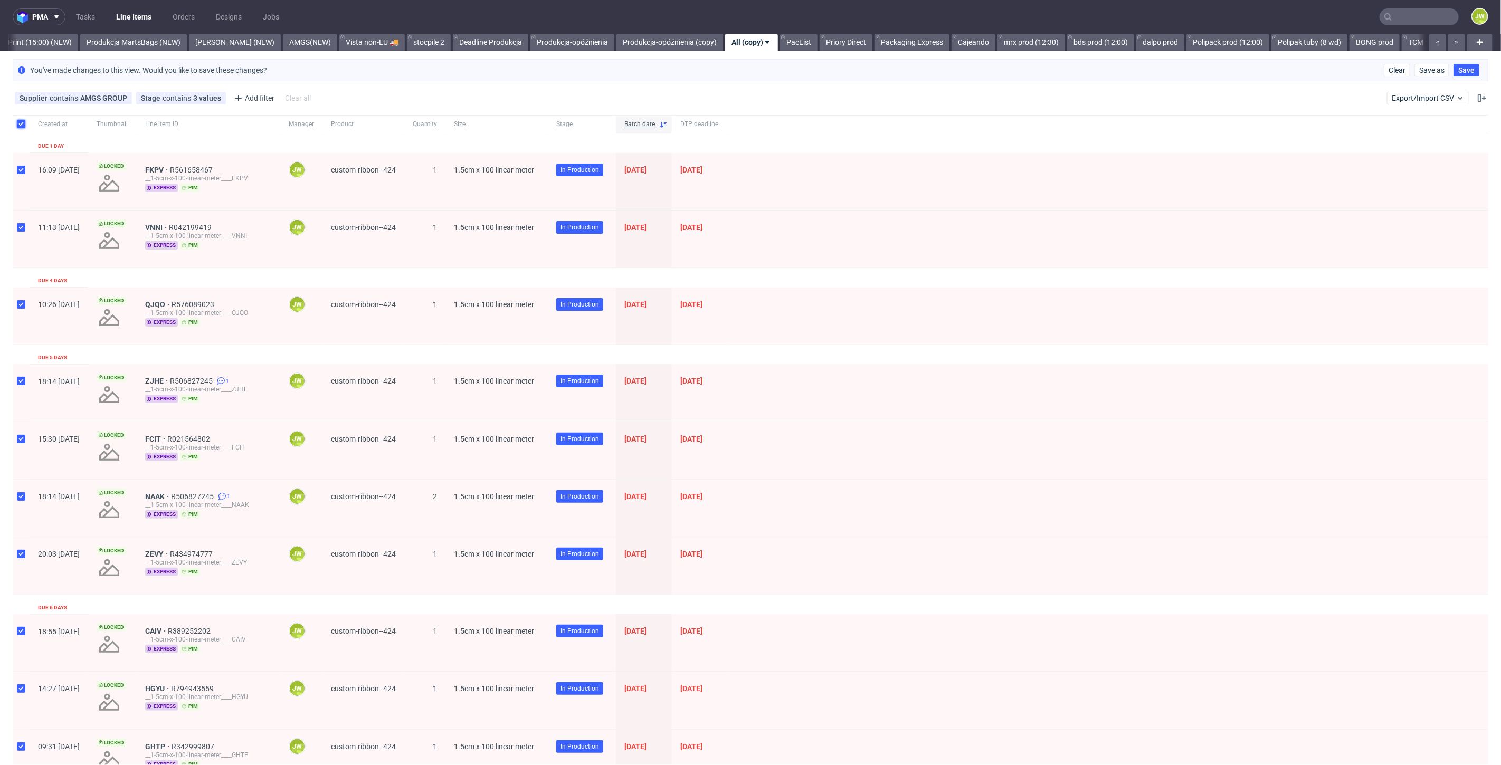
checkbox input "true"
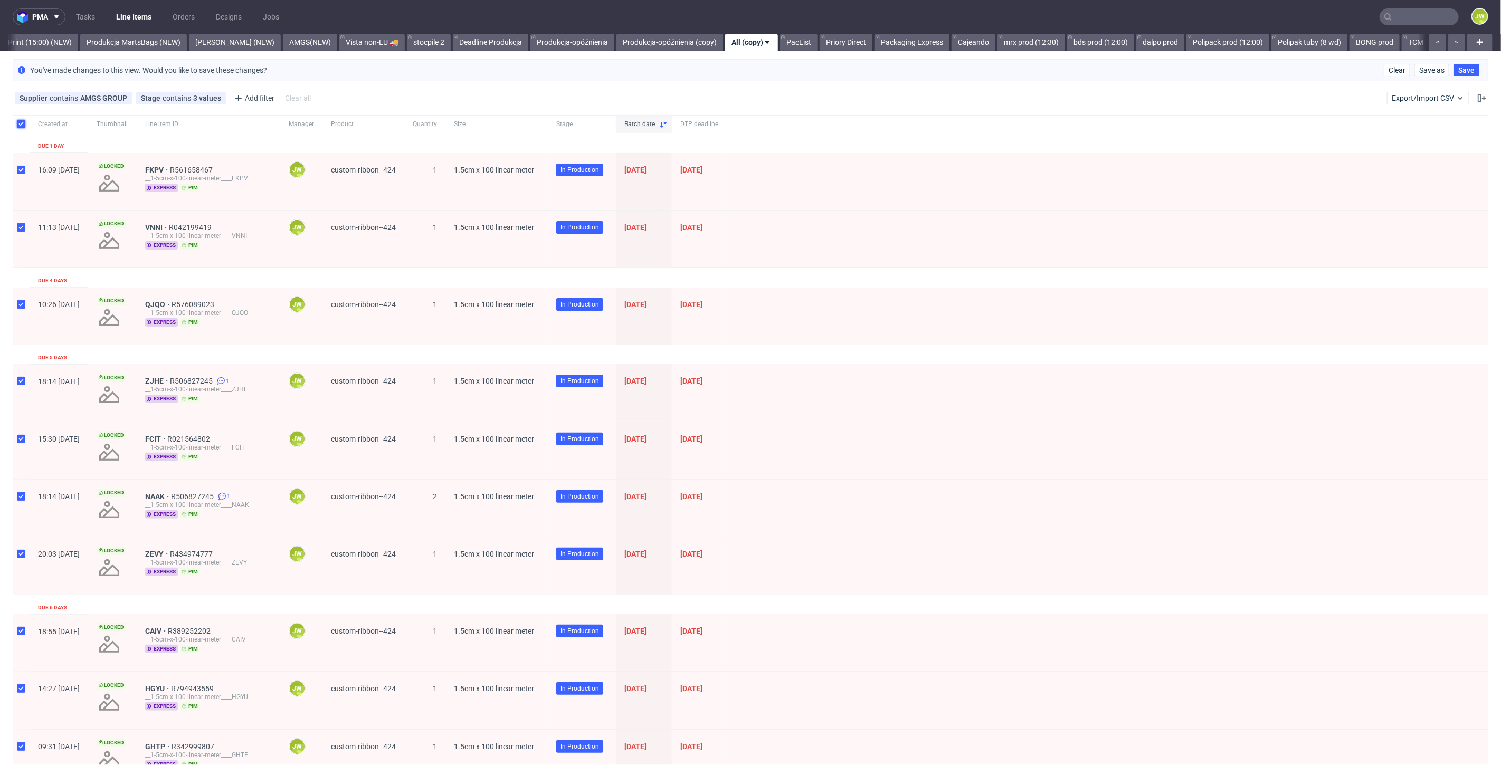
checkbox input "true"
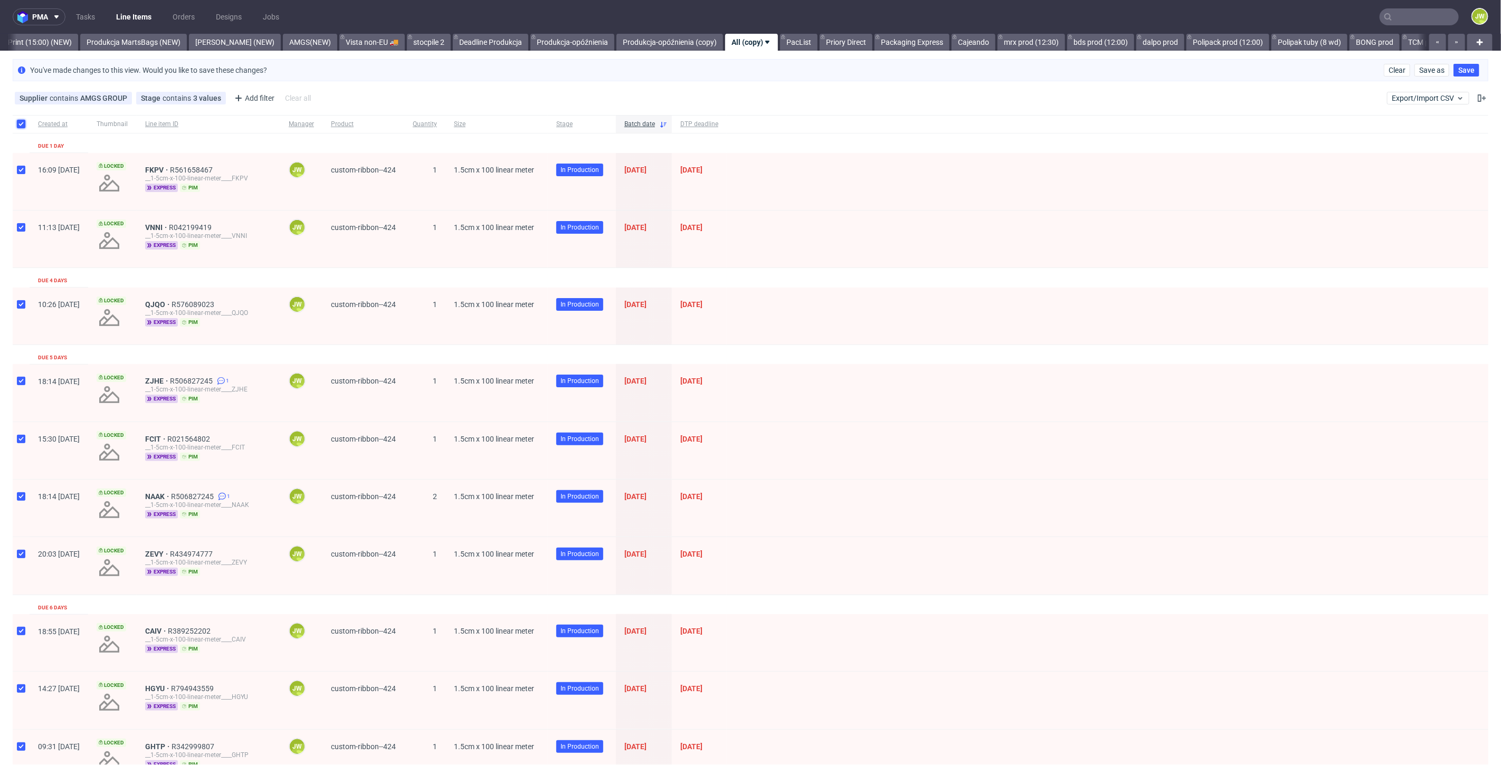
checkbox input "true"
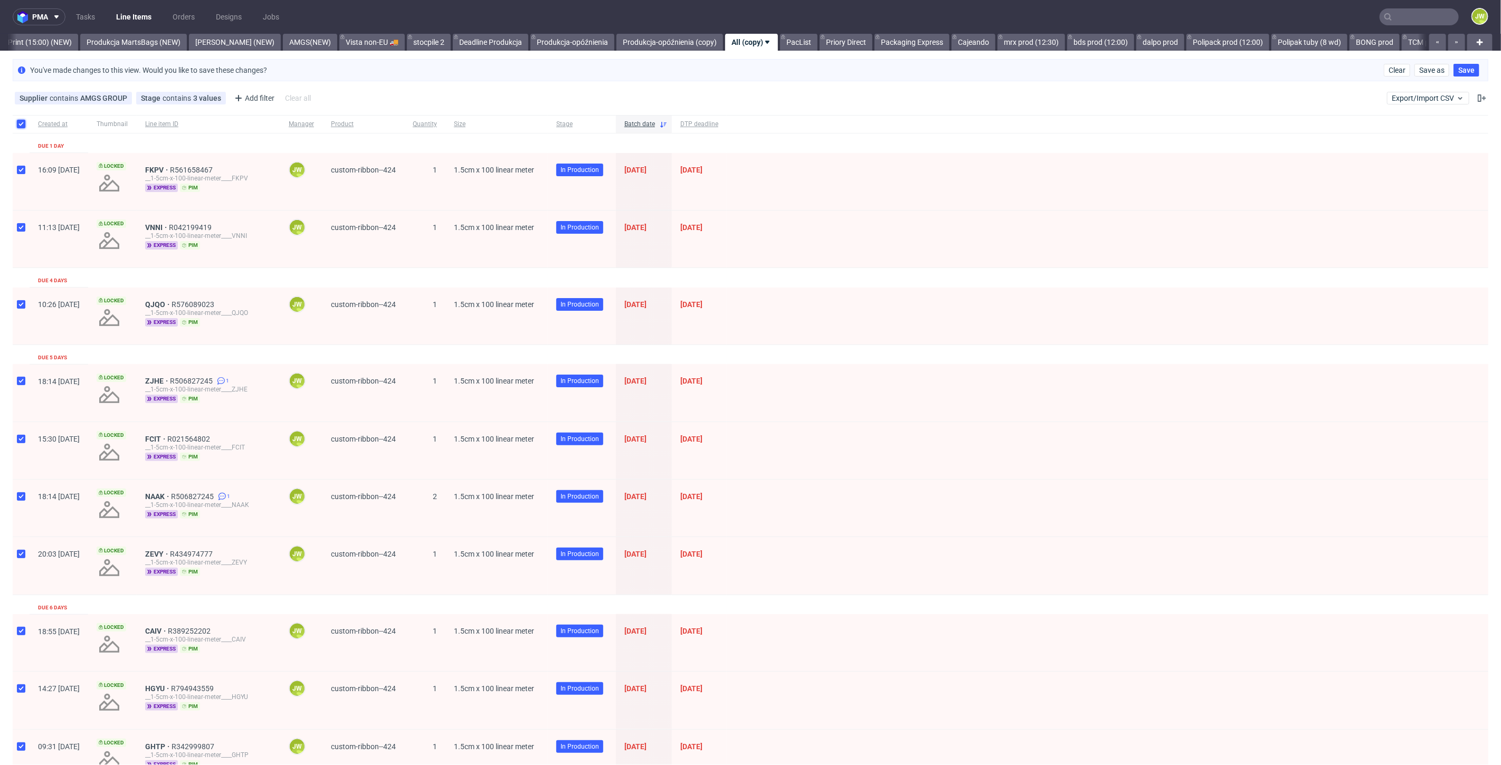
checkbox input "true"
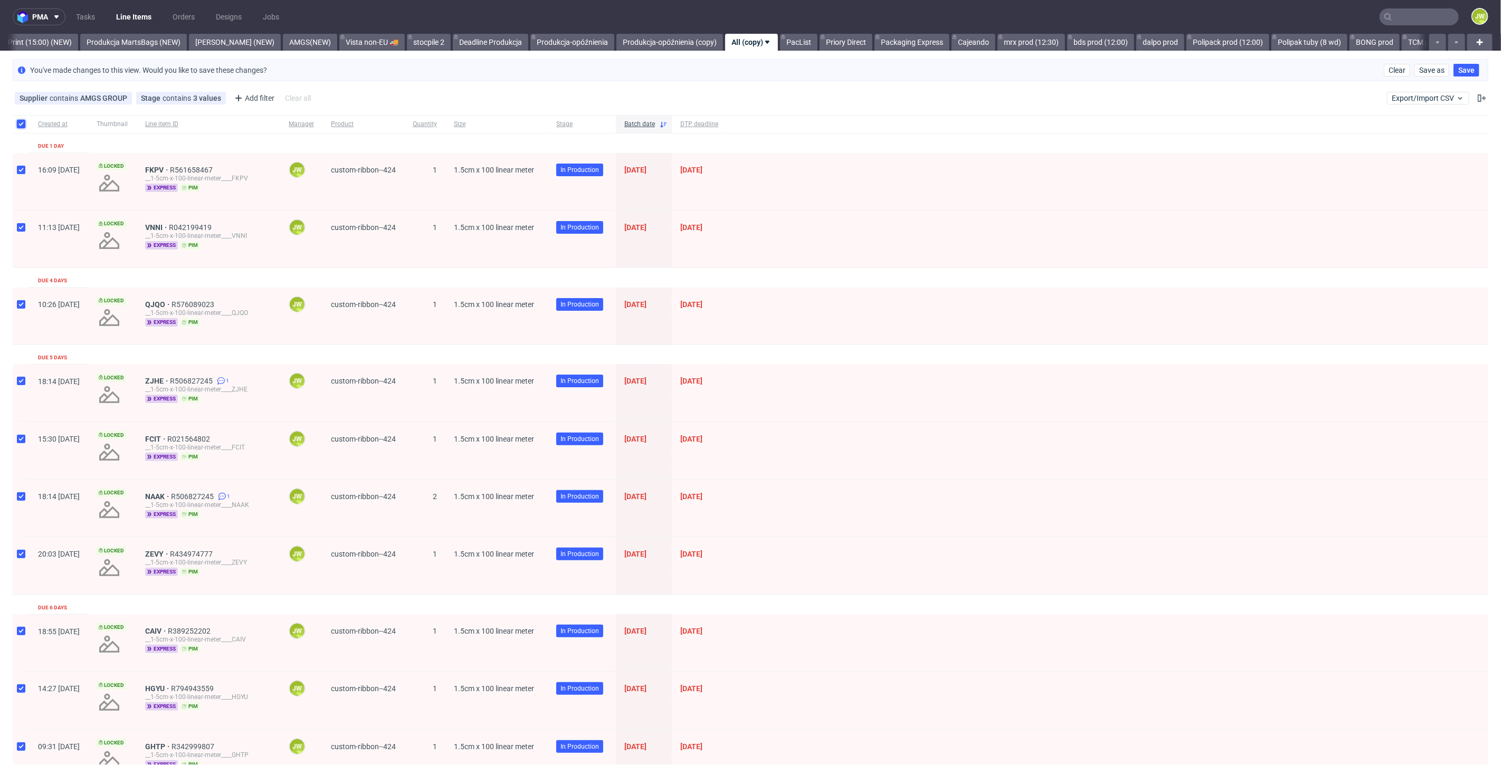
checkbox input "true"
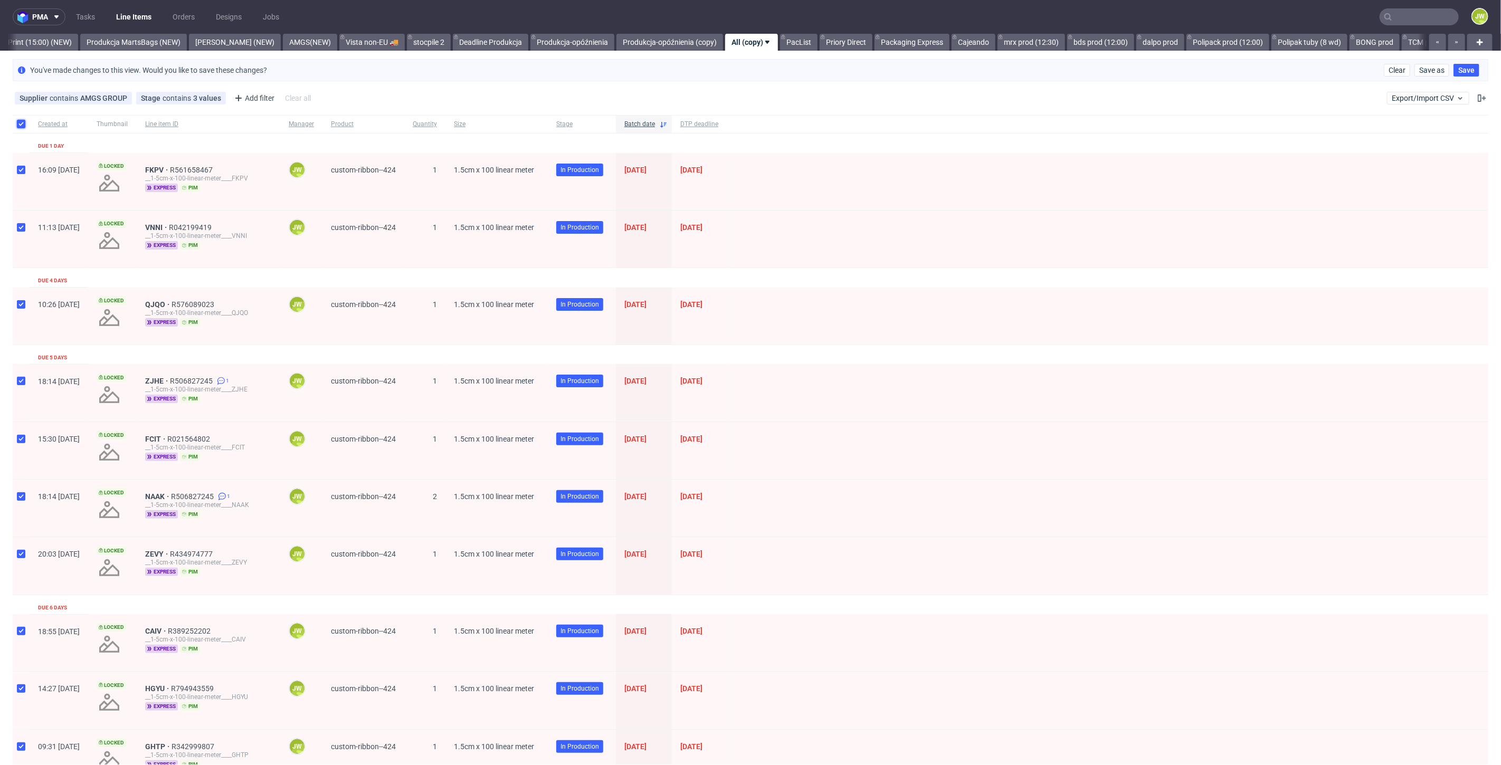
checkbox input "true"
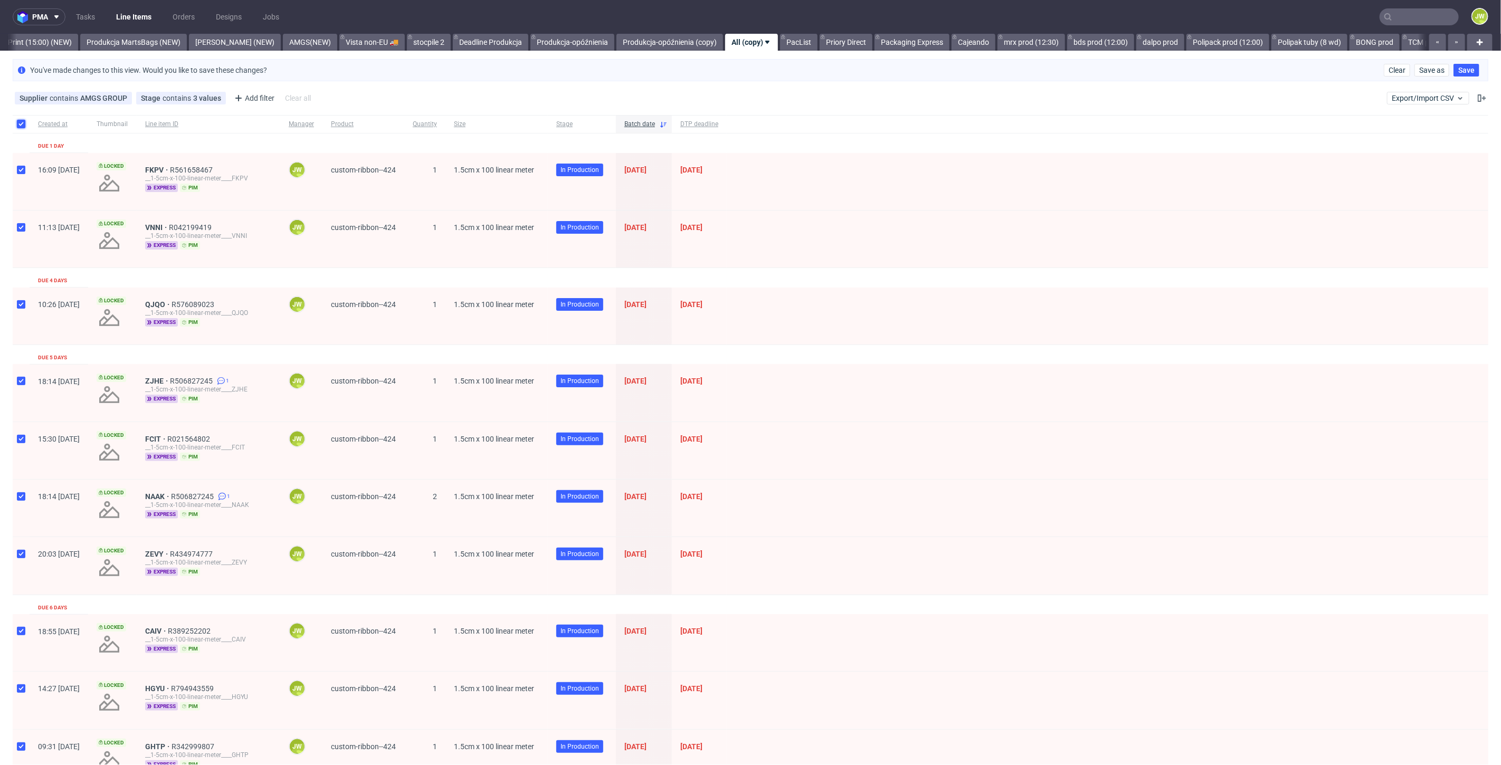
checkbox input "true"
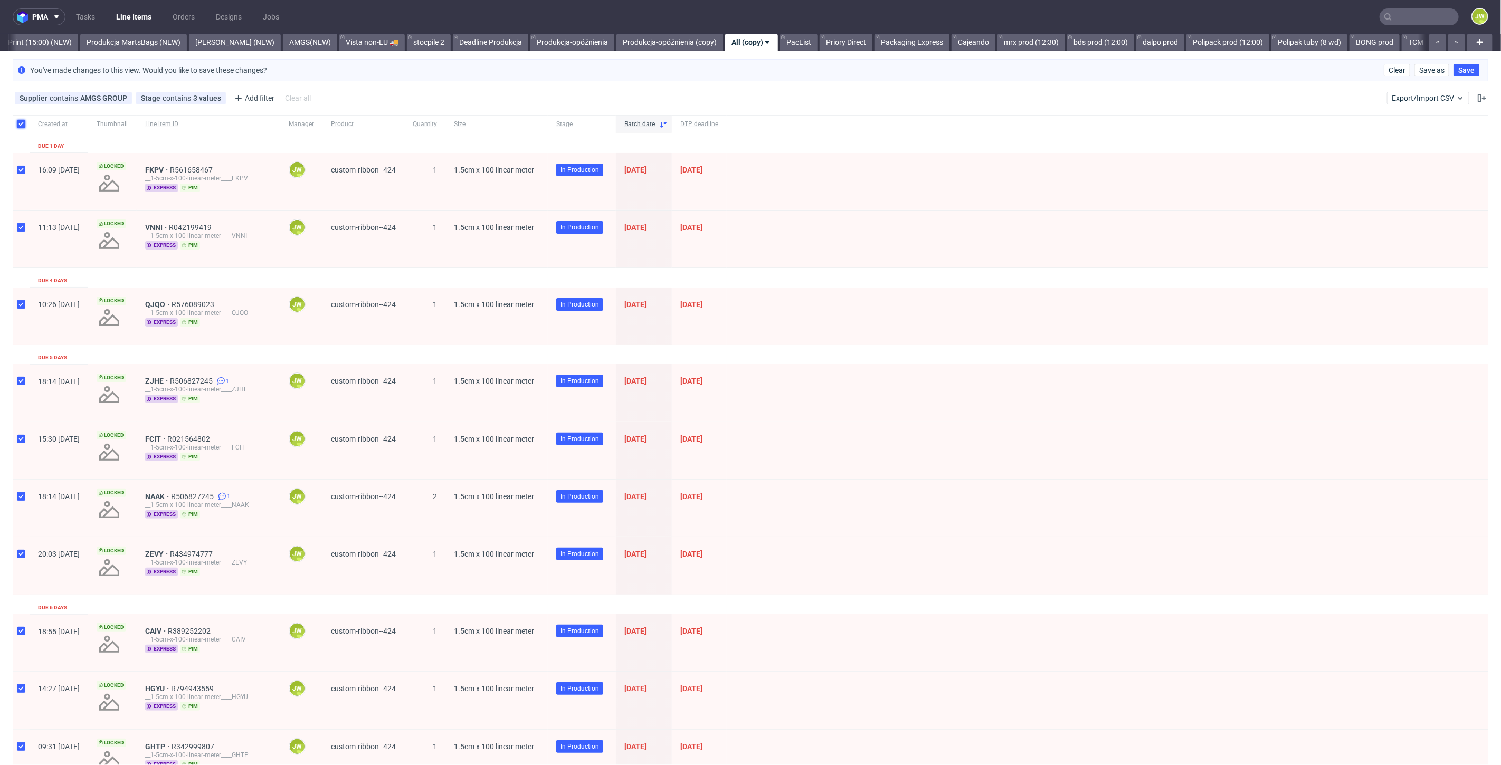
checkbox input "true"
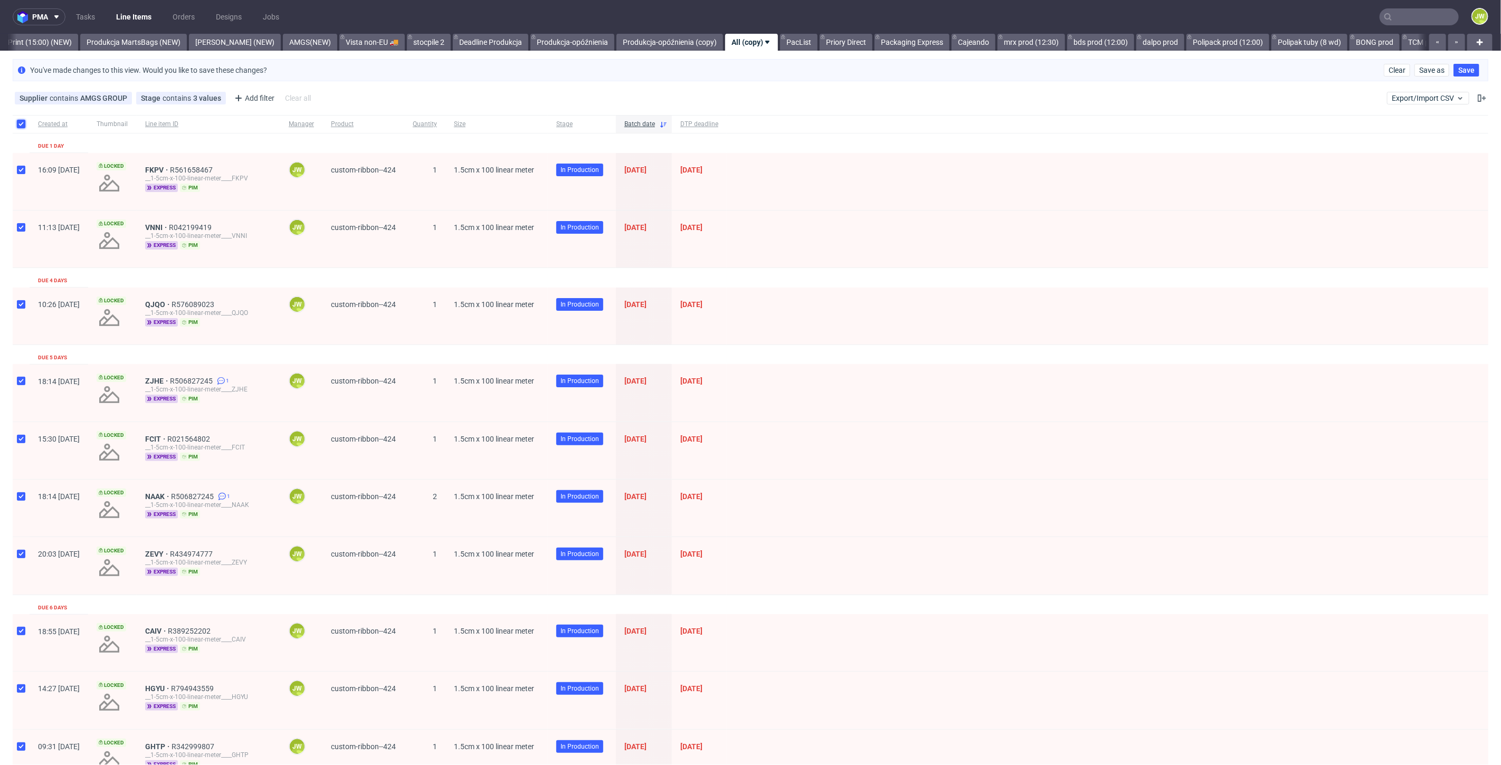
checkbox input "true"
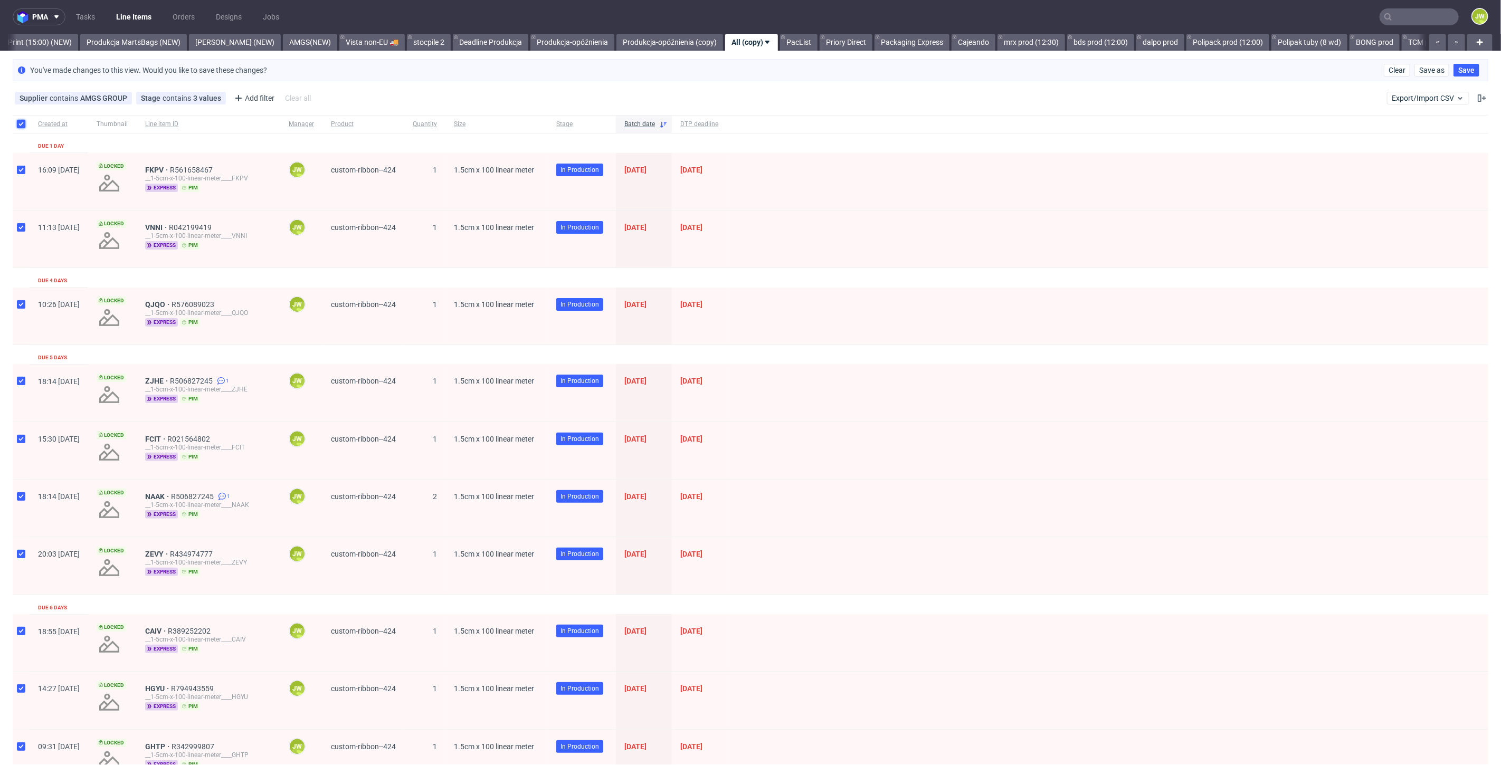
checkbox input "true"
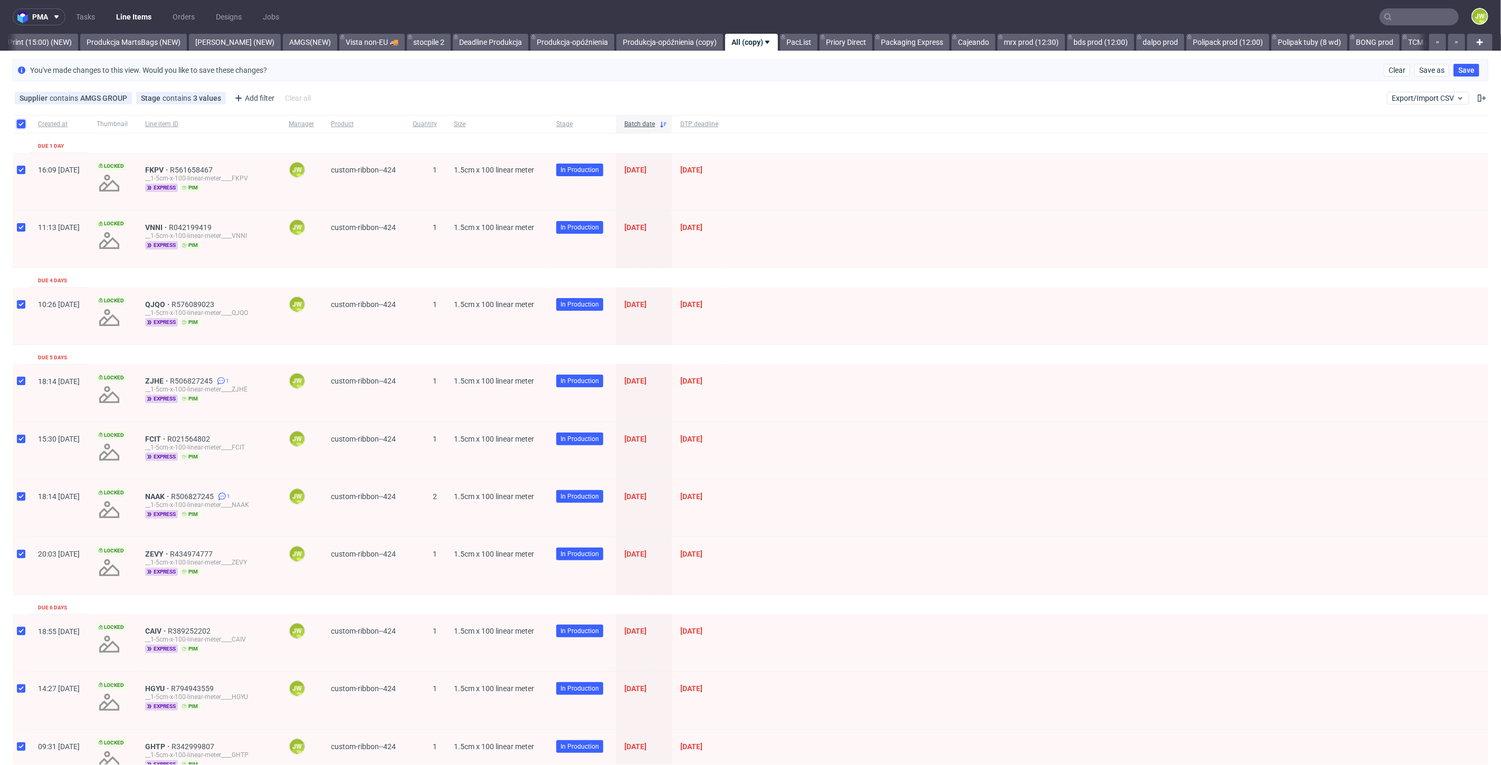
checkbox input "true"
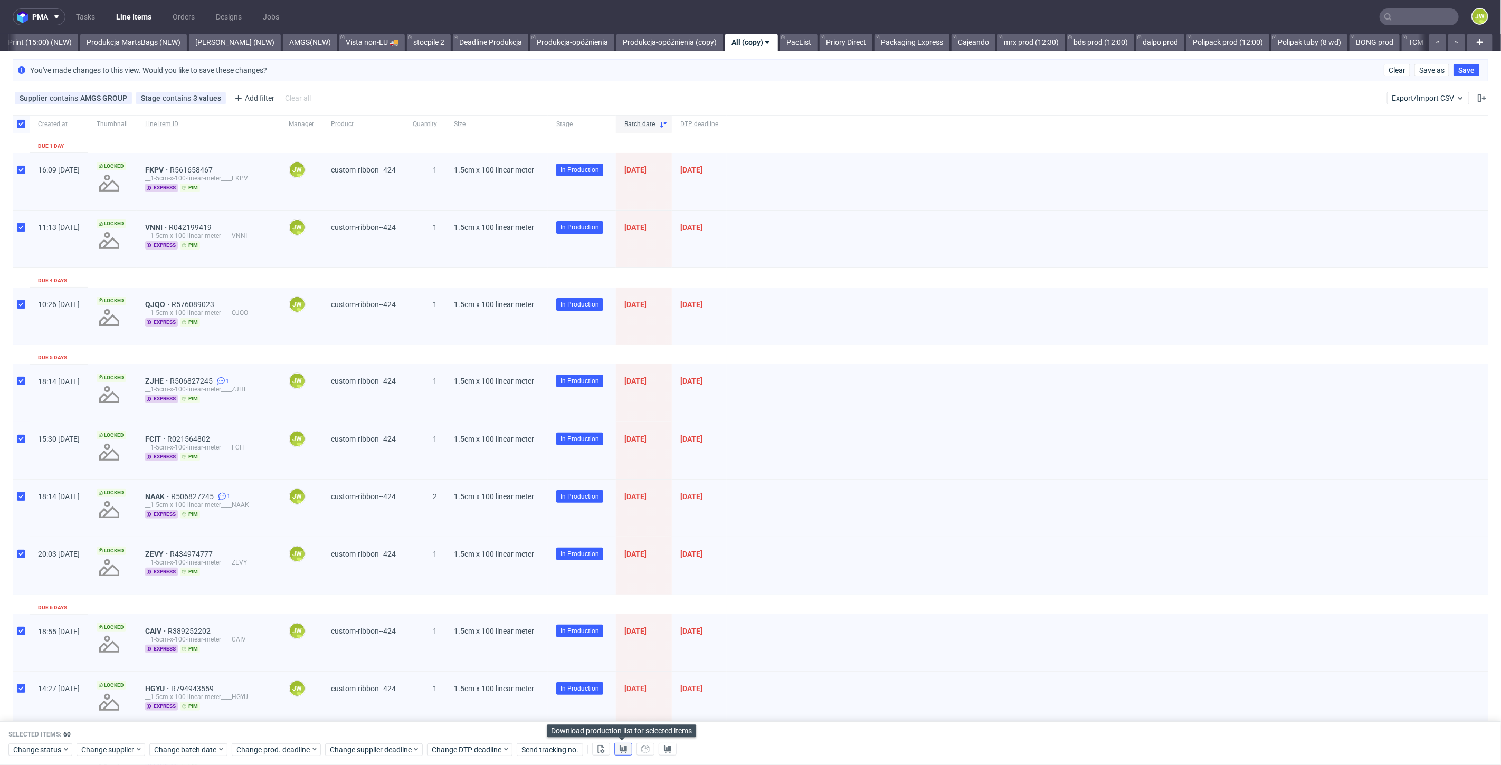
click at [621, 744] on button at bounding box center [623, 750] width 18 height 13
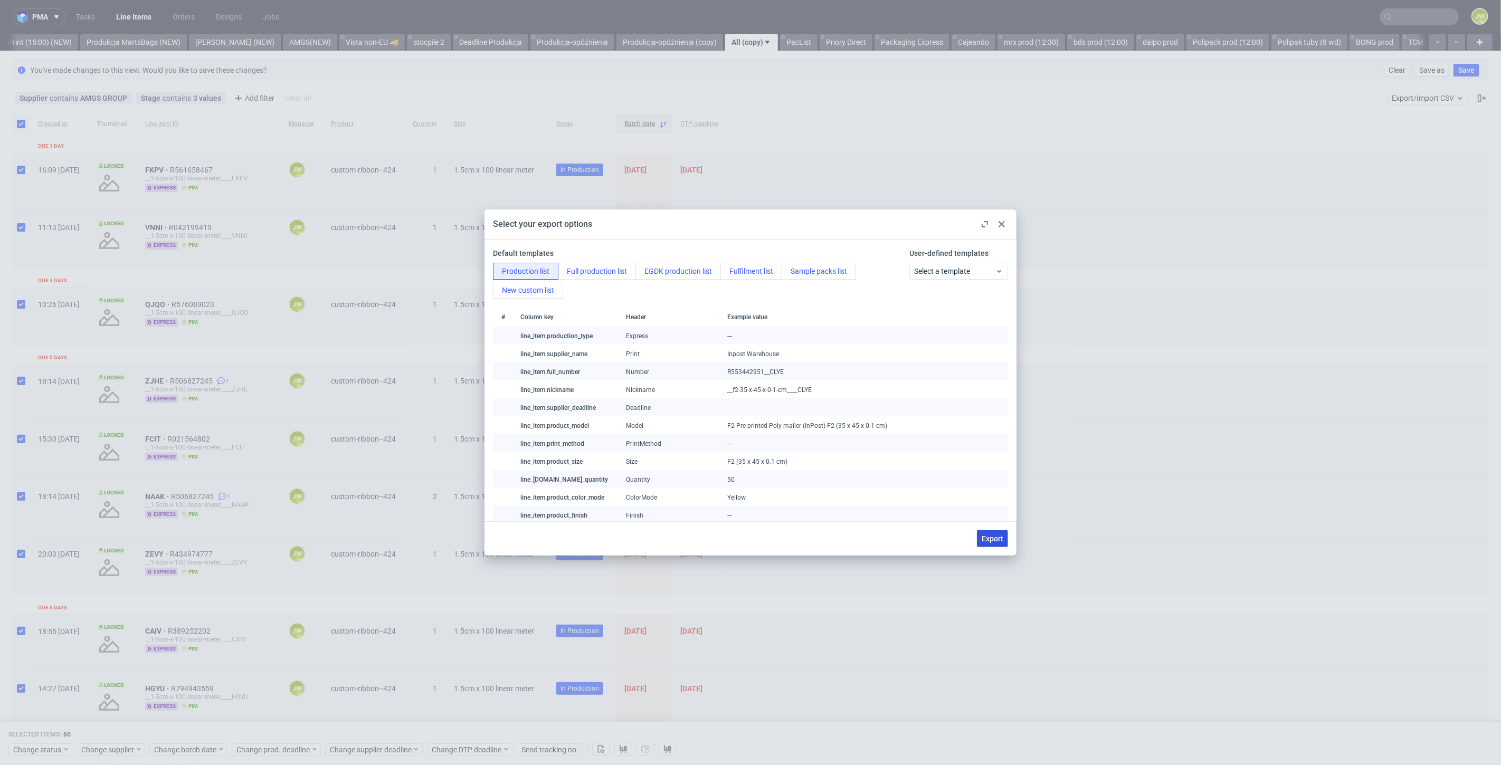
click at [1000, 535] on span "Export" at bounding box center [993, 538] width 22 height 7
checkbox input "false"
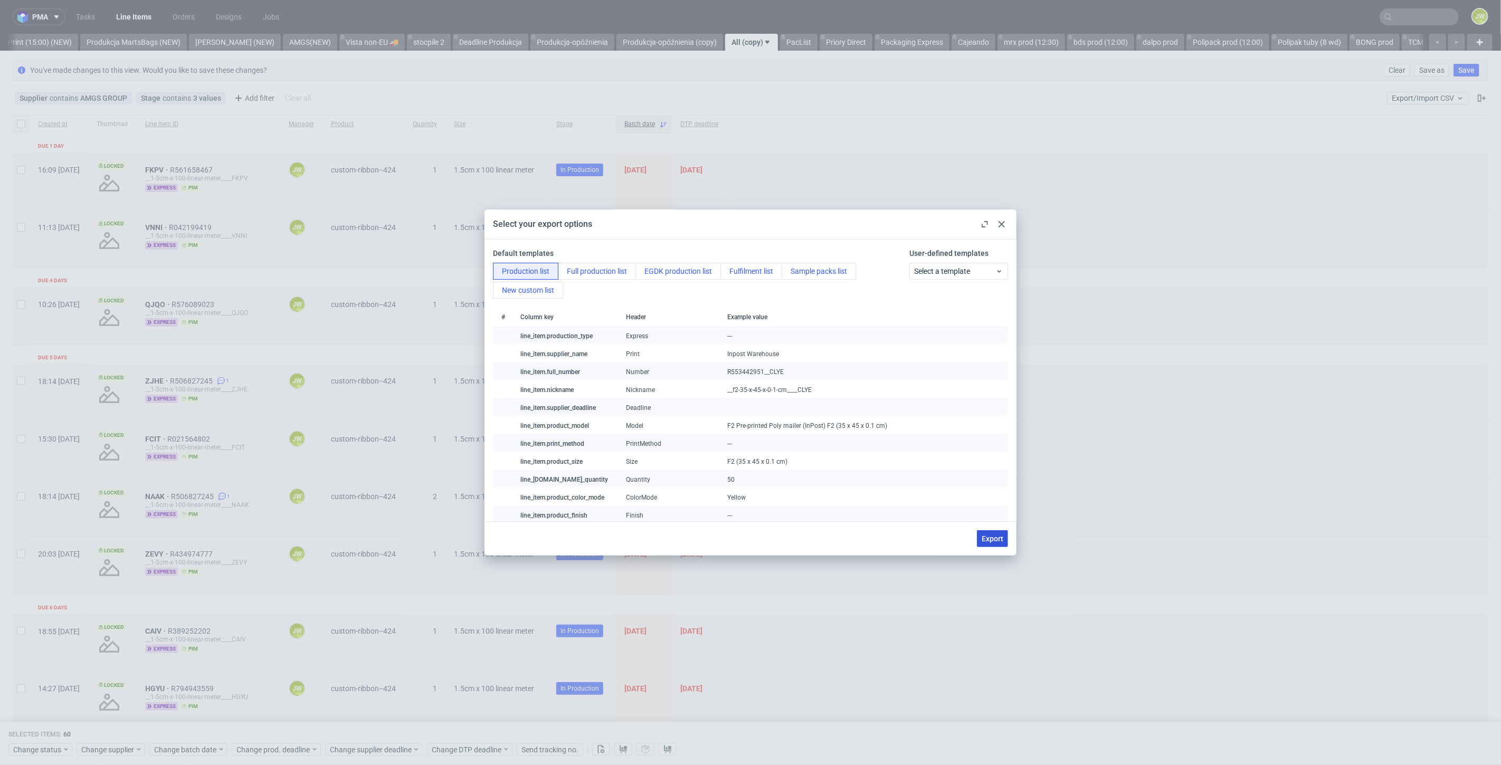
checkbox input "false"
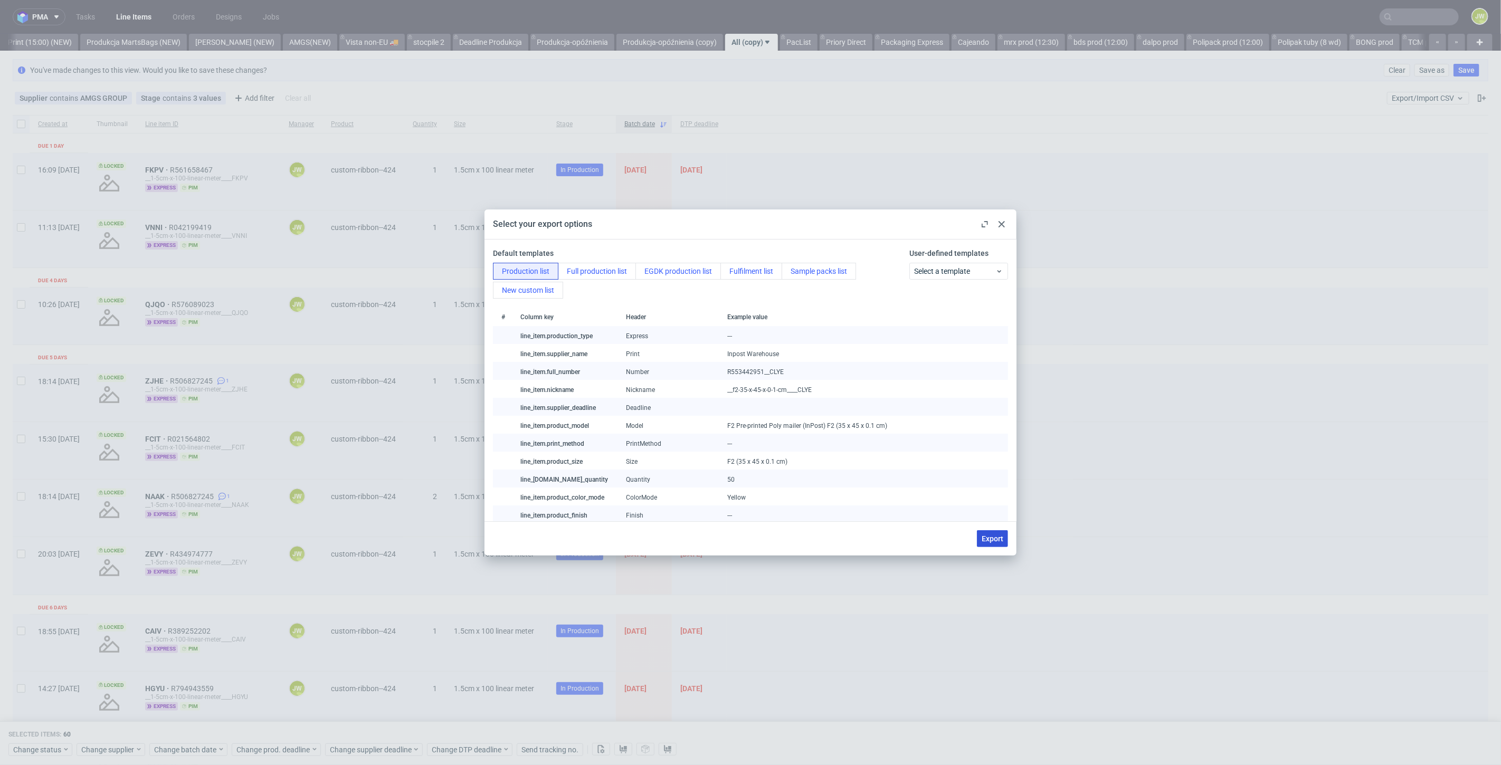
checkbox input "false"
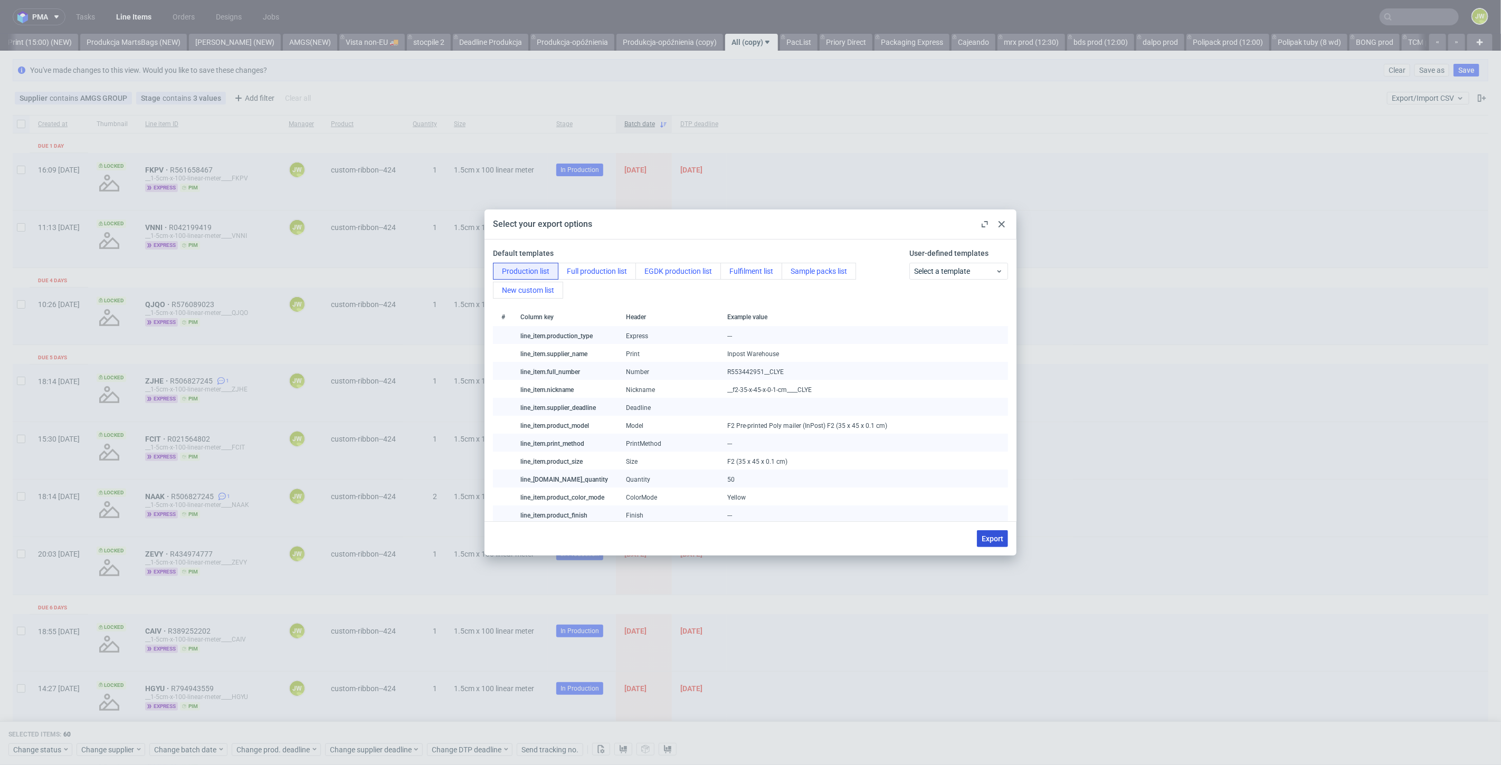
checkbox input "false"
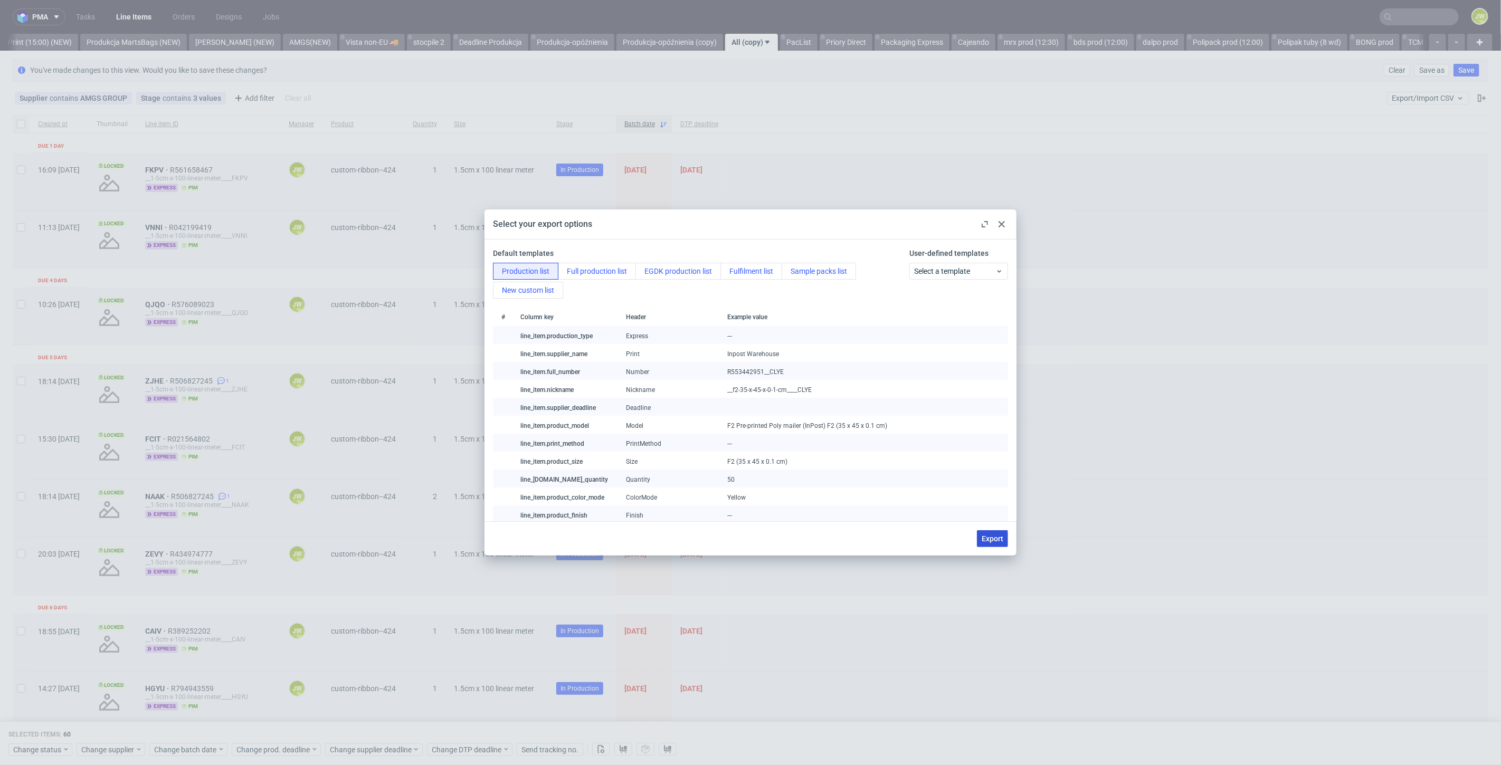
checkbox input "false"
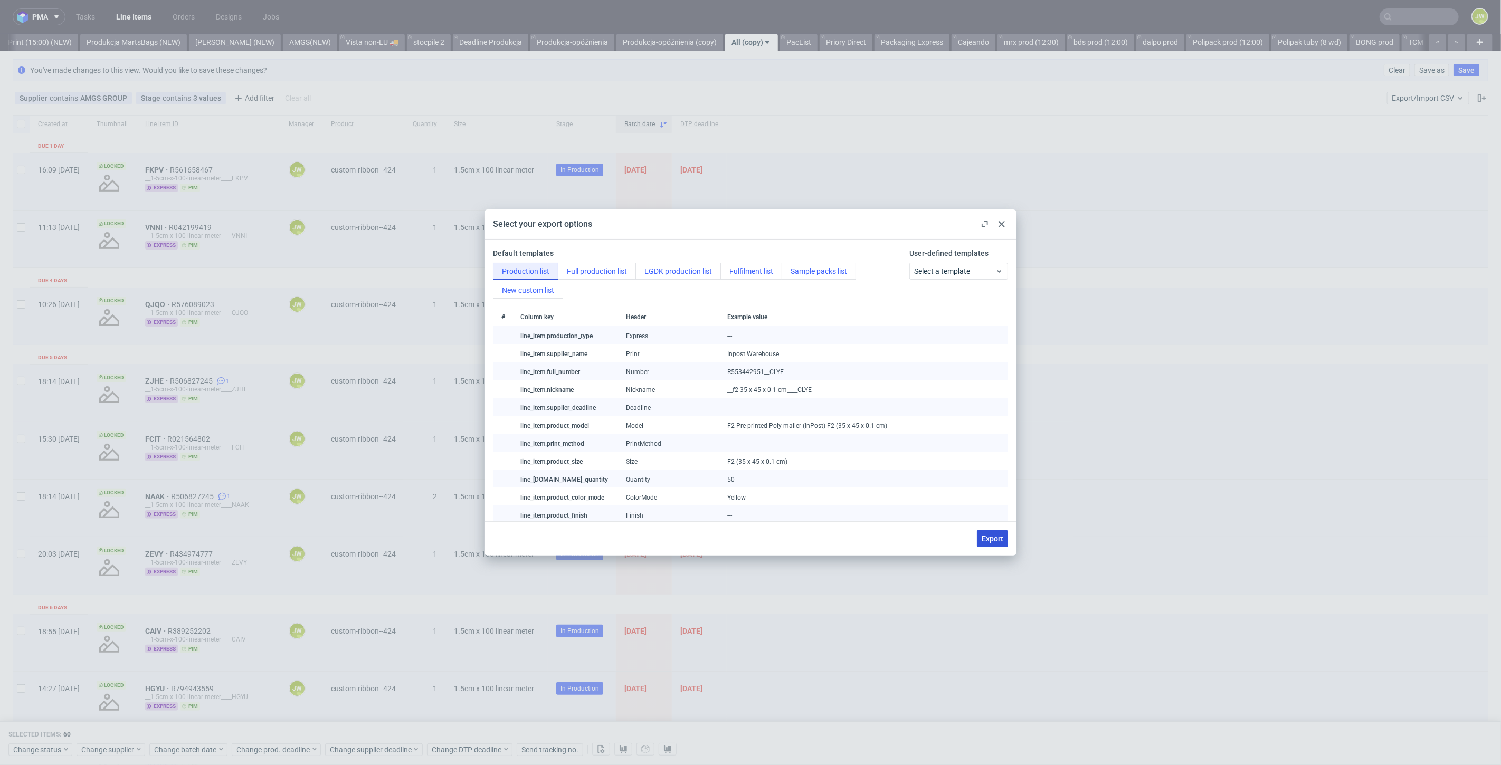
checkbox input "false"
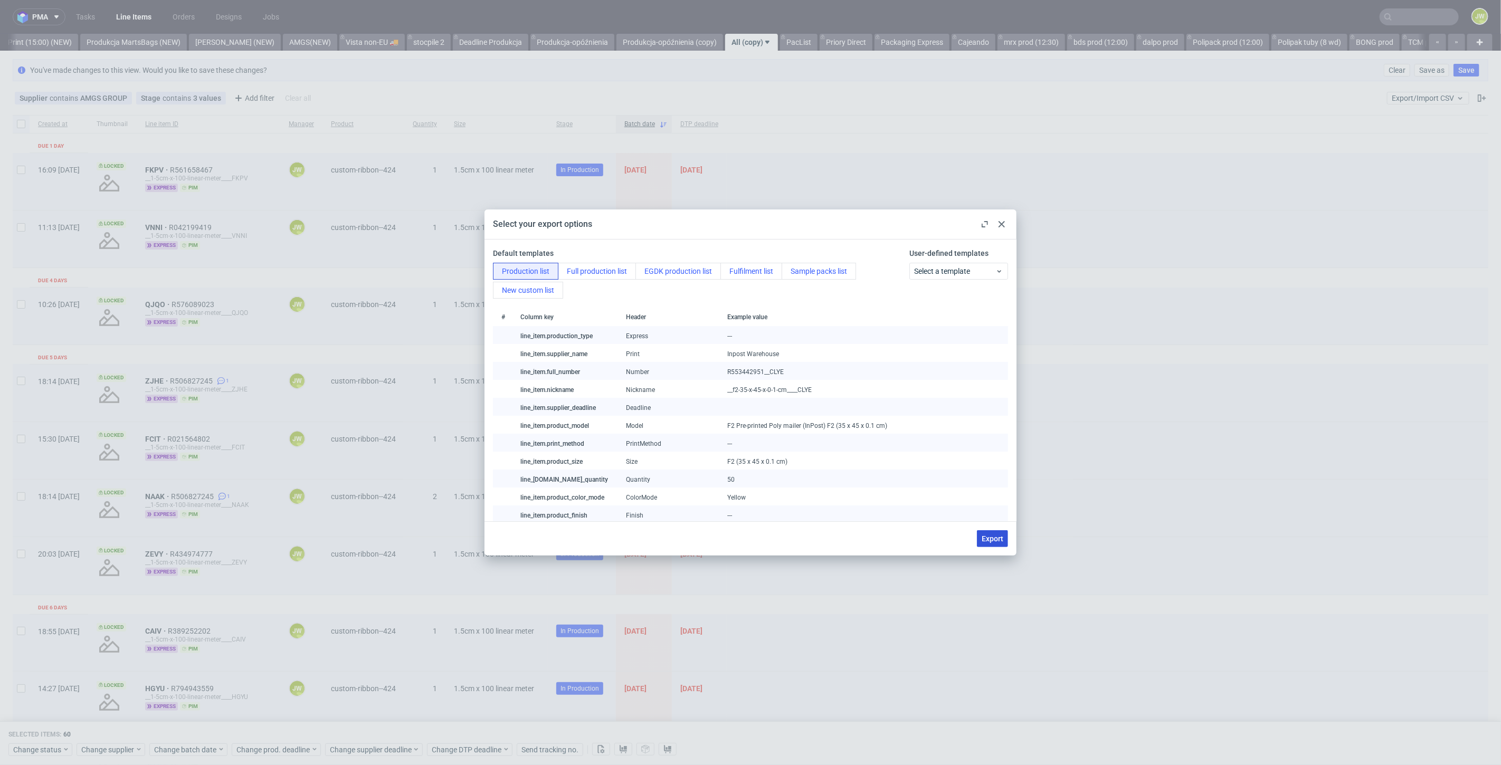
checkbox input "false"
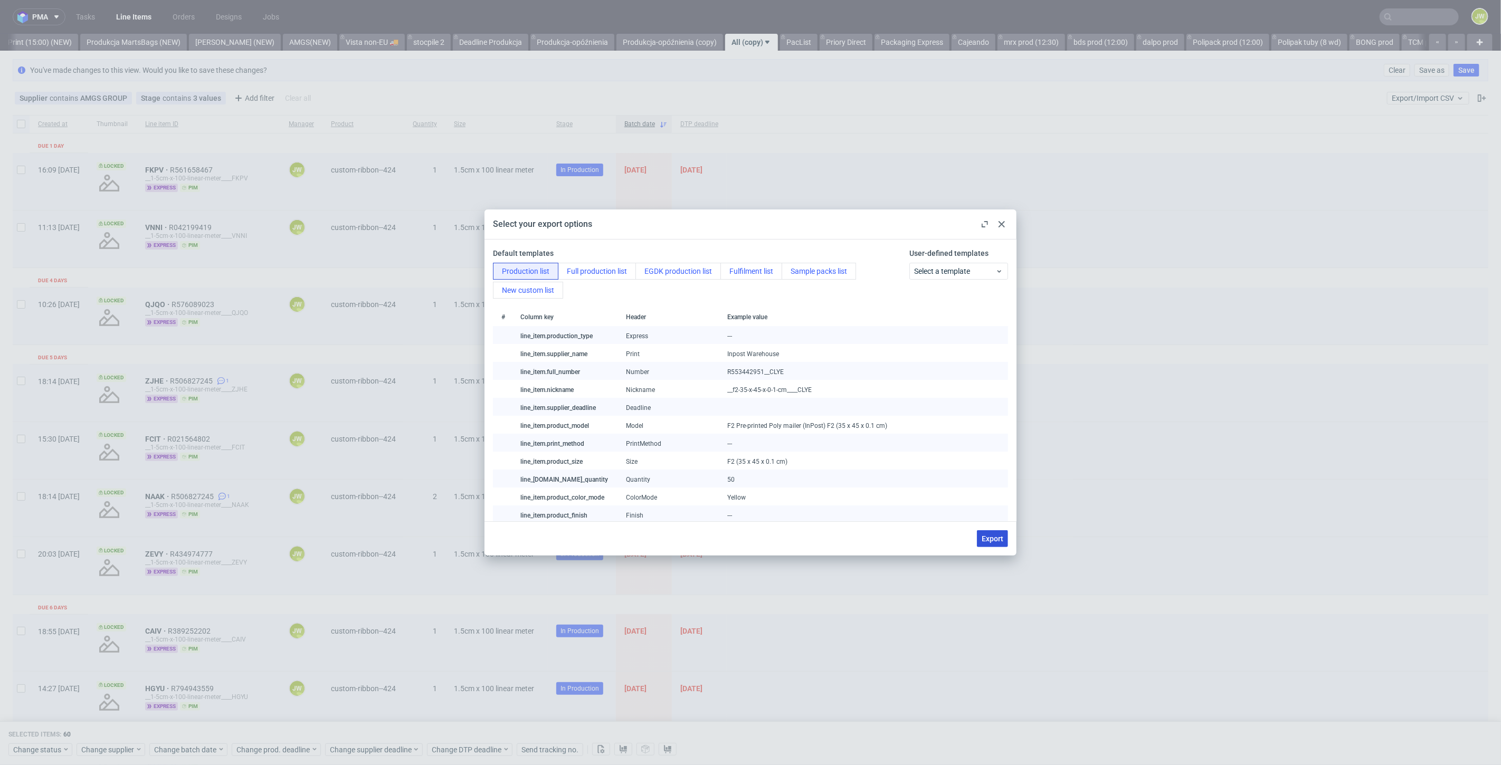
checkbox input "false"
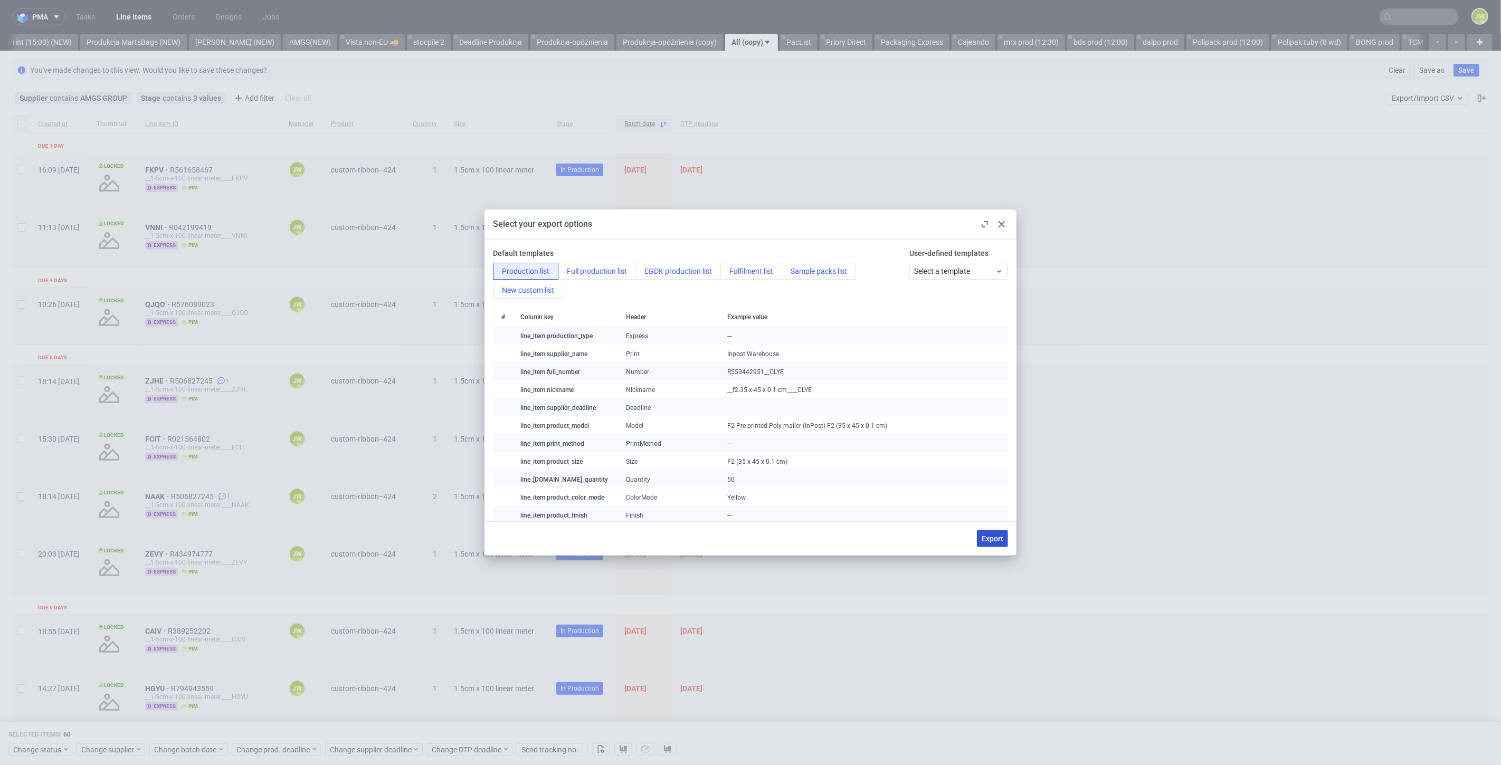
checkbox input "false"
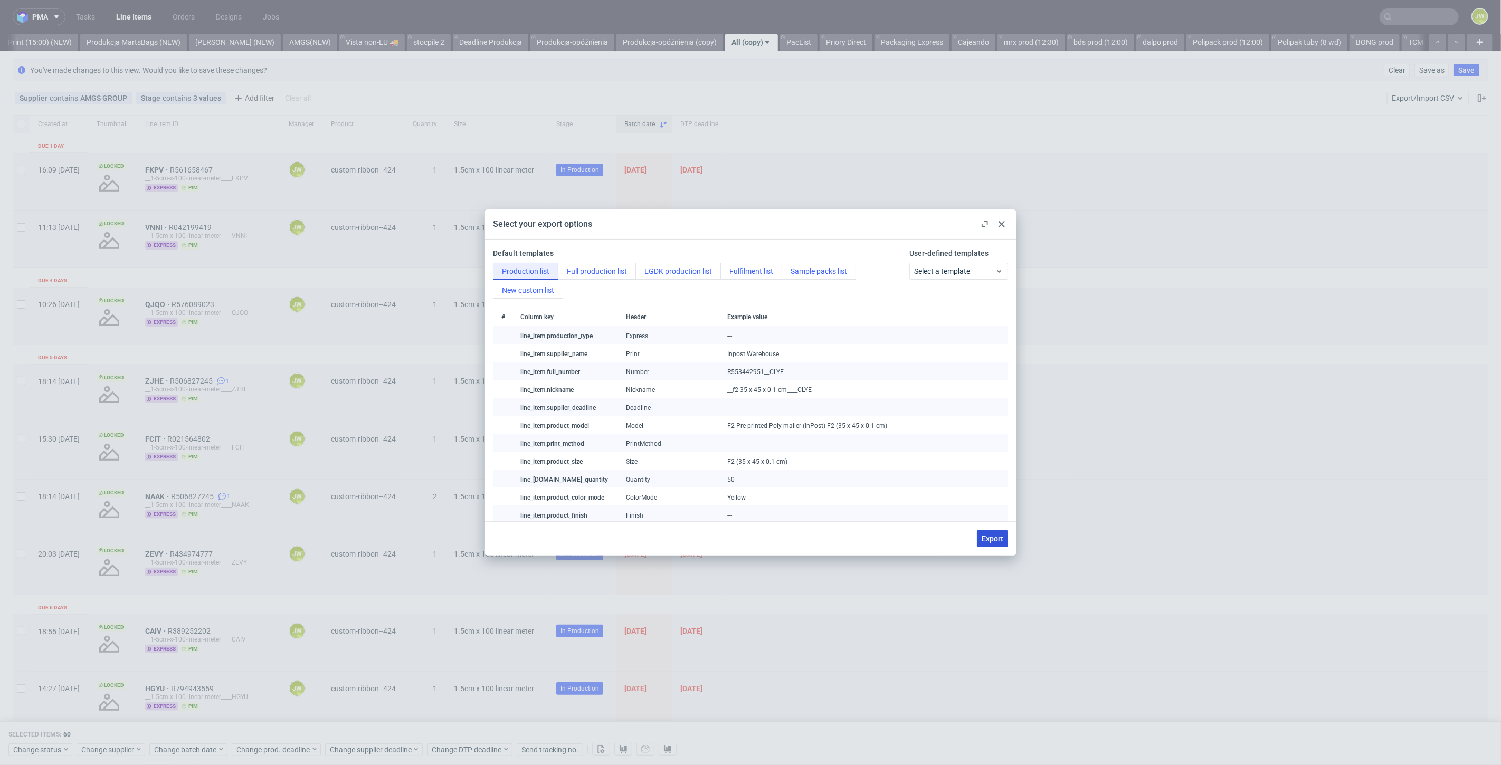
checkbox input "false"
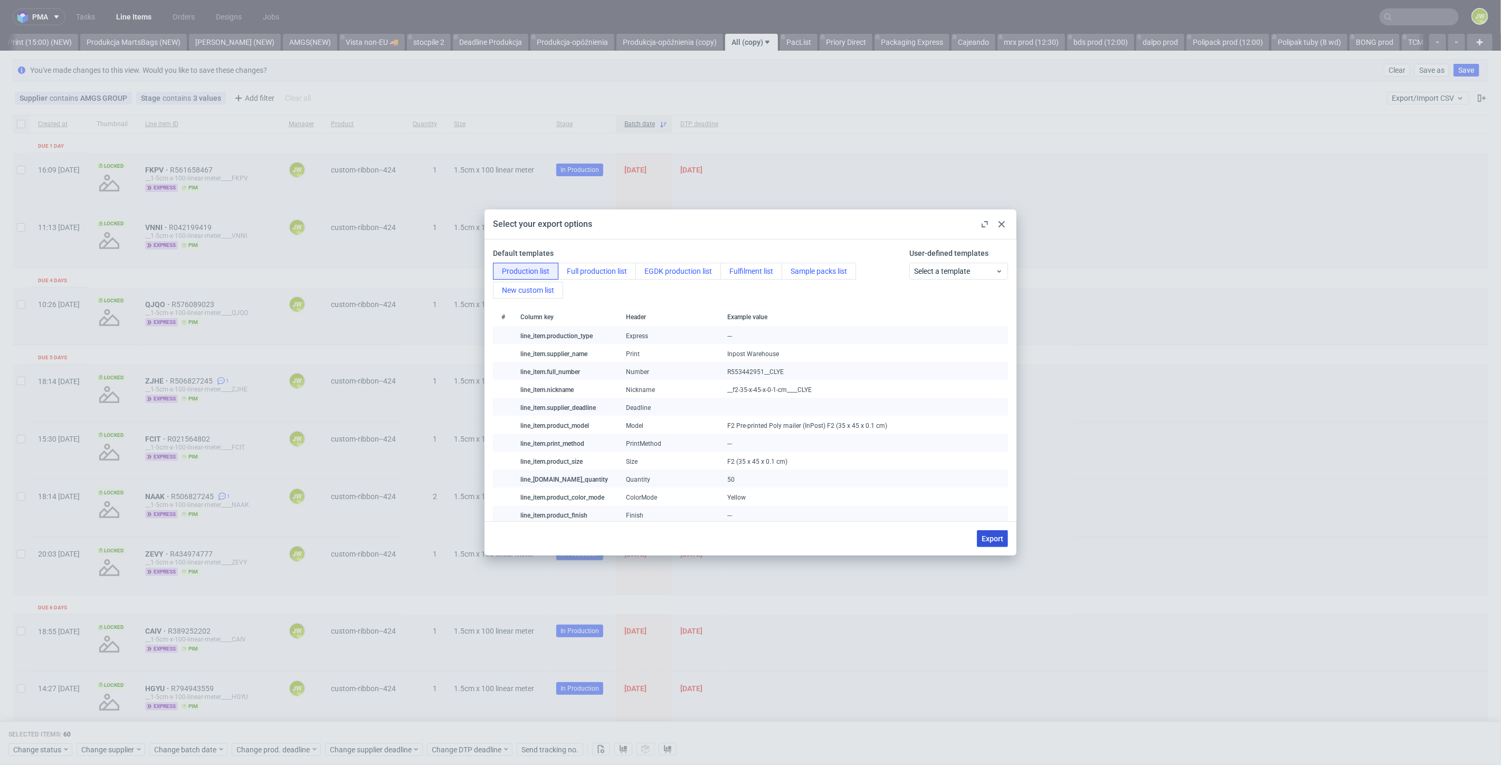
checkbox input "false"
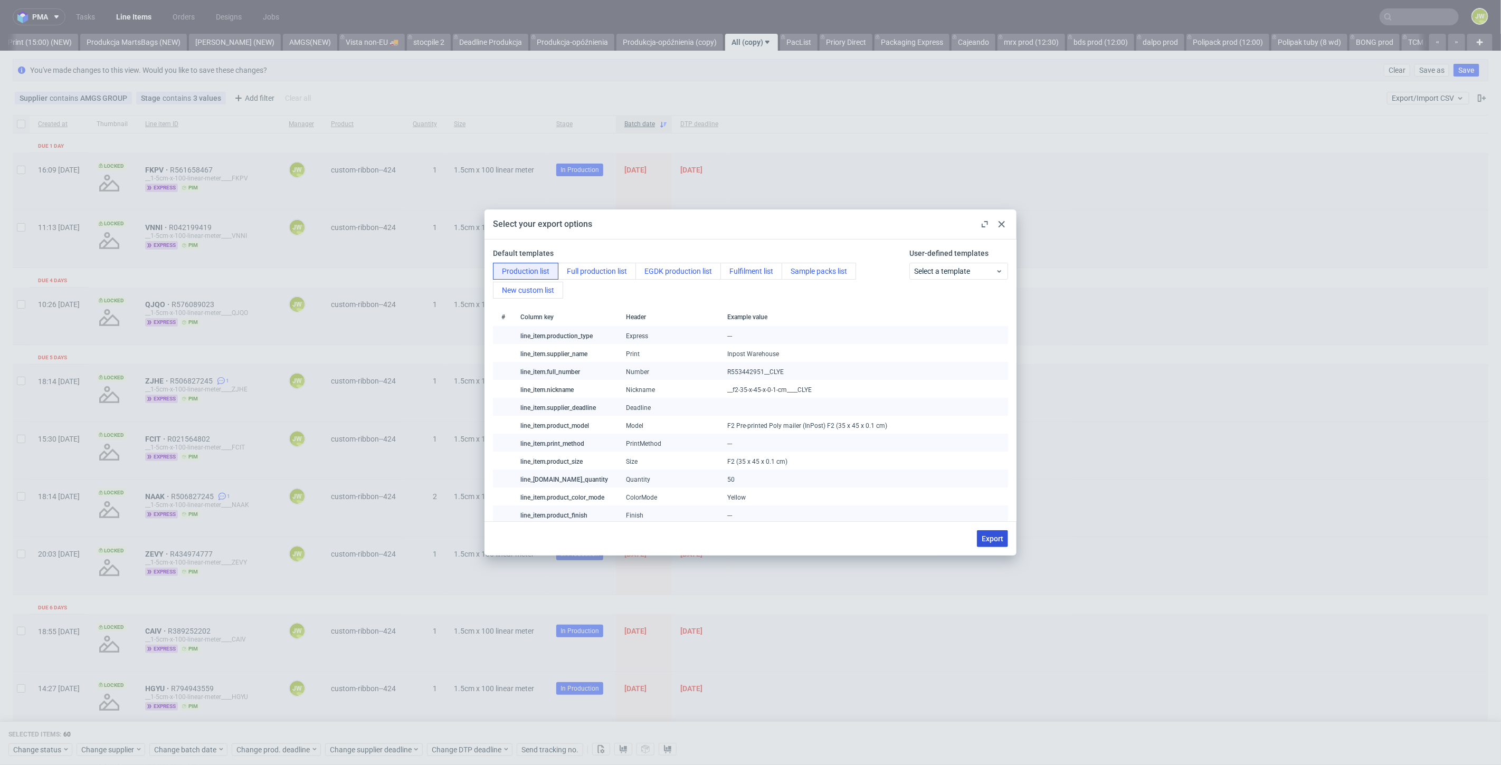
checkbox input "false"
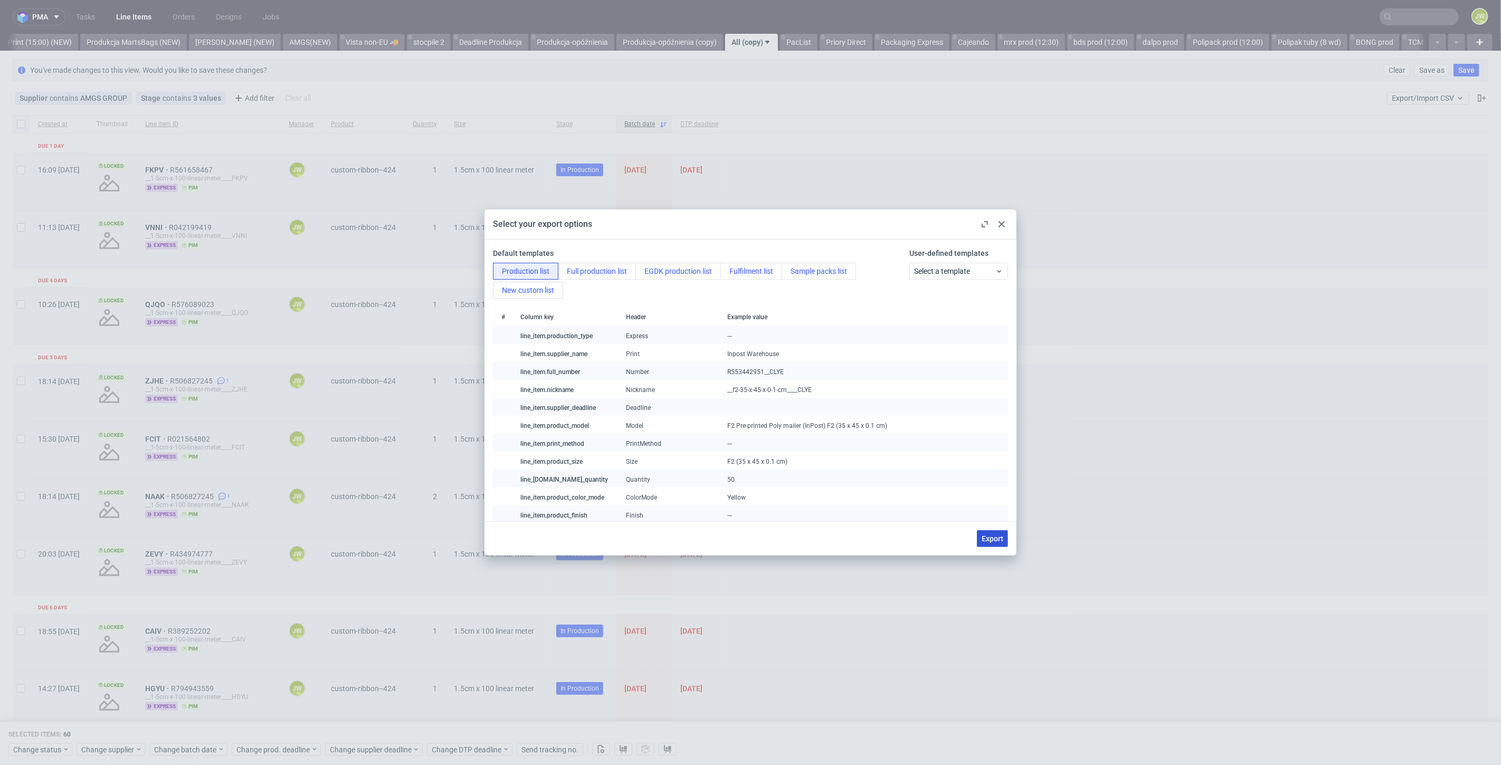
checkbox input "false"
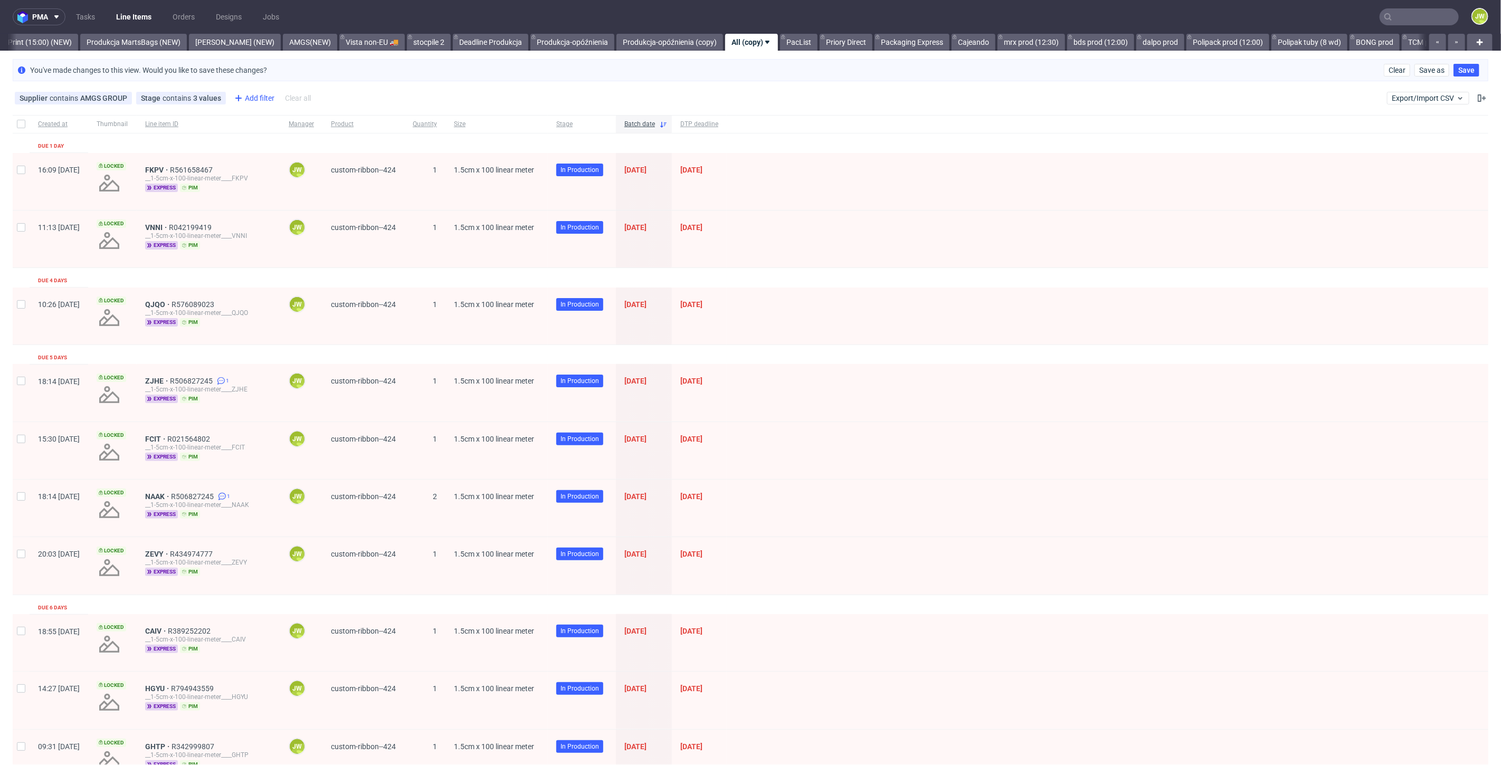
click at [242, 101] on div "Add filter" at bounding box center [253, 98] width 46 height 17
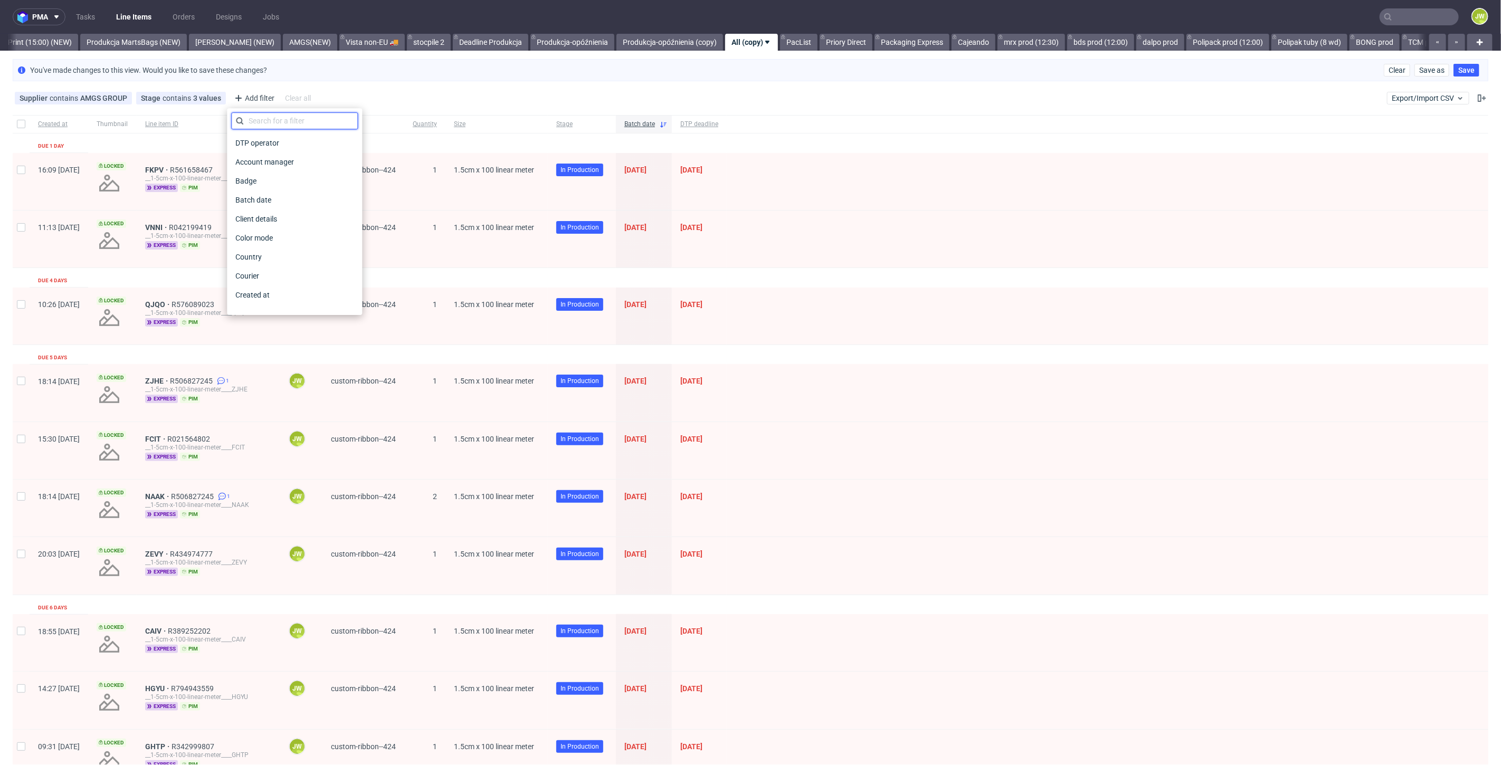
click at [255, 120] on input "text" at bounding box center [294, 120] width 127 height 17
type input "li"
click at [256, 201] on span "Line item ID" at bounding box center [255, 200] width 49 height 15
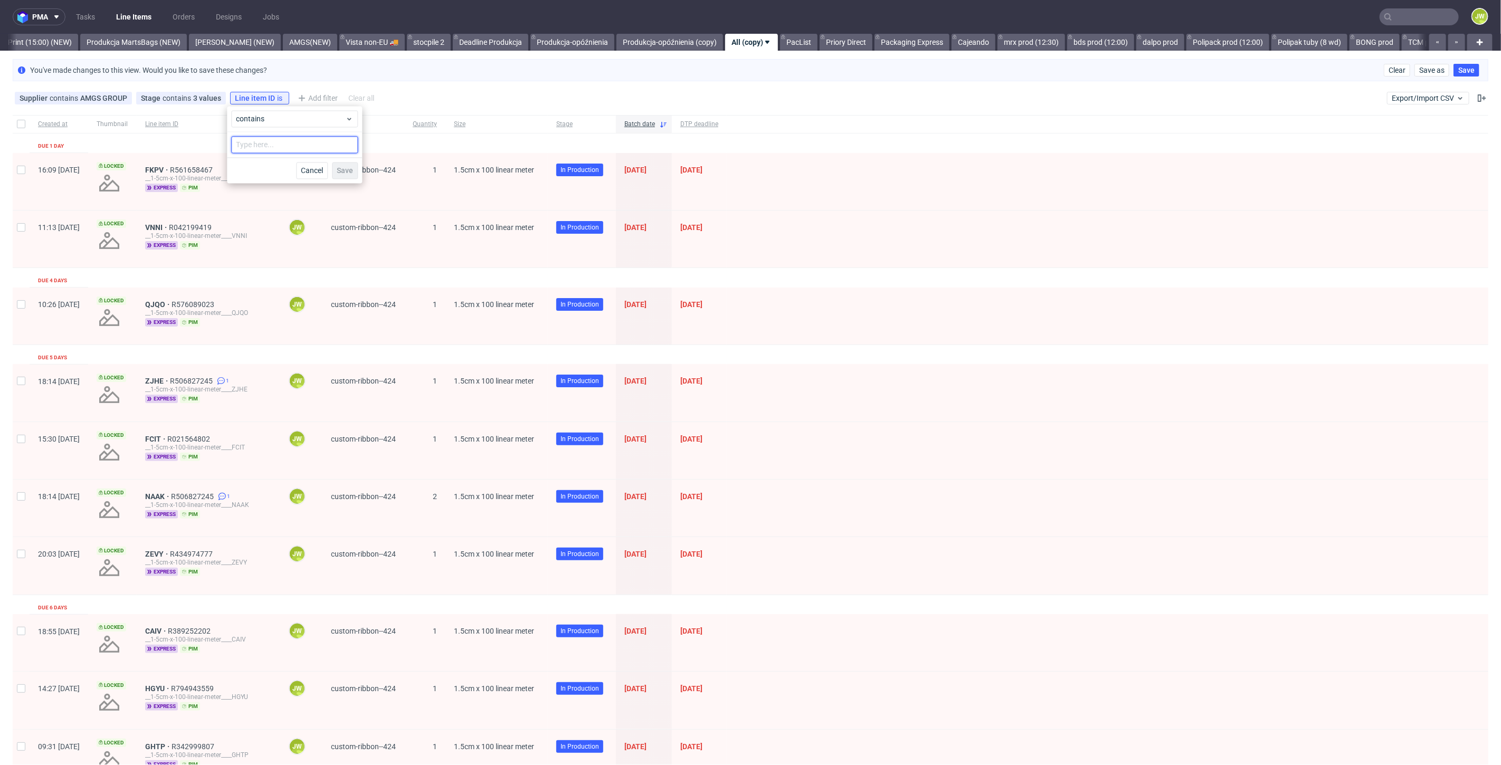
click at [267, 146] on input "text" at bounding box center [294, 144] width 127 height 17
type input "csnb"
click at [347, 174] on span "Save" at bounding box center [345, 170] width 16 height 7
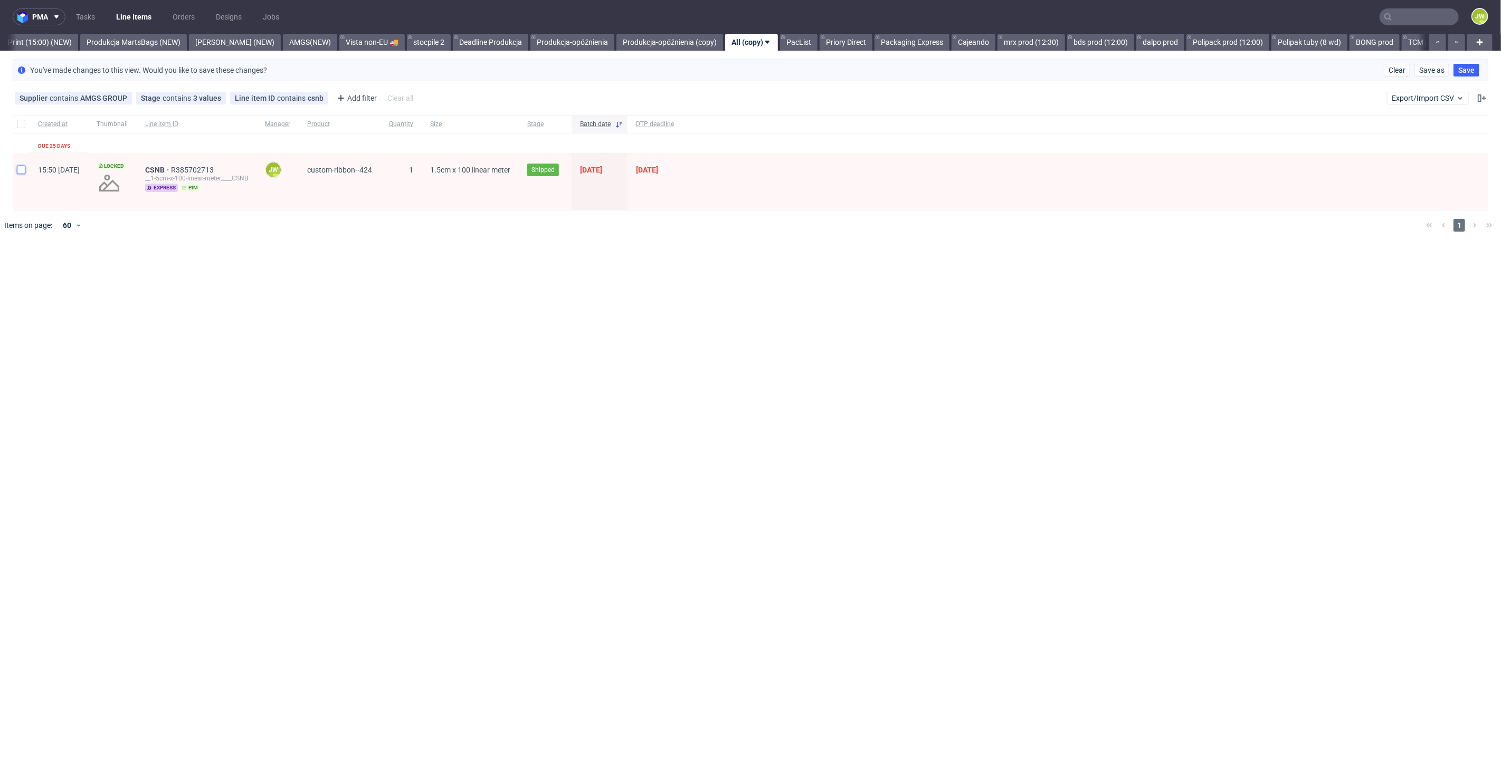
click at [20, 167] on input "checkbox" at bounding box center [21, 170] width 8 height 8
checkbox input "true"
click at [336, 101] on icon at bounding box center [341, 98] width 13 height 13
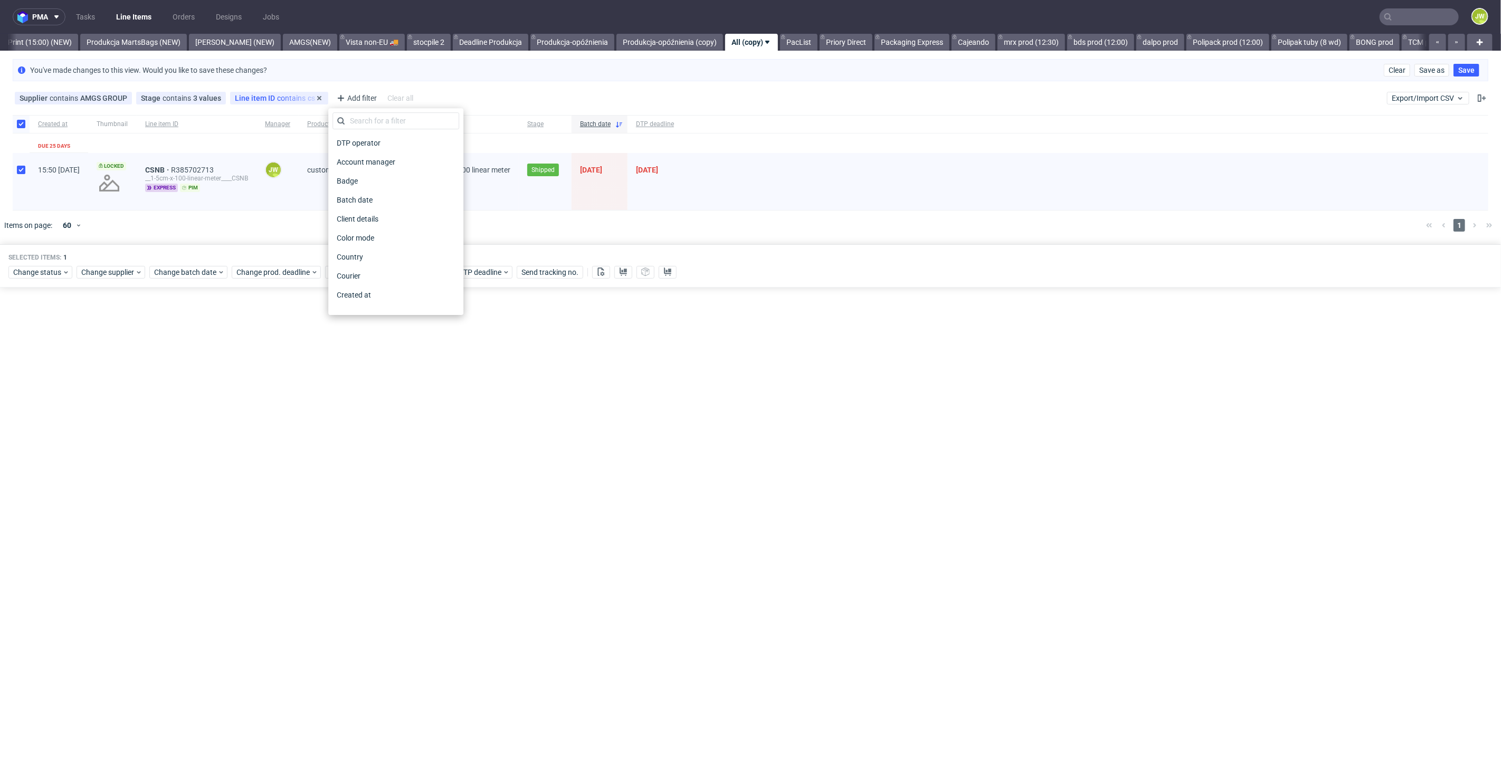
click at [277, 103] on div "Line item ID contains csnb" at bounding box center [279, 98] width 98 height 13
click at [277, 97] on span "contains" at bounding box center [292, 98] width 31 height 8
click at [298, 117] on span "contains" at bounding box center [290, 118] width 109 height 11
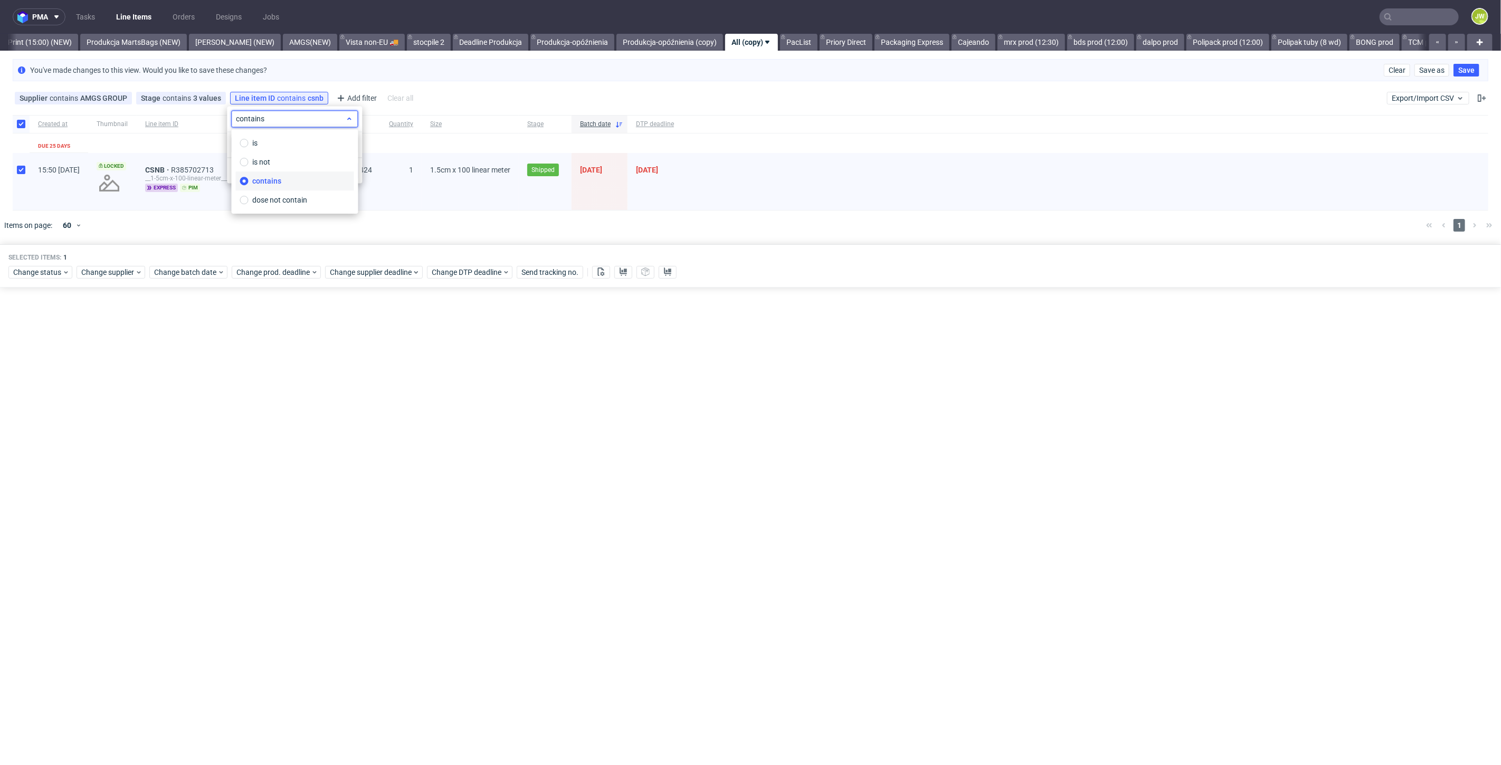
click at [298, 117] on span "contains" at bounding box center [290, 118] width 109 height 11
click at [288, 147] on input "csnb" at bounding box center [294, 144] width 127 height 17
drag, startPoint x: 276, startPoint y: 224, endPoint x: 137, endPoint y: 198, distance: 141.2
click at [273, 223] on div at bounding box center [766, 226] width 1304 height 30
click at [620, 273] on use at bounding box center [623, 272] width 7 height 8
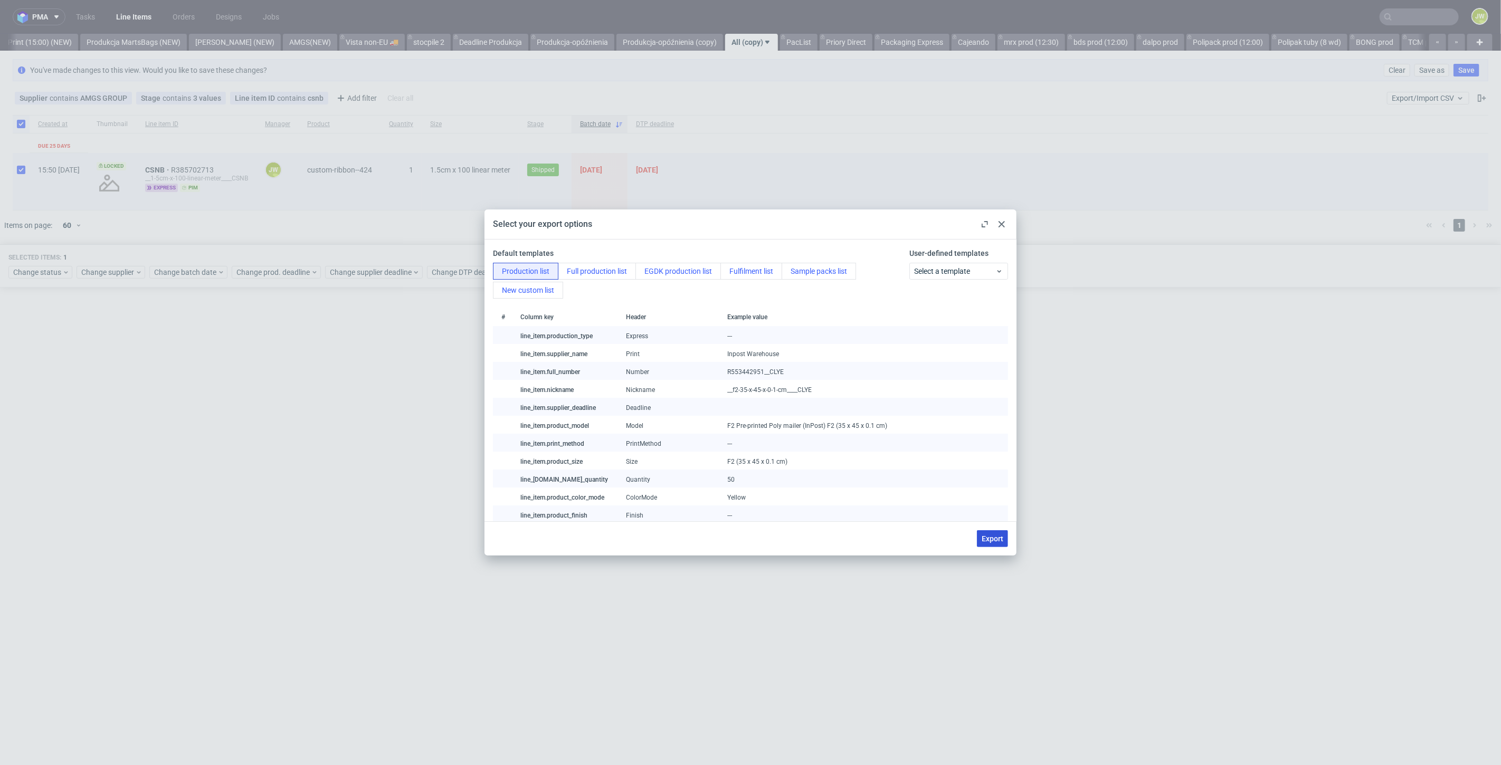
click at [989, 544] on button "Export" at bounding box center [992, 538] width 31 height 17
checkbox input "false"
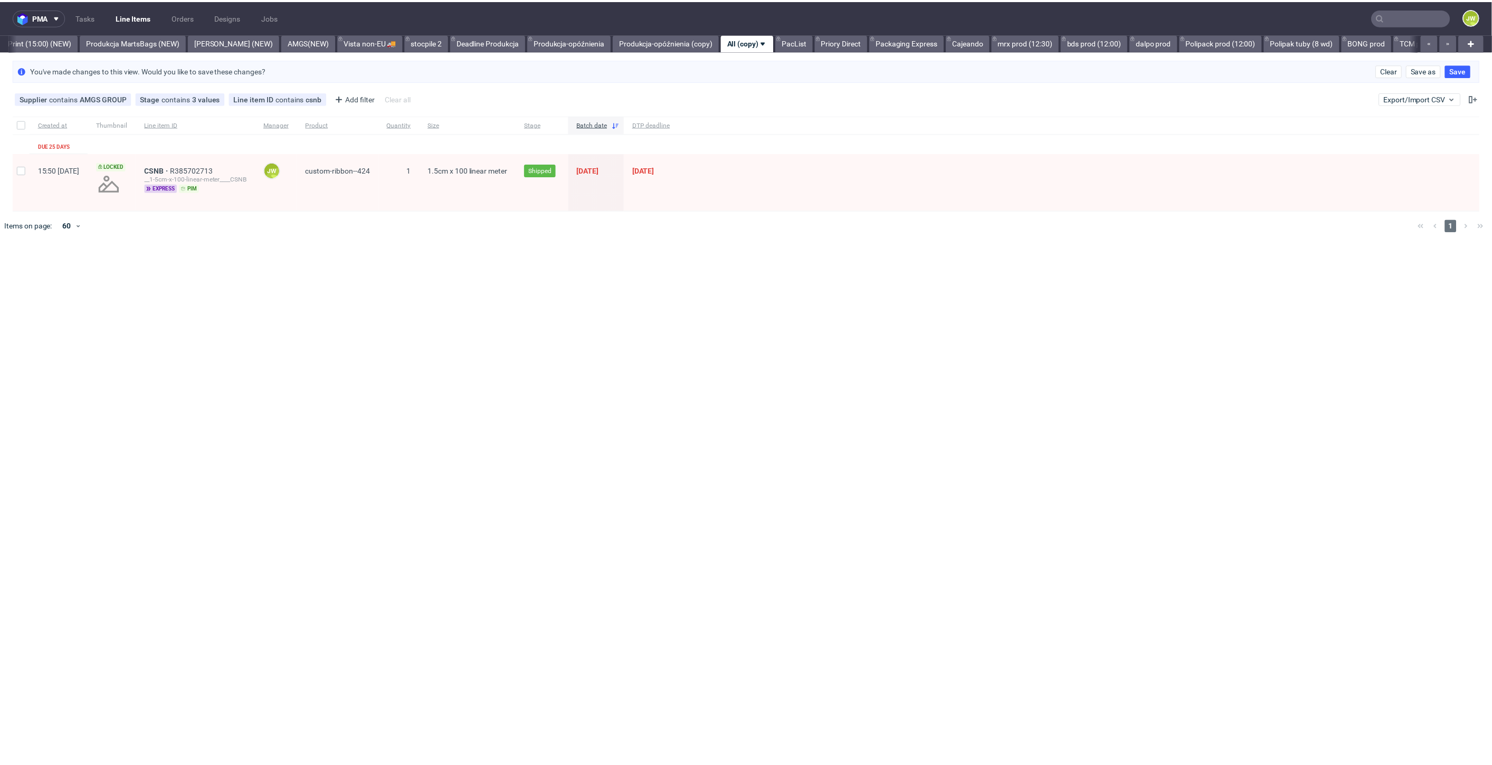
scroll to position [0, 2639]
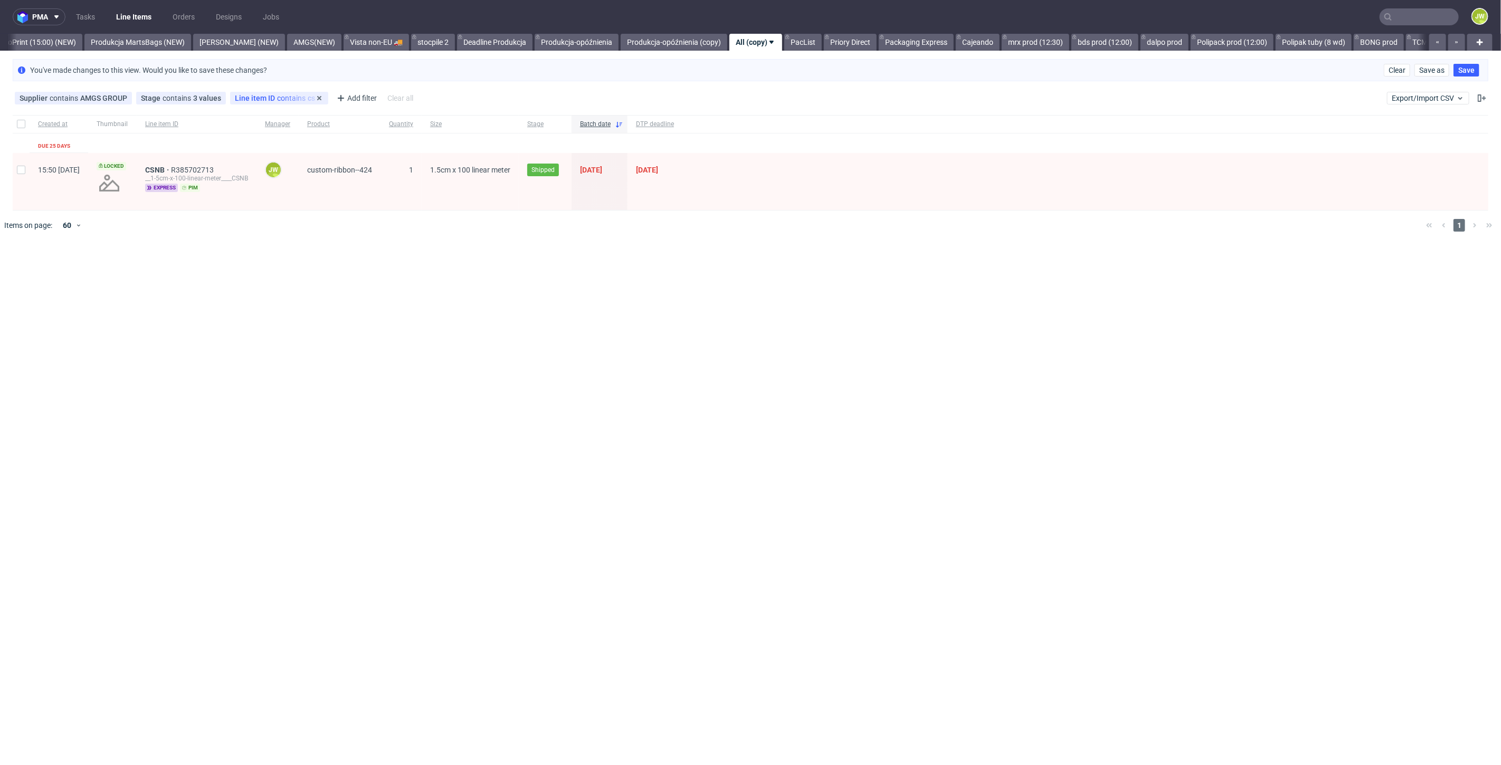
drag, startPoint x: 249, startPoint y: 99, endPoint x: 255, endPoint y: 102, distance: 7.1
click at [249, 99] on span "Line item ID" at bounding box center [256, 98] width 42 height 8
drag, startPoint x: 258, startPoint y: 144, endPoint x: -49, endPoint y: 152, distance: 306.7
click at [0, 152] on html "pma Tasks Line Items Orders Designs Jobs JW All DTP Late Shipped Shipments DTP …" at bounding box center [750, 382] width 1501 height 765
click at [272, 92] on div "Line item ID contains csnb" at bounding box center [279, 98] width 98 height 13
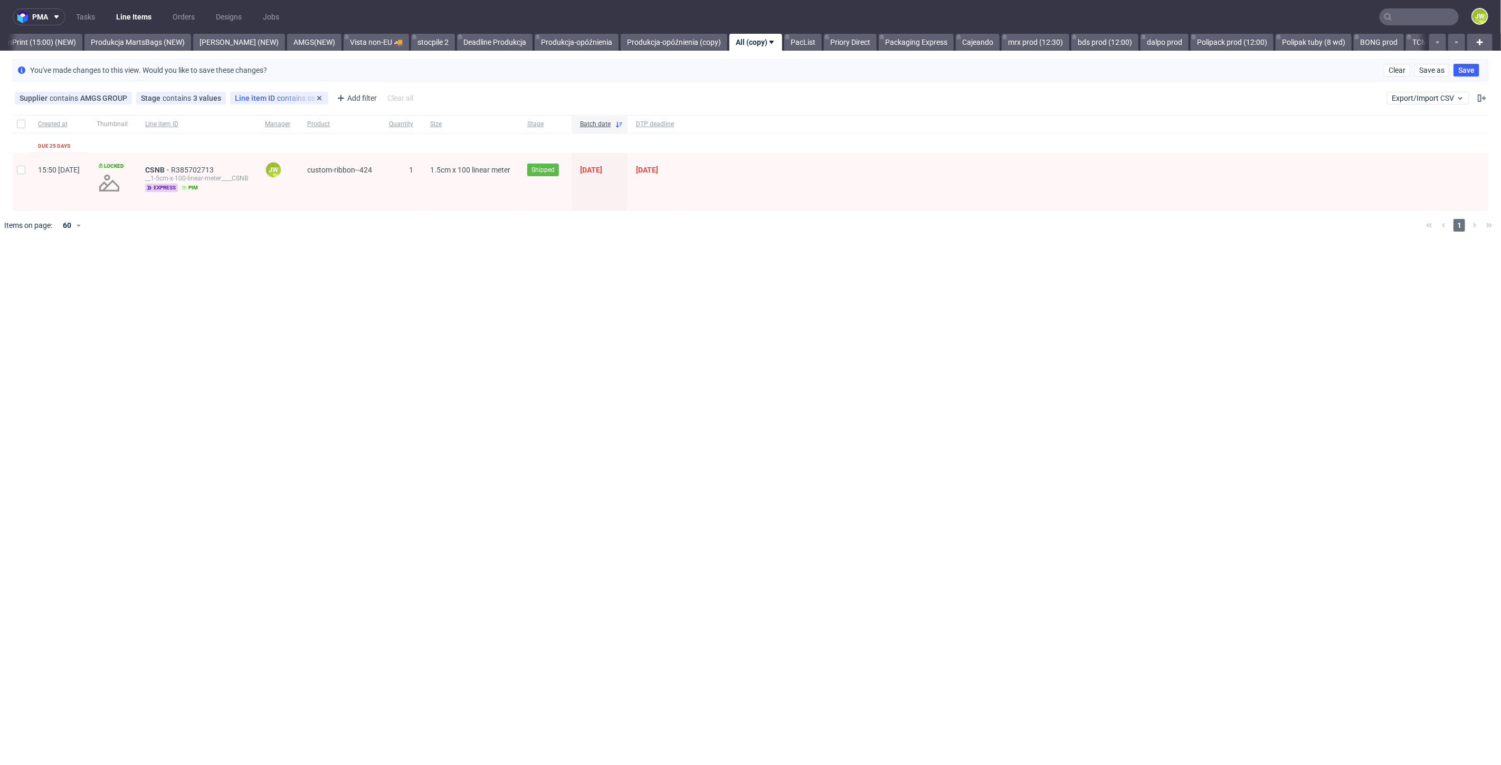
click at [270, 98] on span "Line item ID" at bounding box center [256, 98] width 42 height 8
drag, startPoint x: 256, startPoint y: 145, endPoint x: 158, endPoint y: 141, distance: 98.2
click at [158, 141] on body "pma Tasks Line Items Orders Designs Jobs JW All DTP Late Shipped Shipments DTP …" at bounding box center [750, 382] width 1501 height 765
click at [288, 96] on div "Line item ID contains csnb" at bounding box center [279, 98] width 89 height 8
click at [258, 151] on input "csnb" at bounding box center [294, 144] width 127 height 17
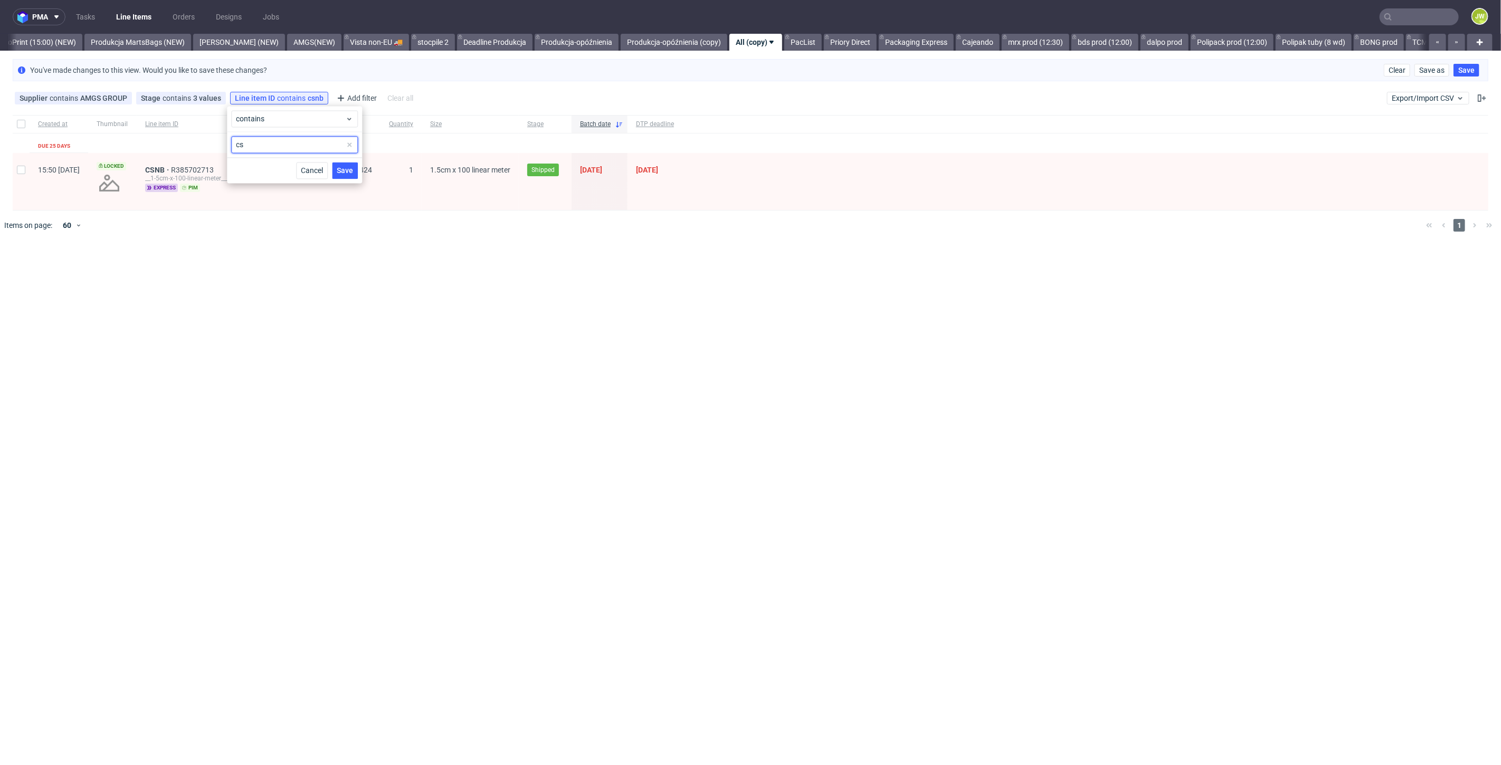
type input "c"
type input "upnq"
click at [15, 171] on div at bounding box center [21, 181] width 17 height 57
checkbox input "true"
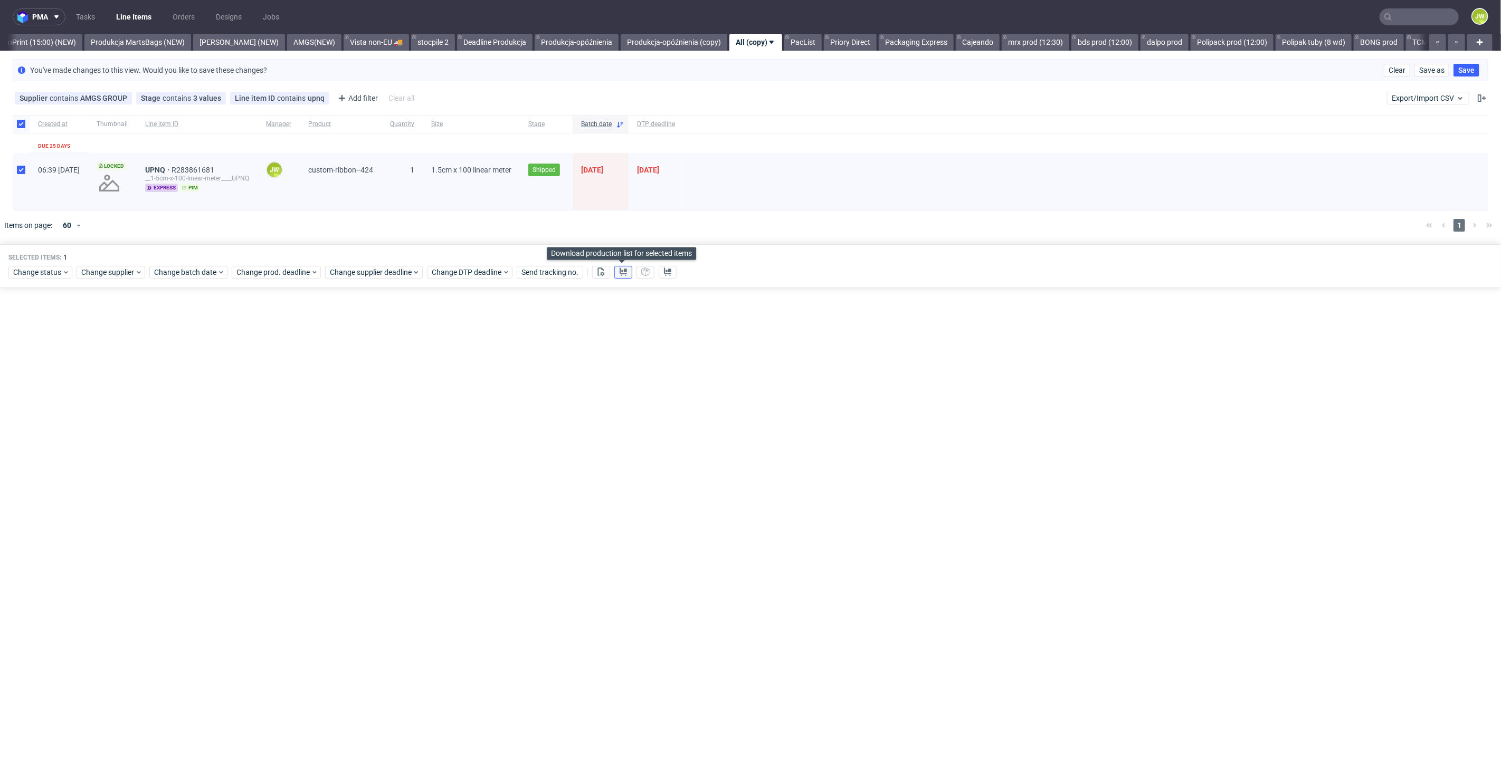
click at [619, 274] on icon at bounding box center [623, 272] width 8 height 8
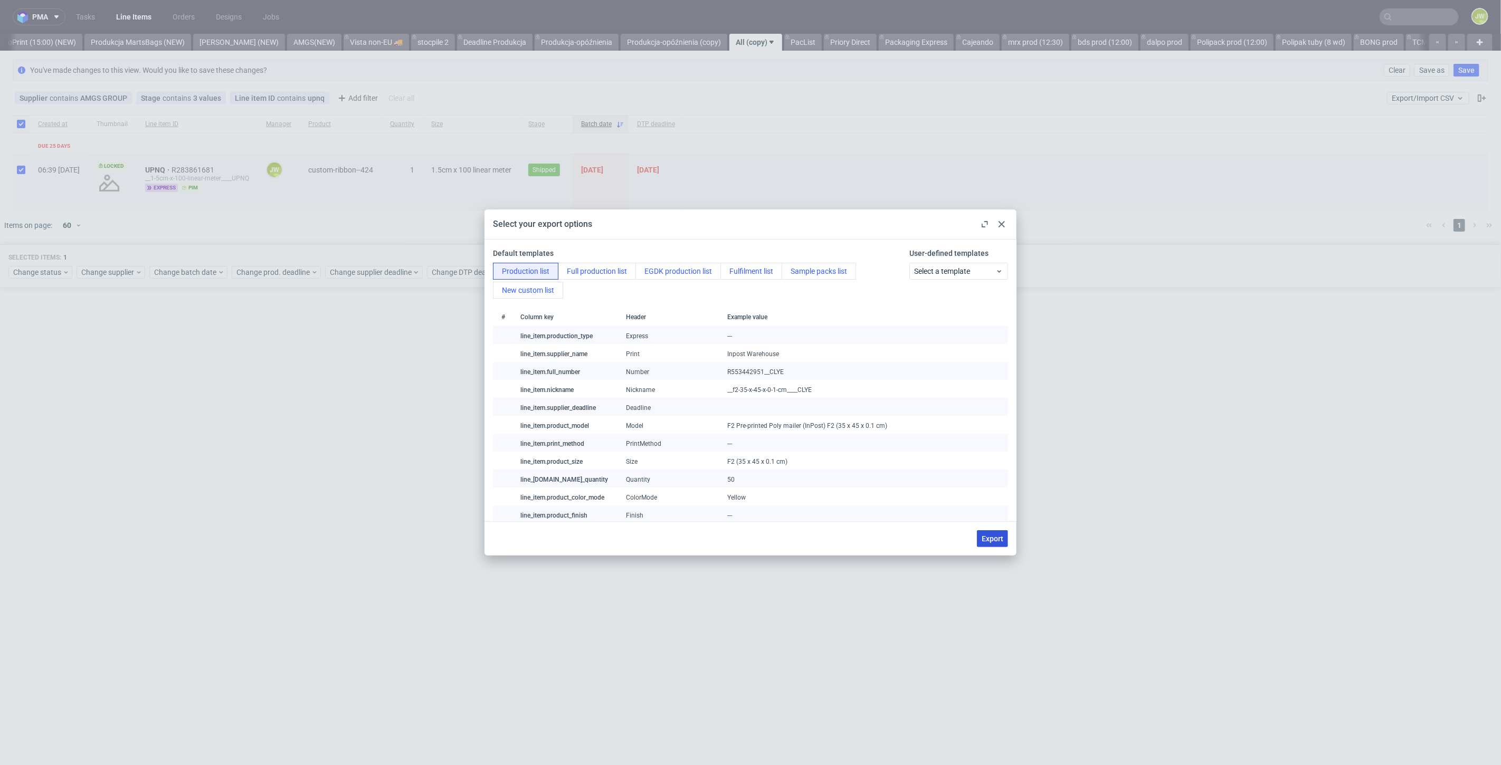
click at [995, 539] on span "Export" at bounding box center [993, 538] width 22 height 7
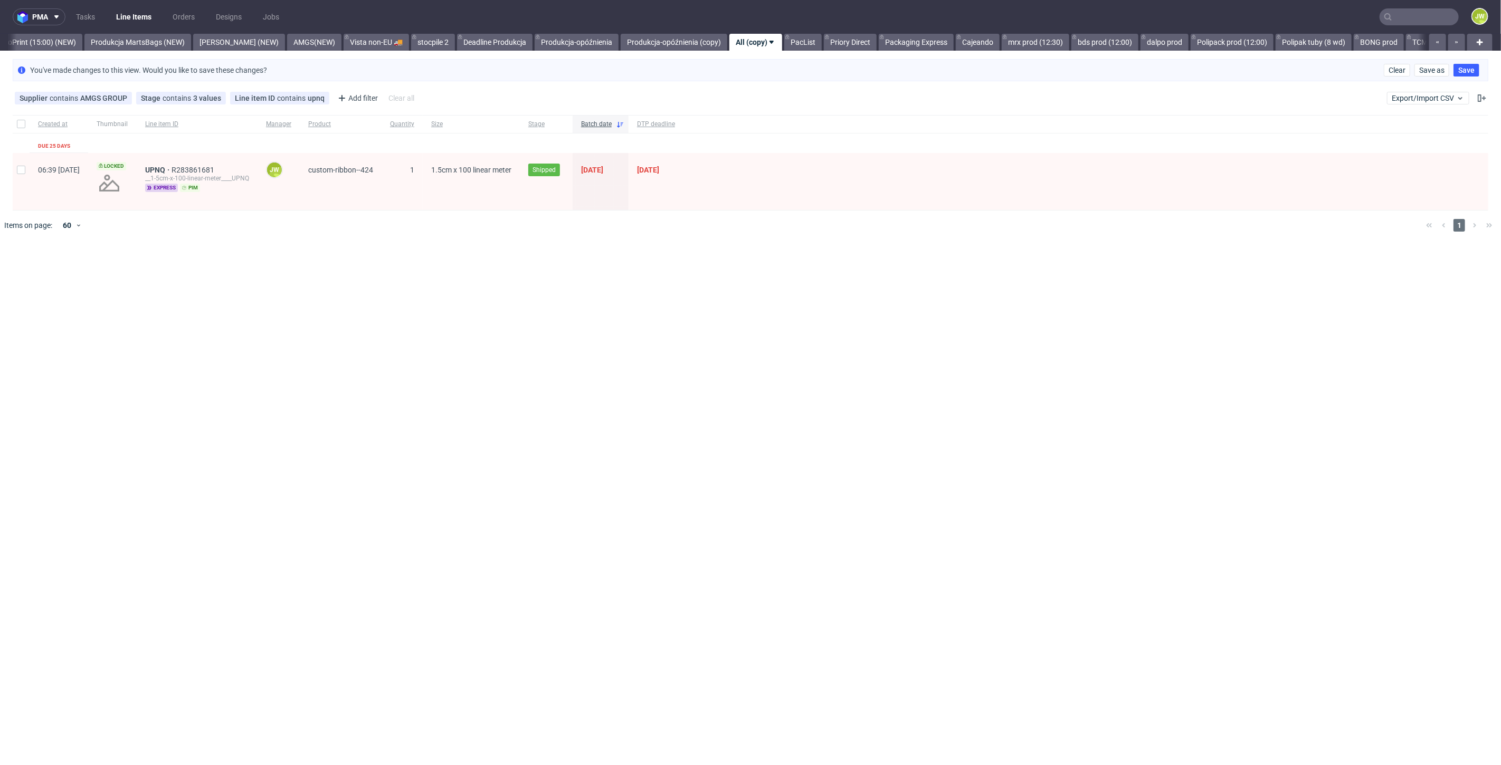
drag, startPoint x: 1424, startPoint y: 23, endPoint x: 1429, endPoint y: 18, distance: 6.7
click at [1424, 23] on input "text" at bounding box center [1419, 16] width 79 height 17
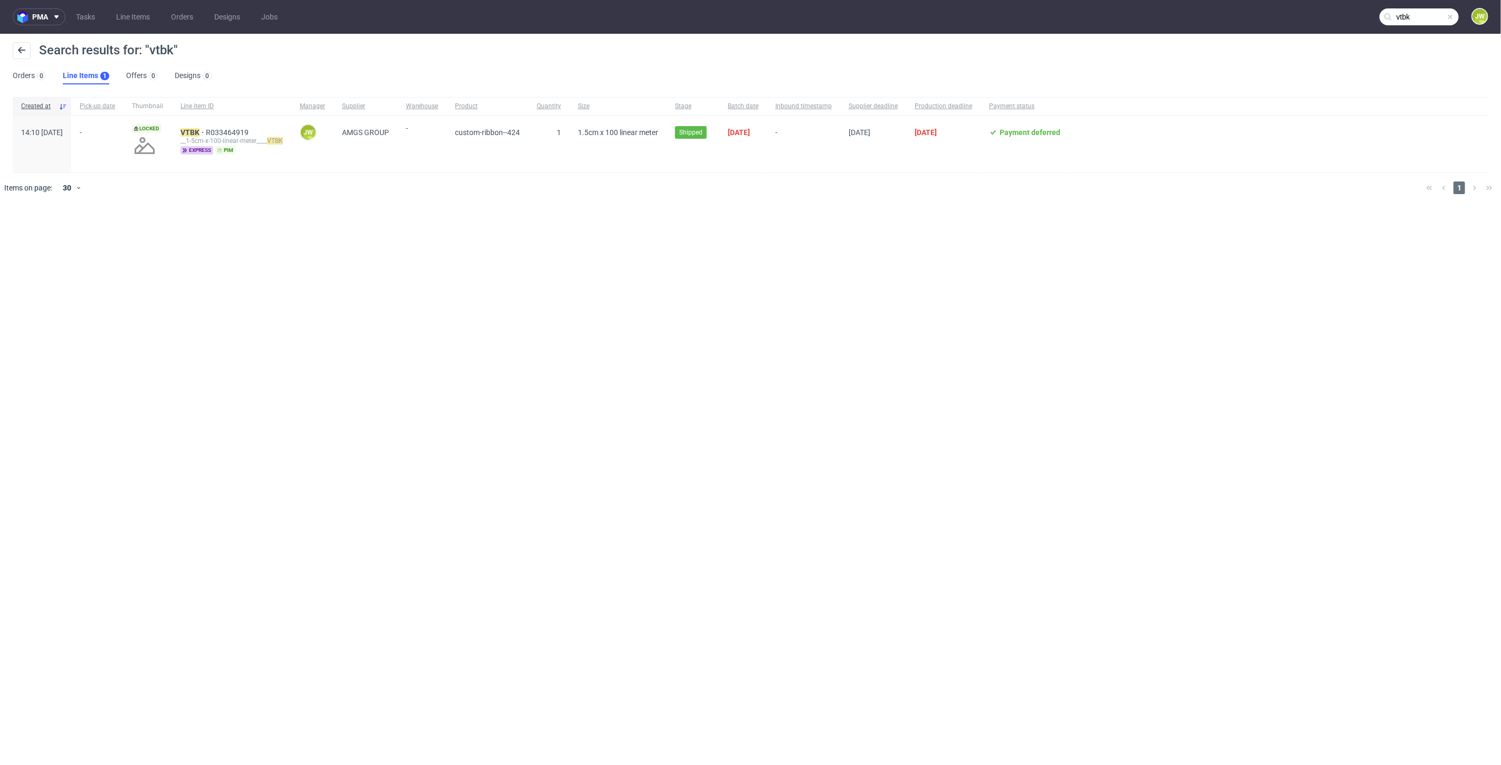
click at [12, 130] on div "Created at Pick-up date Thumbnail Line item ID Manager Supplier Warehouse Produ…" at bounding box center [750, 135] width 1501 height 76
click at [21, 144] on span "14:10 Tue 16.09.2025" at bounding box center [42, 144] width 42 height 32
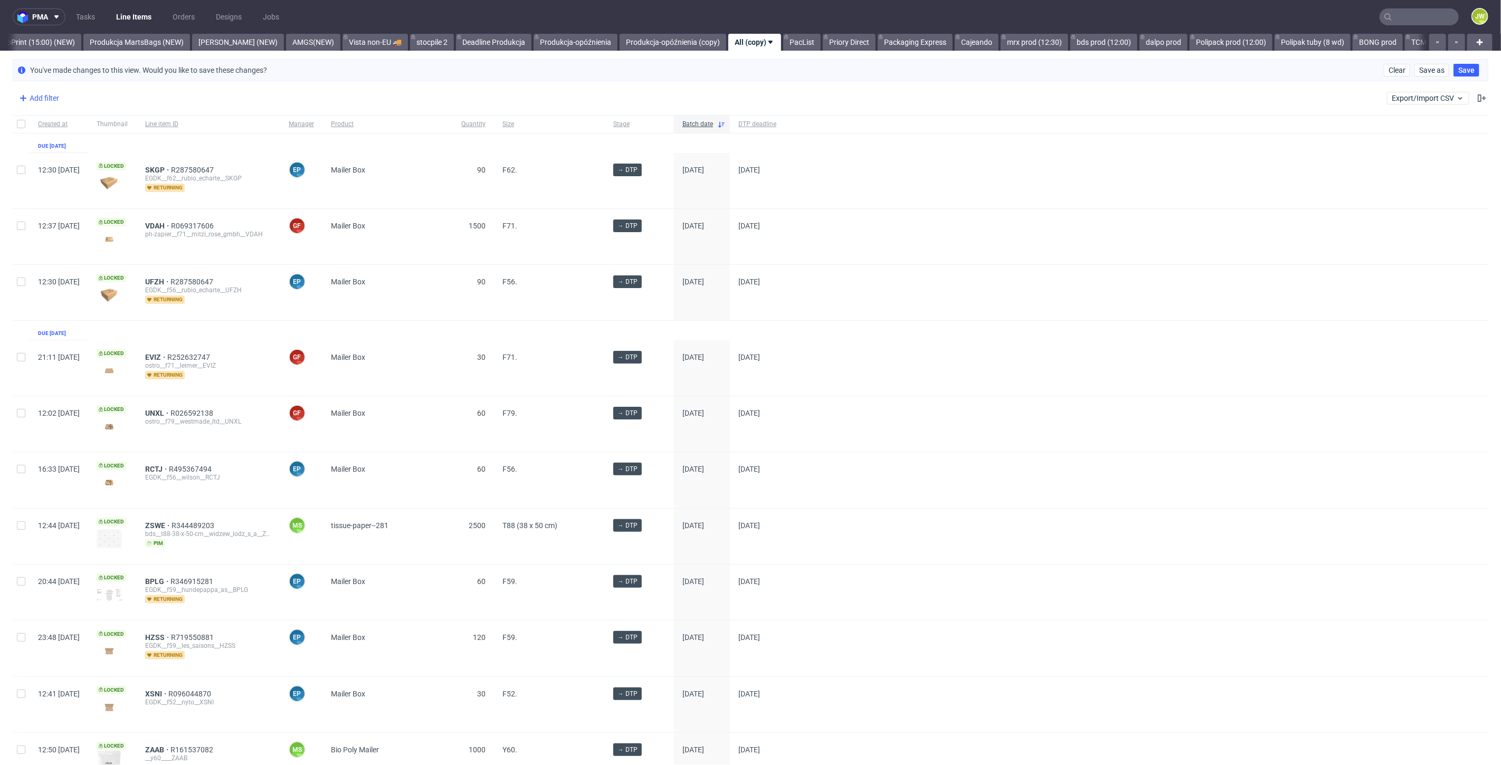
scroll to position [0, 2643]
click at [39, 99] on div "Add filter" at bounding box center [38, 98] width 46 height 17
click at [49, 127] on input "text" at bounding box center [82, 120] width 127 height 17
click at [42, 162] on span "Line item ID" at bounding box center [43, 162] width 49 height 15
click at [63, 148] on input "text" at bounding box center [82, 144] width 127 height 17
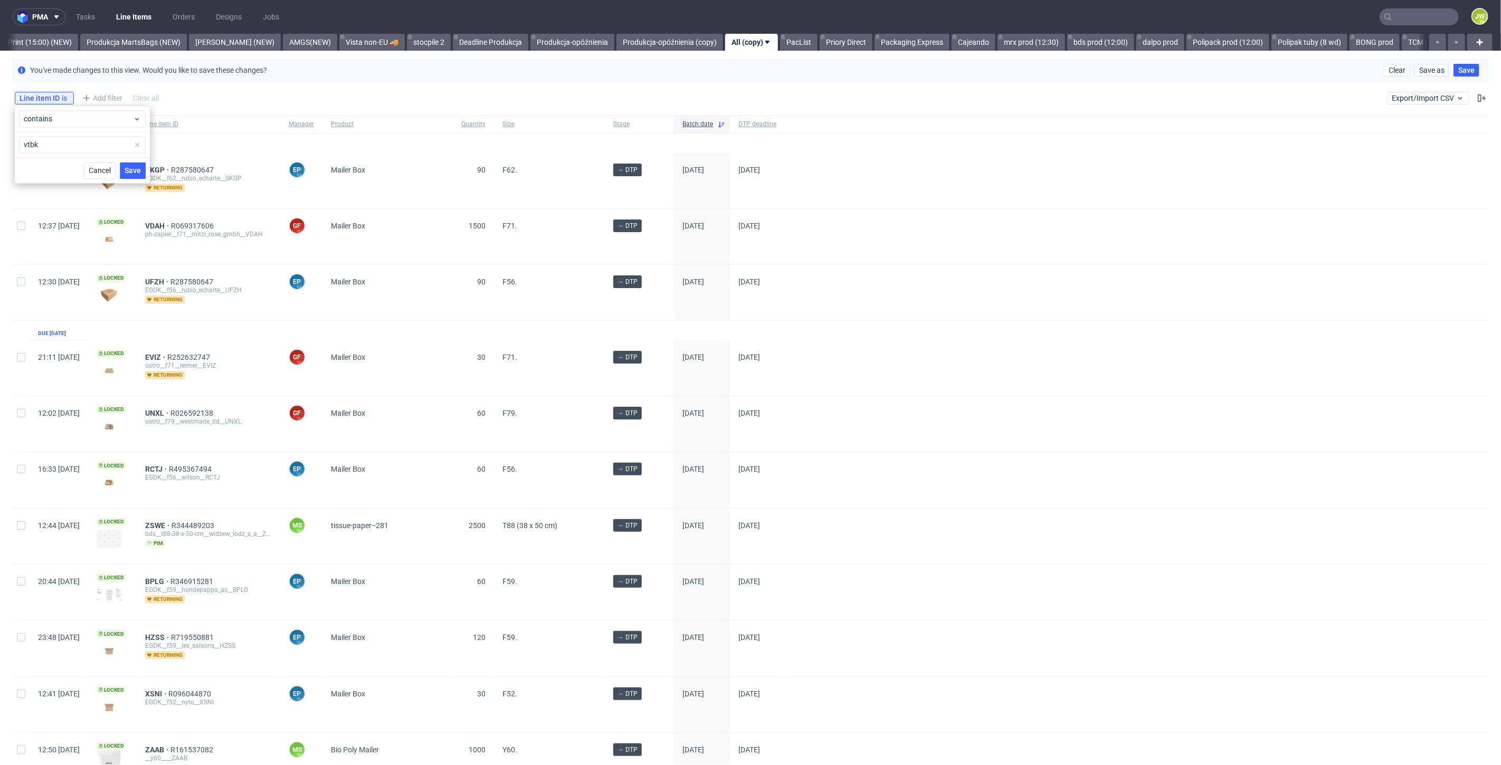
click at [145, 170] on button "Save" at bounding box center [133, 170] width 26 height 17
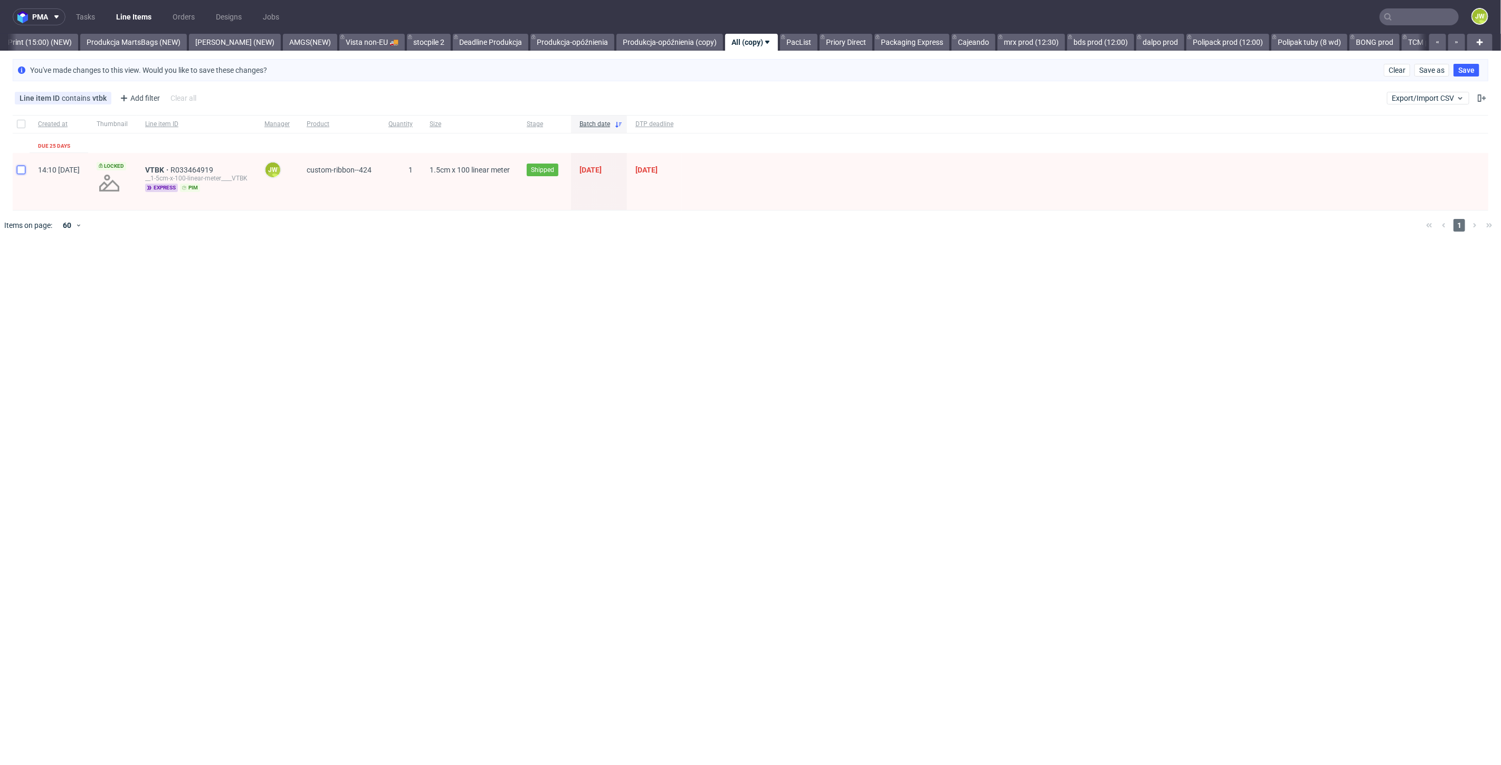
drag, startPoint x: 17, startPoint y: 171, endPoint x: 245, endPoint y: 225, distance: 233.7
click at [18, 170] on input "checkbox" at bounding box center [21, 170] width 8 height 8
click at [621, 273] on icon at bounding box center [623, 272] width 8 height 8
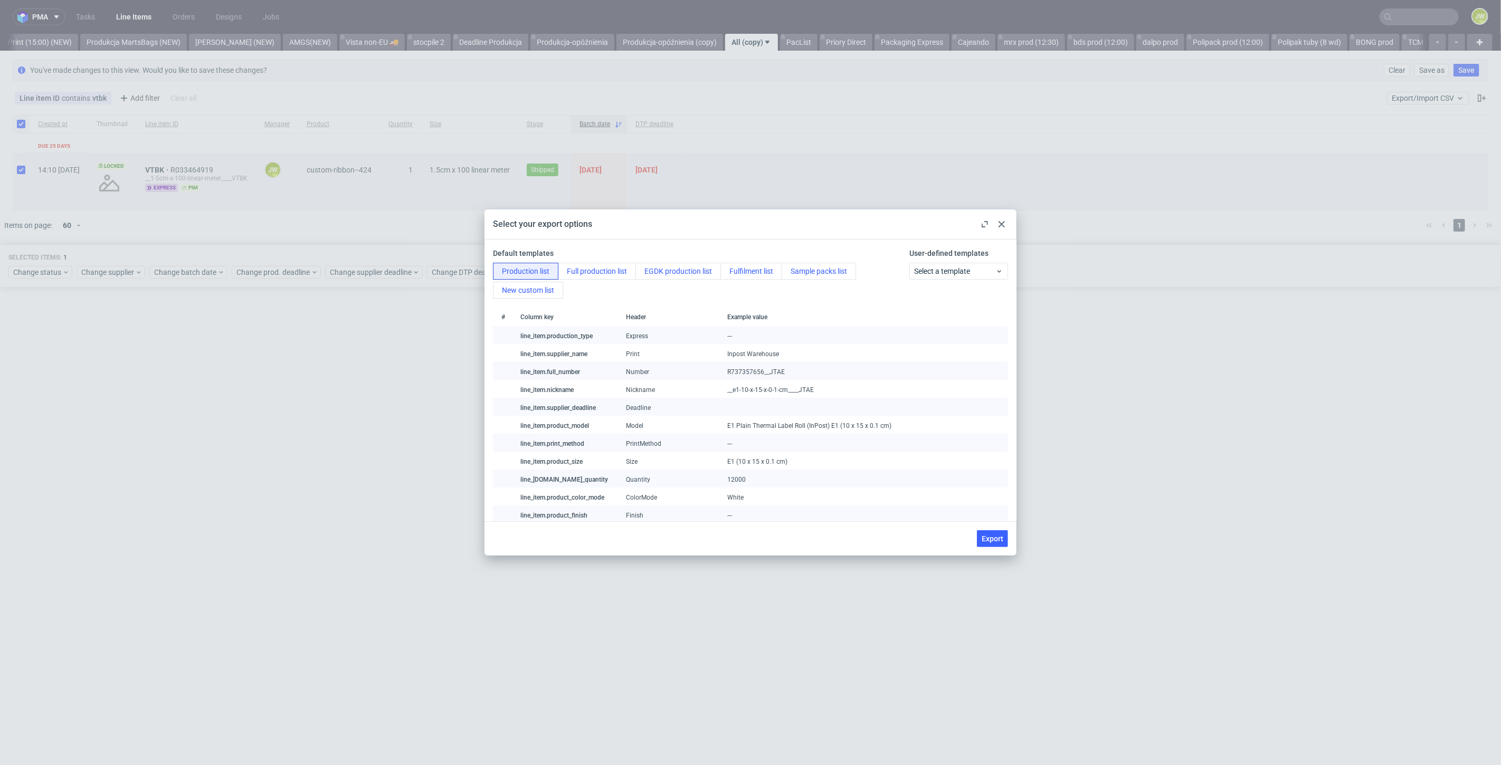
drag, startPoint x: 980, startPoint y: 536, endPoint x: 978, endPoint y: 530, distance: 6.0
click at [980, 536] on button "Export" at bounding box center [992, 538] width 31 height 17
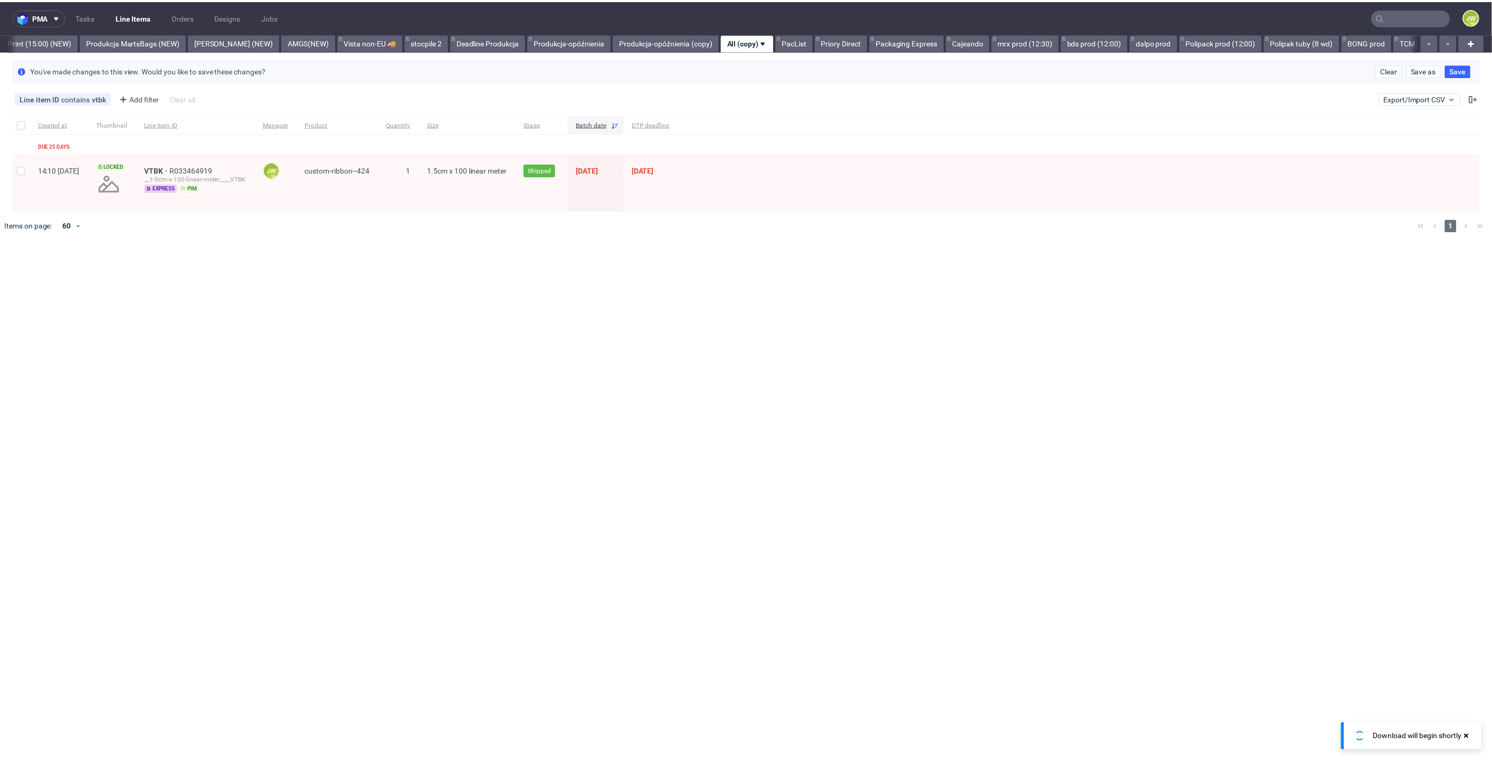
scroll to position [0, 2639]
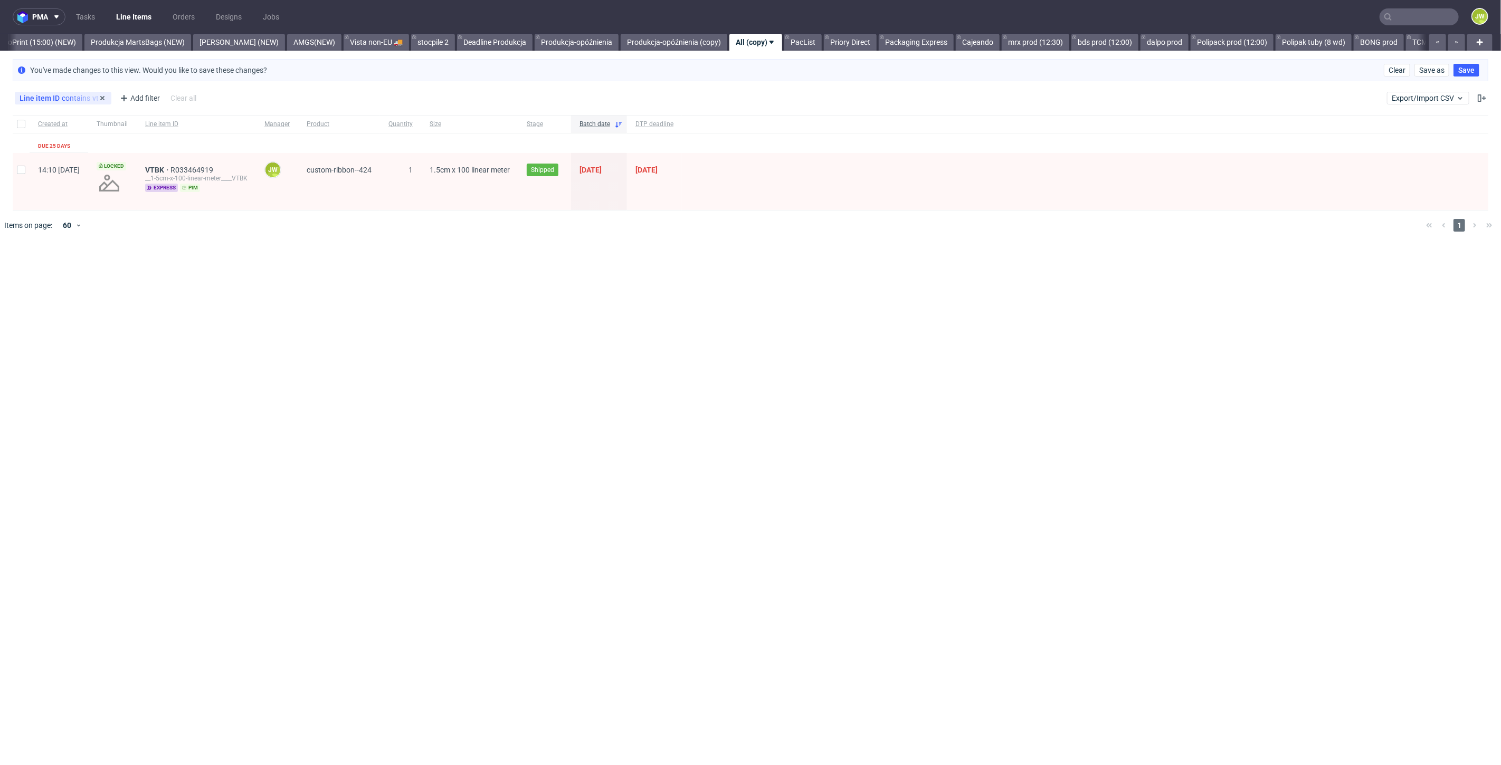
click at [85, 100] on div "Line item ID contains vtbk" at bounding box center [63, 98] width 87 height 8
drag, startPoint x: 54, startPoint y: 146, endPoint x: -82, endPoint y: 146, distance: 136.7
click at [0, 146] on html "pma Tasks Line Items Orders Designs Jobs JW All DTP Late Shipped Shipments DTP …" at bounding box center [750, 382] width 1501 height 765
drag, startPoint x: 469, startPoint y: 312, endPoint x: 455, endPoint y: 305, distance: 15.3
click at [468, 311] on div "pma Tasks Line Items Orders Designs Jobs JW All DTP Late Shipped Shipments DTP …" at bounding box center [750, 382] width 1501 height 765
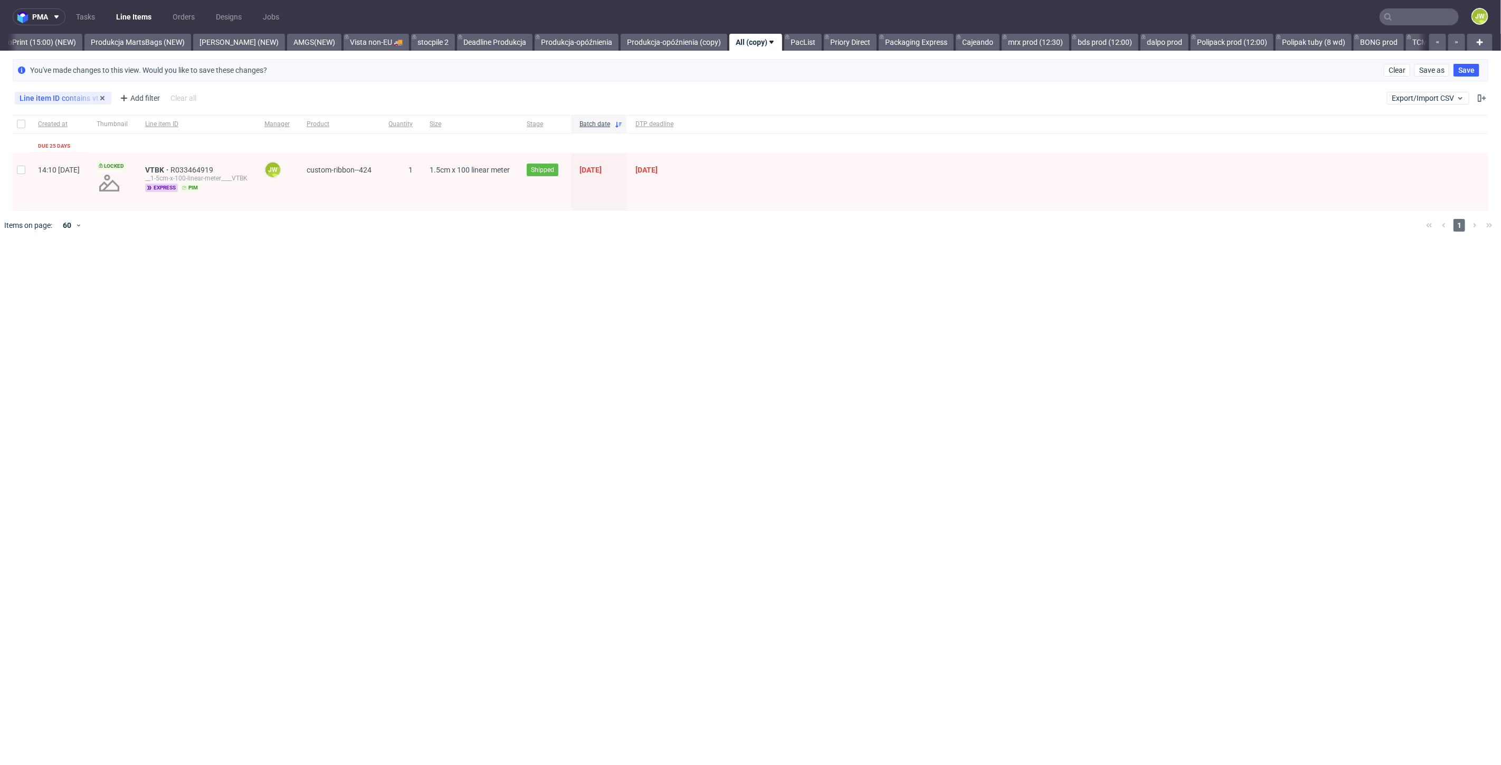
click at [73, 100] on div "Line item ID contains vtbk" at bounding box center [63, 98] width 87 height 8
click at [65, 151] on input "vtbk" at bounding box center [82, 144] width 127 height 17
drag, startPoint x: 63, startPoint y: 145, endPoint x: -88, endPoint y: 141, distance: 151.0
click at [0, 141] on html "pma Tasks Line Items Orders Designs Jobs JW All DTP Late Shipped Shipments DTP …" at bounding box center [750, 382] width 1501 height 765
click at [70, 98] on div "Line item ID contains vtbk" at bounding box center [63, 98] width 87 height 8
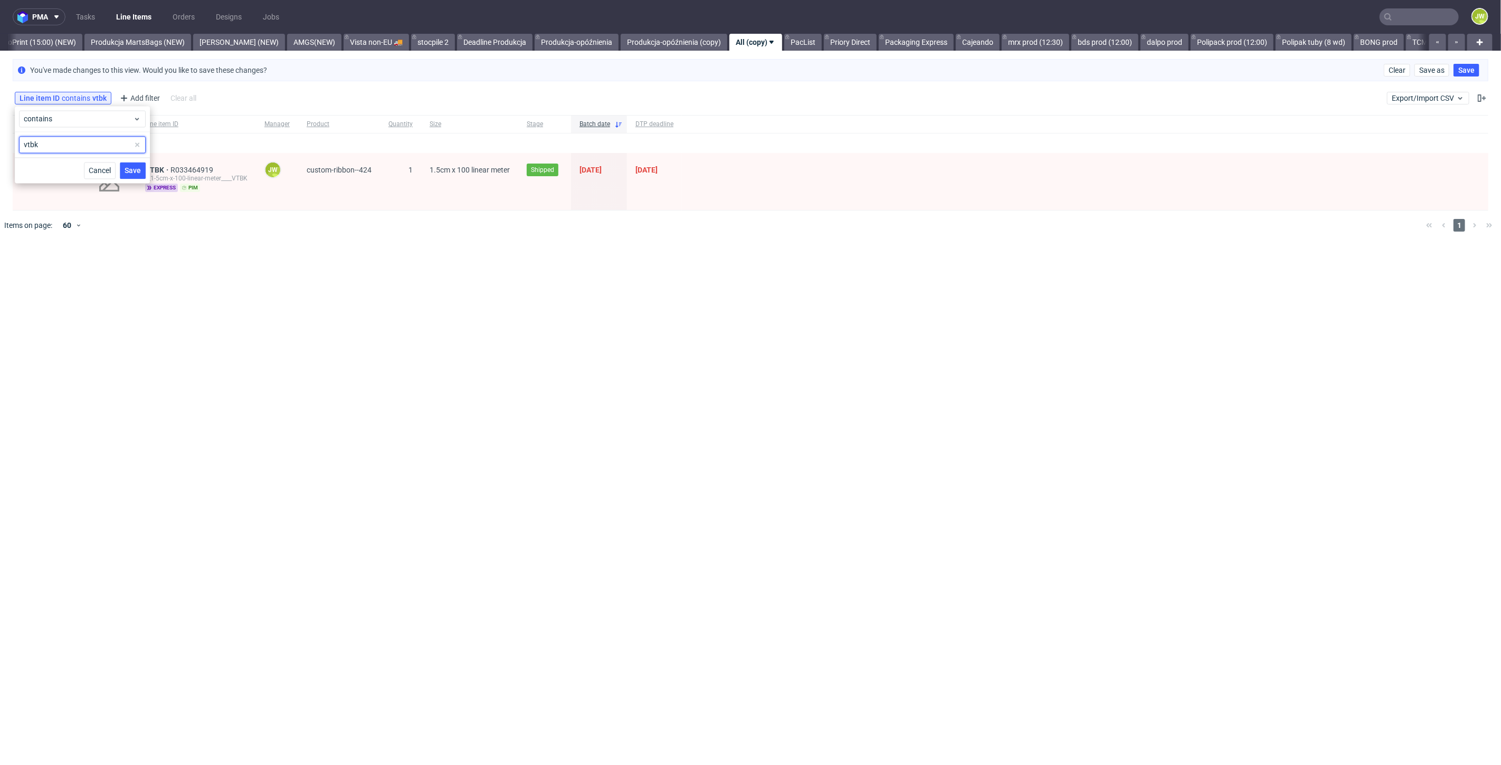
click at [74, 148] on input "vtbk" at bounding box center [82, 144] width 127 height 17
click at [18, 168] on input "checkbox" at bounding box center [21, 170] width 8 height 8
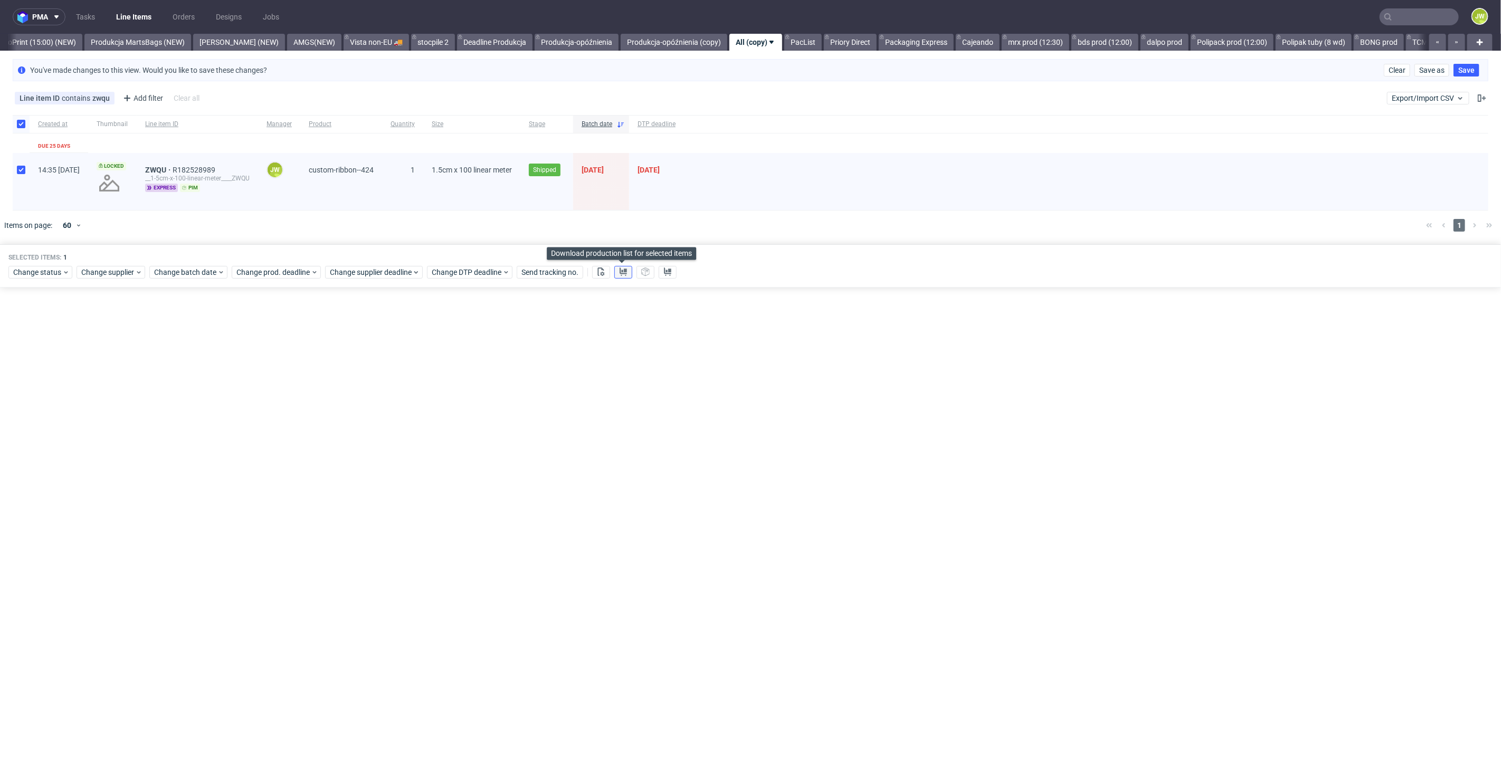
click at [619, 268] on icon at bounding box center [623, 272] width 8 height 8
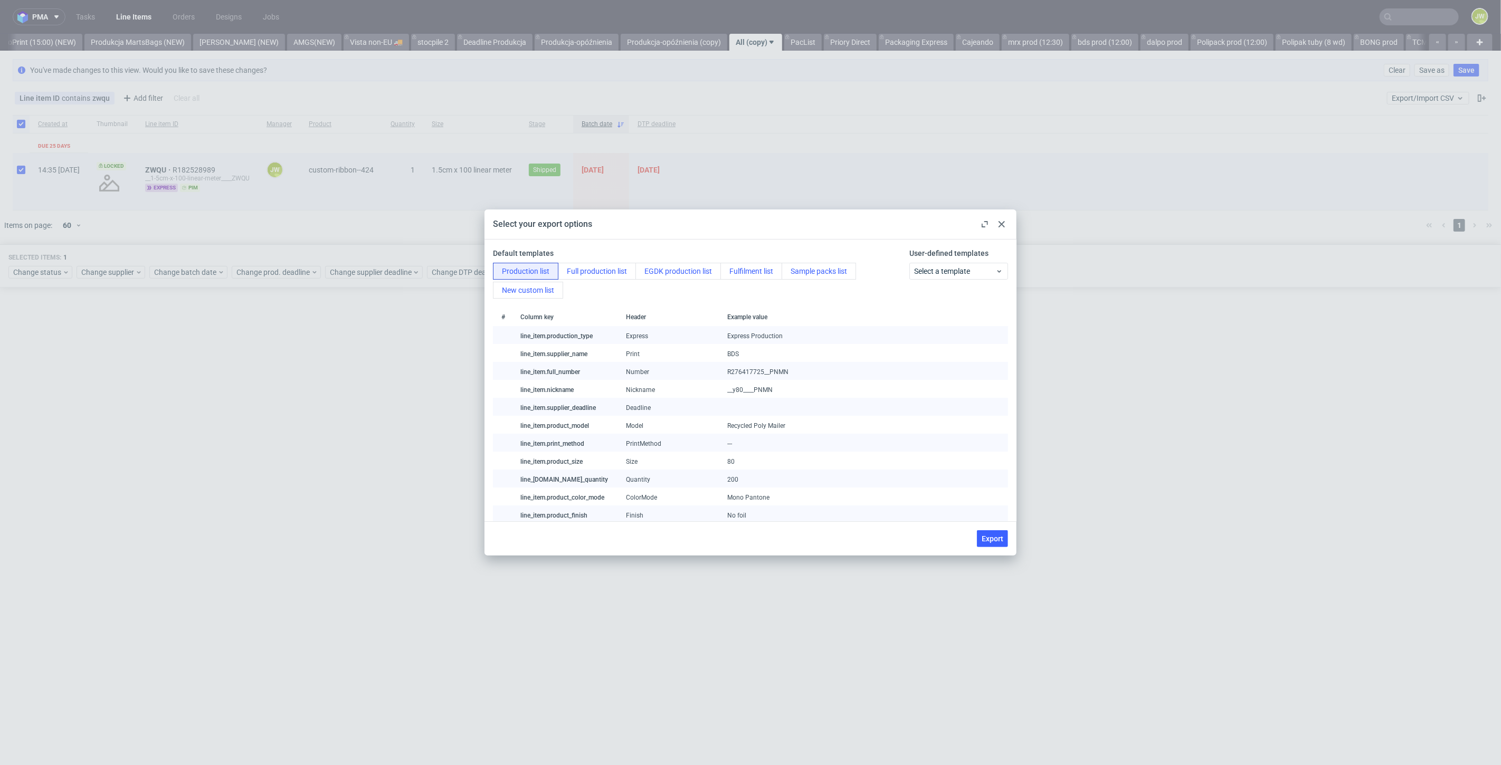
click at [986, 536] on span "Export" at bounding box center [993, 538] width 22 height 7
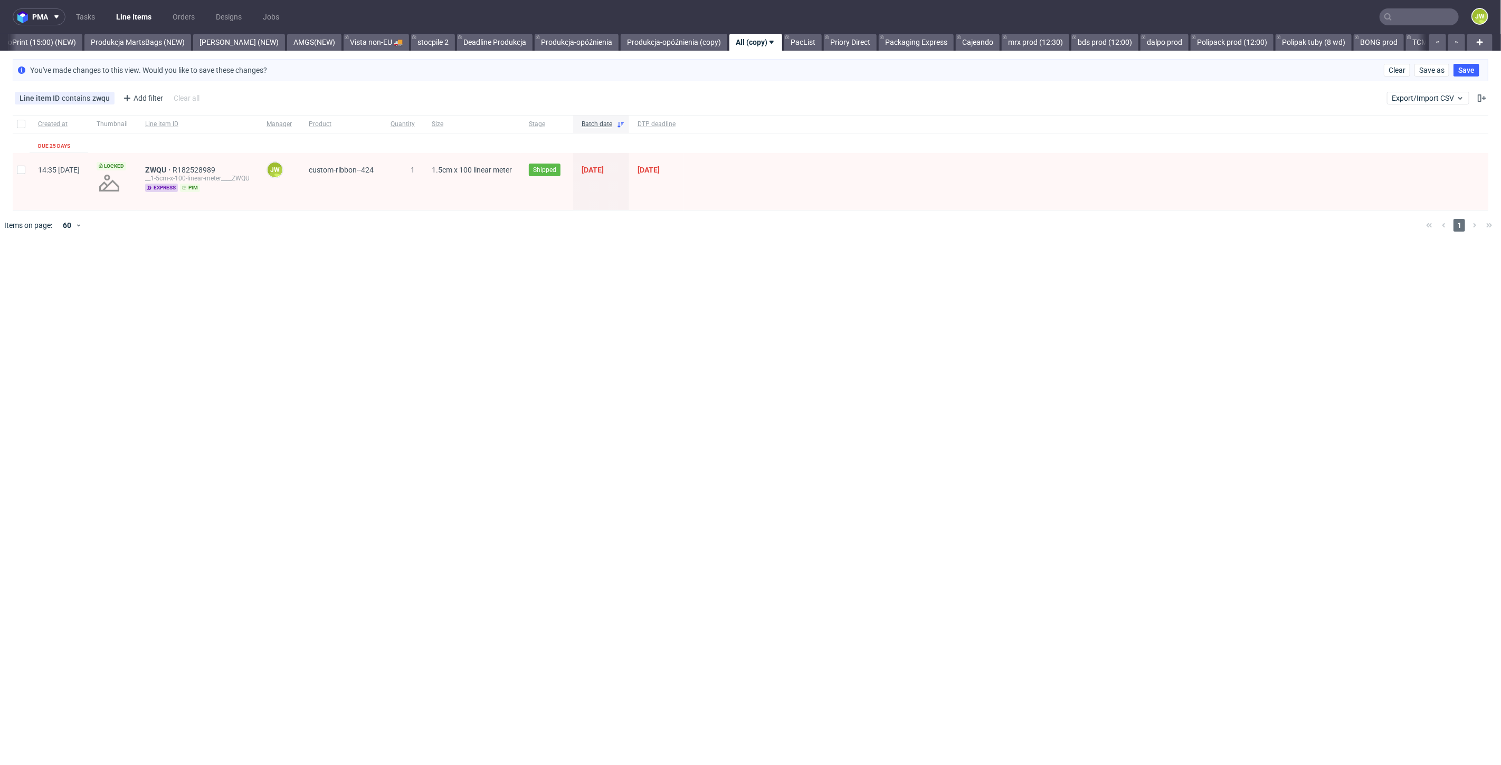
drag, startPoint x: 629, startPoint y: 330, endPoint x: 3, endPoint y: 373, distance: 626.8
click at [625, 330] on div "pma Tasks Line Items Orders Designs Jobs JW All DTP Late Shipped Shipments DTP …" at bounding box center [750, 382] width 1501 height 765
click at [1405, 11] on input "text" at bounding box center [1419, 16] width 79 height 17
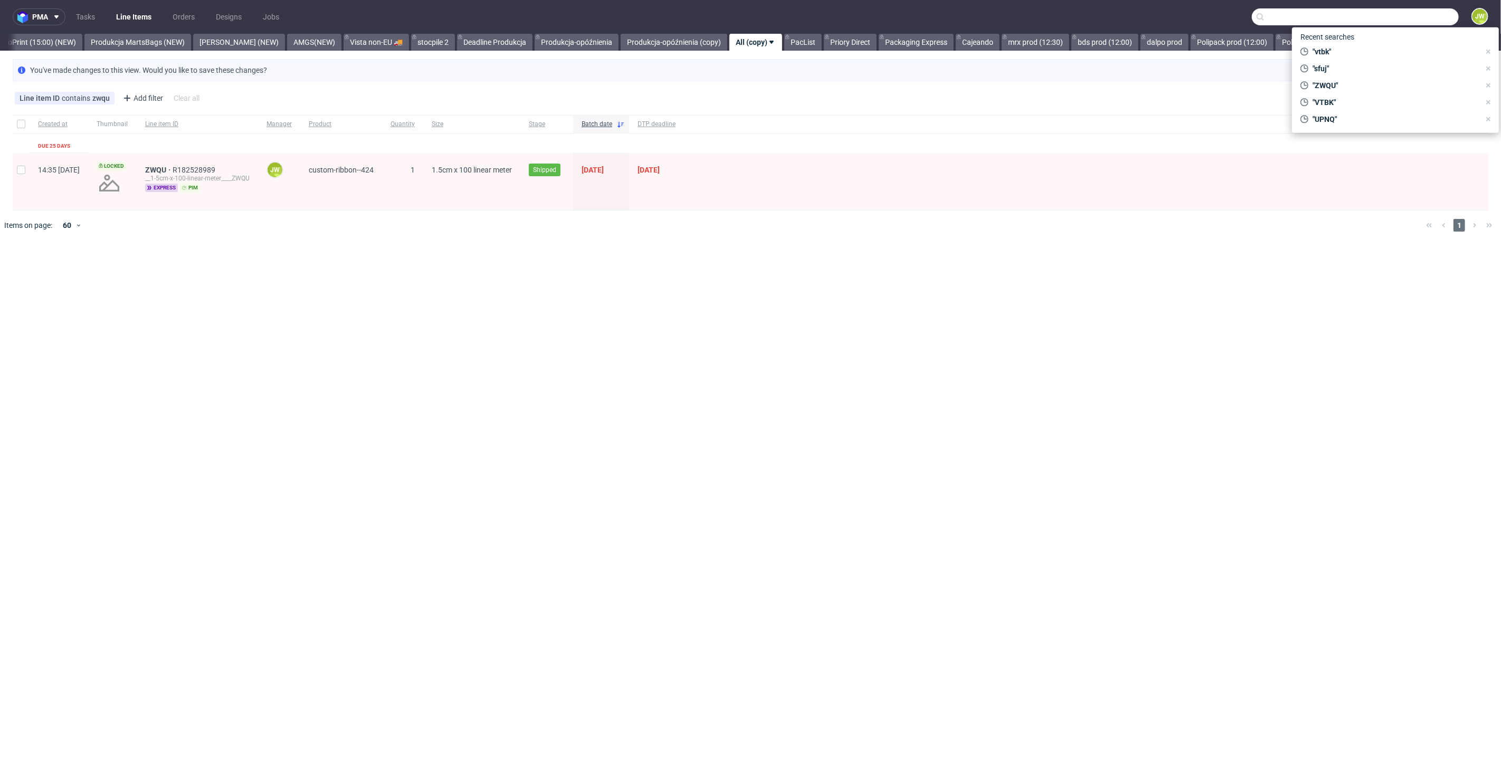
paste input "__1-5cm-x-100-linear-meter____CSNB"
drag, startPoint x: 1377, startPoint y: 16, endPoint x: 1062, endPoint y: 18, distance: 314.5
click at [1062, 18] on nav "pma Tasks Line Items Orders Designs Jobs __1-5cm-x-100-linear-meter____CSNB JW" at bounding box center [750, 17] width 1501 height 34
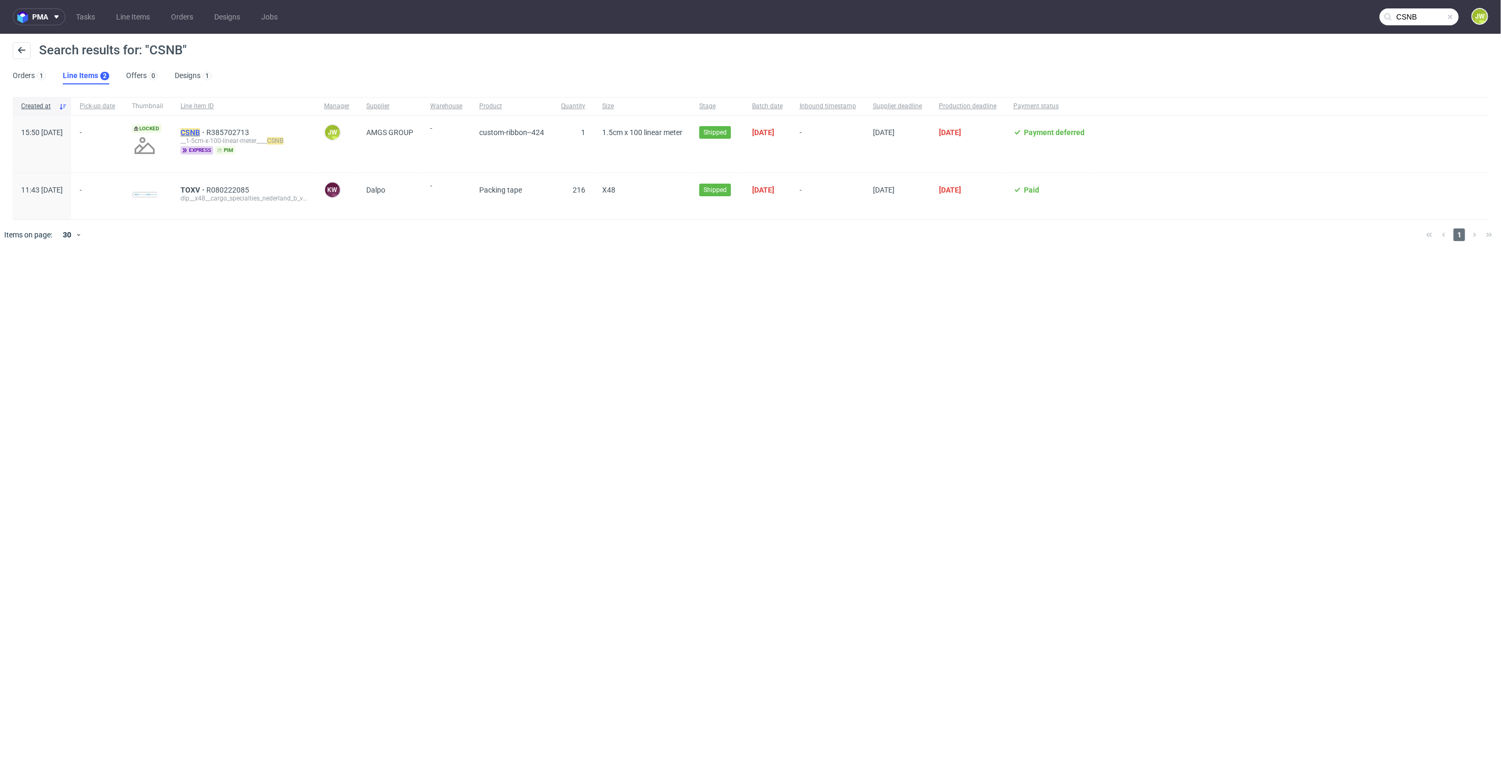
click at [200, 134] on mark "CSNB" at bounding box center [190, 132] width 20 height 8
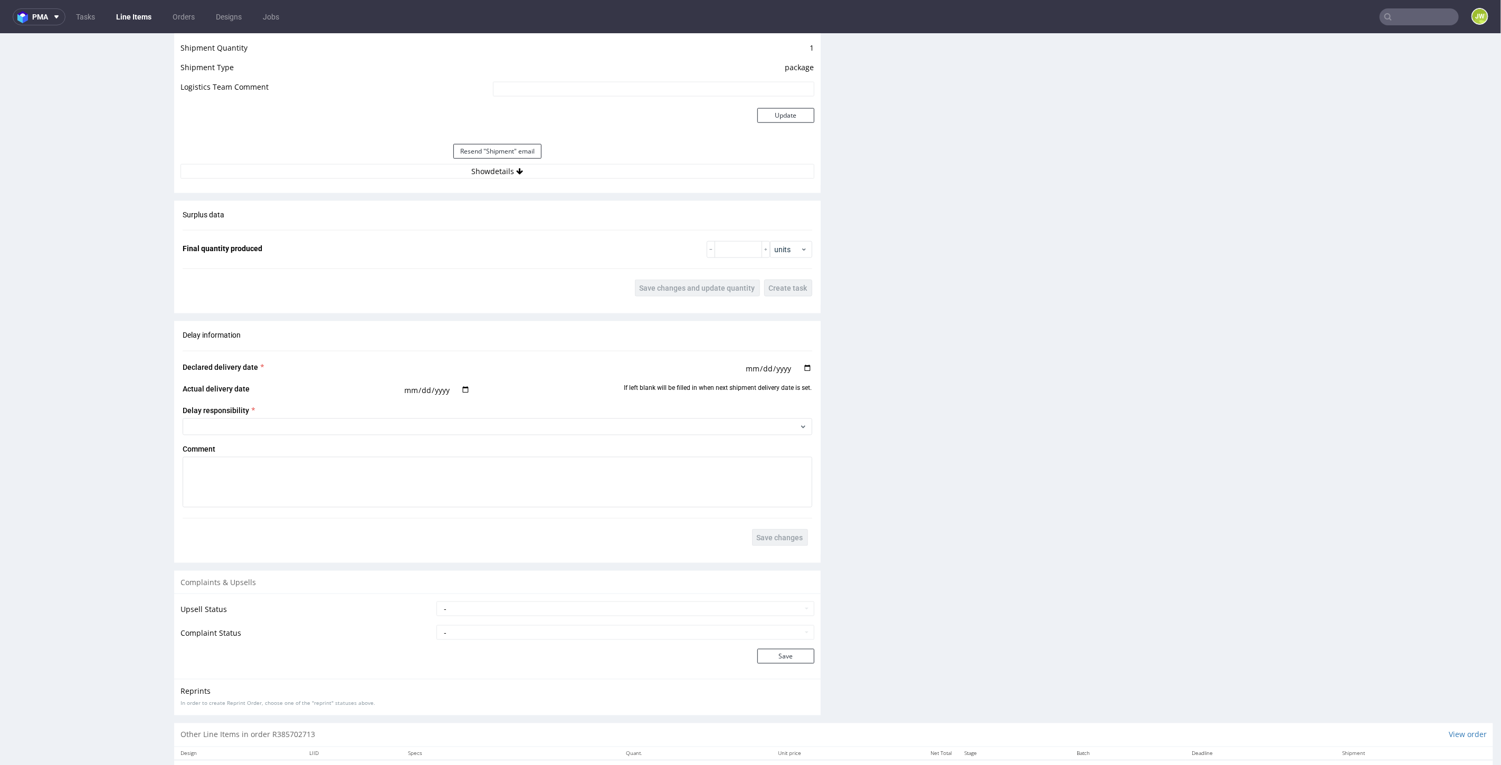
scroll to position [996, 0]
click at [462, 162] on button "Show details" at bounding box center [497, 164] width 634 height 15
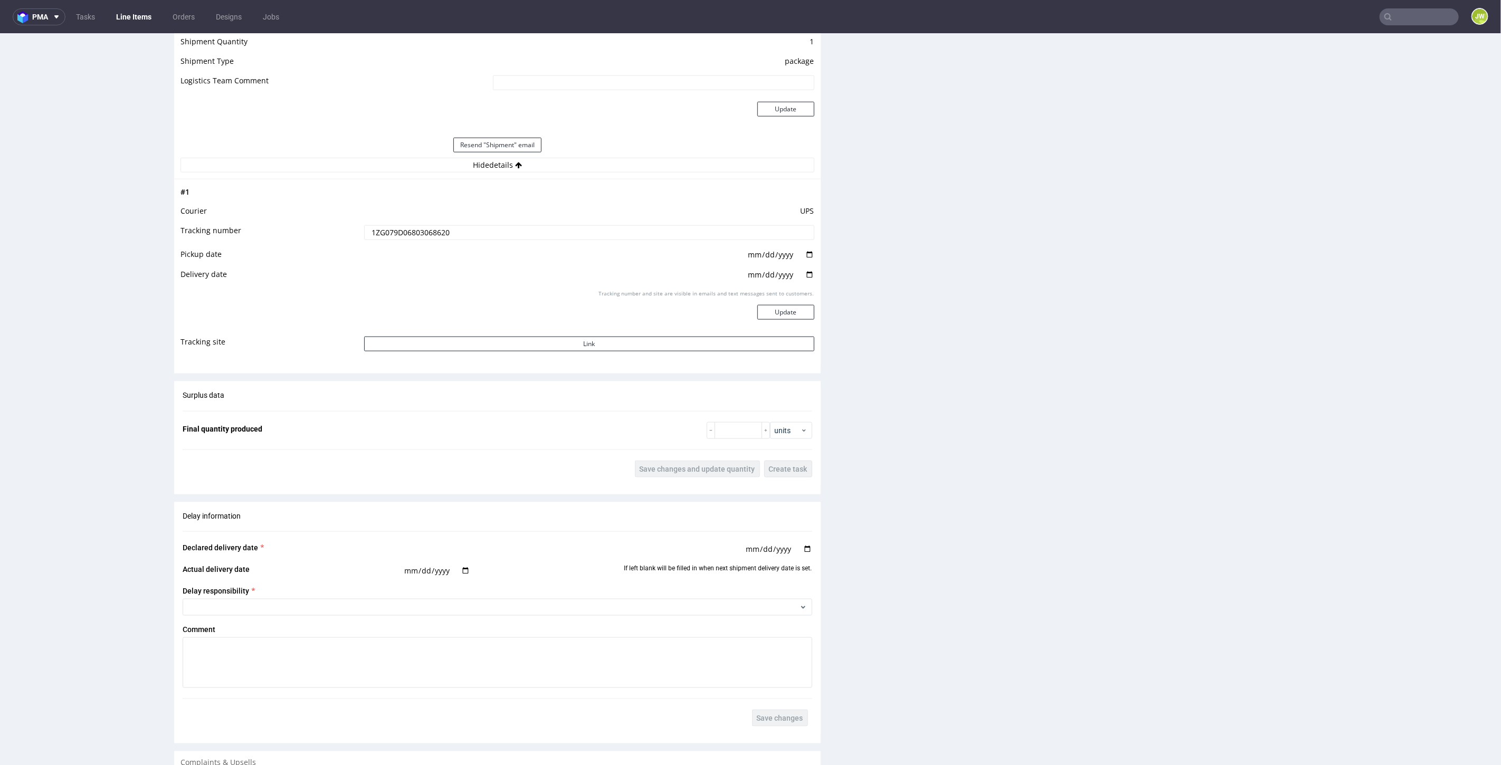
click at [395, 217] on td "UPS" at bounding box center [588, 214] width 453 height 20
click at [390, 227] on input "1ZG079D06803068620" at bounding box center [589, 232] width 450 height 15
click at [116, 18] on link "Line Items" at bounding box center [134, 16] width 48 height 17
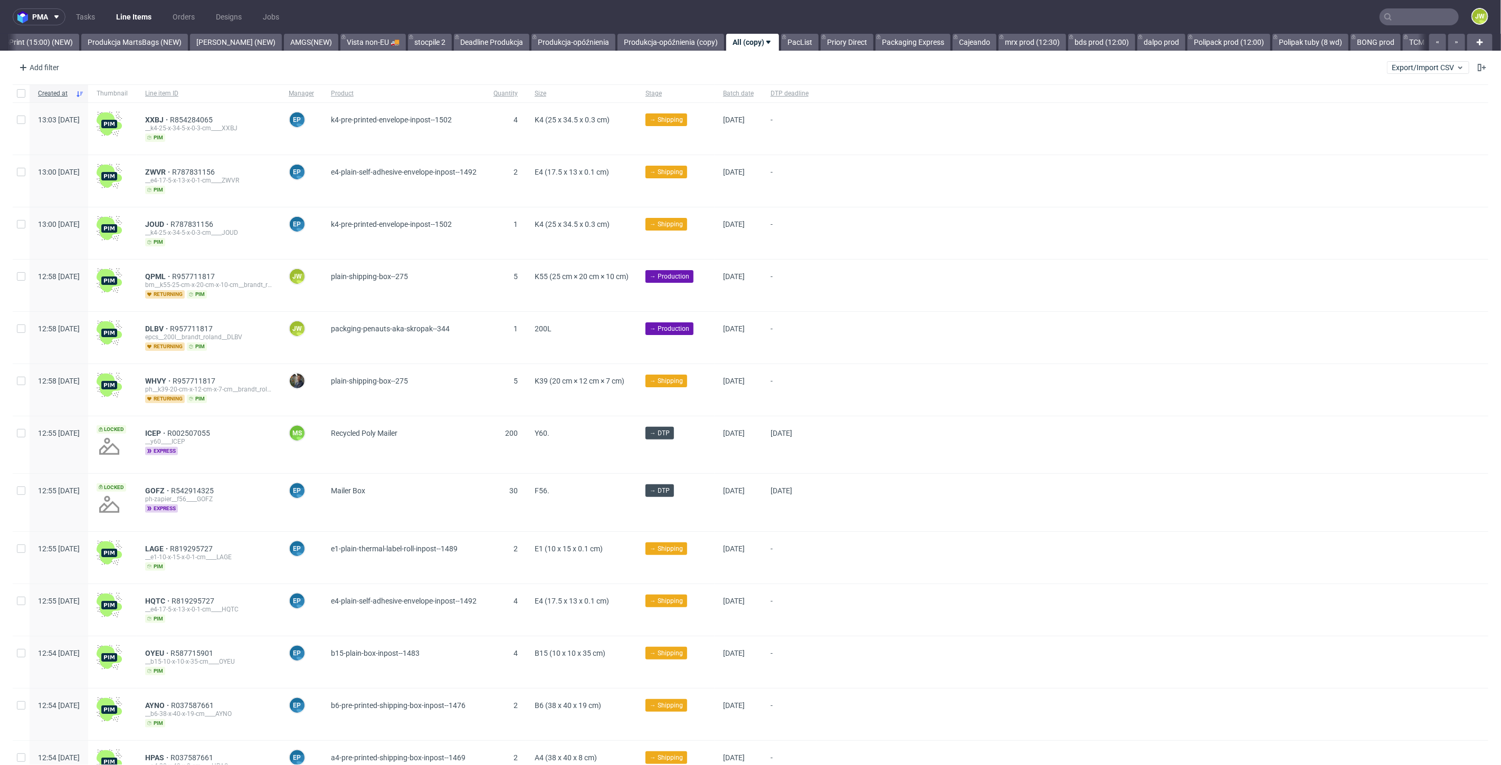
scroll to position [0, 2643]
click at [1101, 183] on div at bounding box center [1152, 181] width 671 height 52
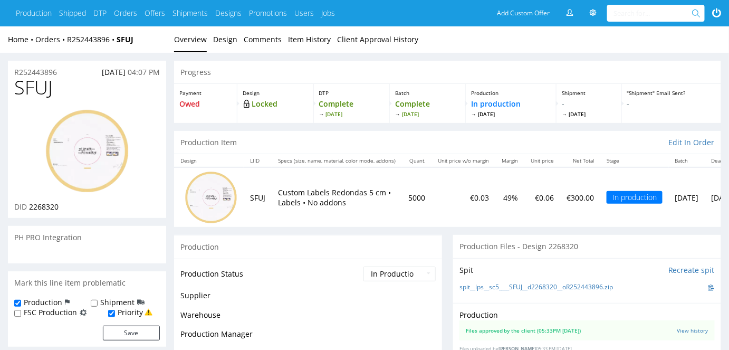
scroll to position [248, 0]
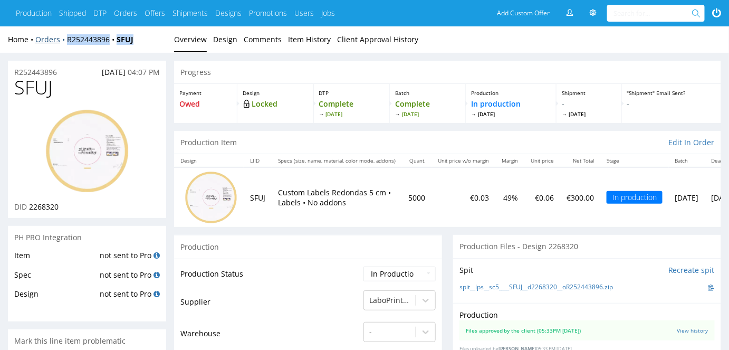
drag, startPoint x: 147, startPoint y: 34, endPoint x: 64, endPoint y: 42, distance: 82.7
click at [64, 42] on div "Home Orders R252443896 SFUJ Overview Design Comments Item History Client Approv…" at bounding box center [364, 39] width 729 height 26
copy div "R252443896 SFUJ"
